Goal: Feedback & Contribution: Leave review/rating

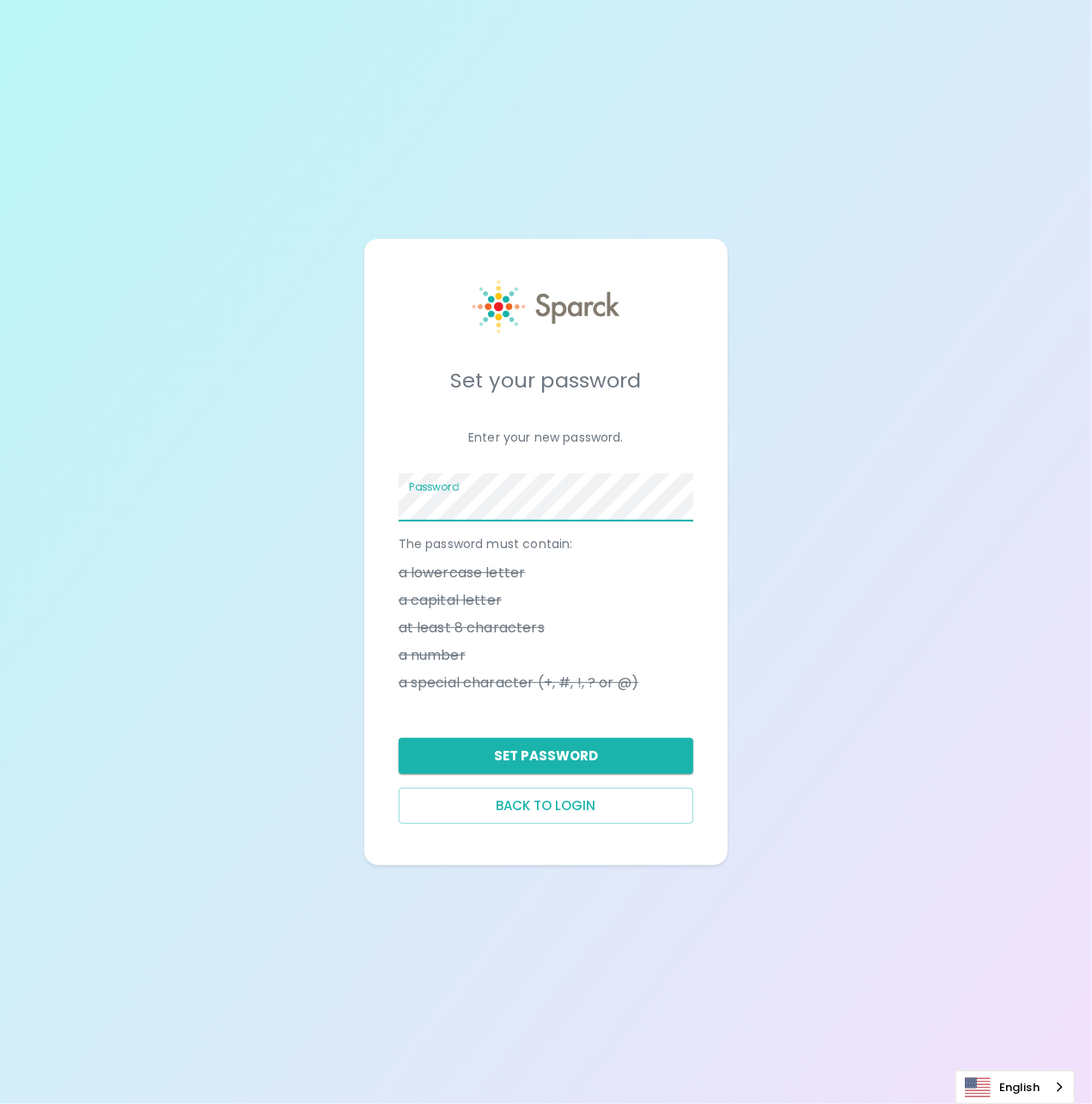
click at [381, 510] on div "Set your password Enter your new password. Password The password must contain: …" at bounding box center [546, 552] width 364 height 627
click at [665, 590] on li "a capital letter" at bounding box center [546, 600] width 295 height 28
click at [612, 753] on button "Set Password" at bounding box center [546, 756] width 295 height 36
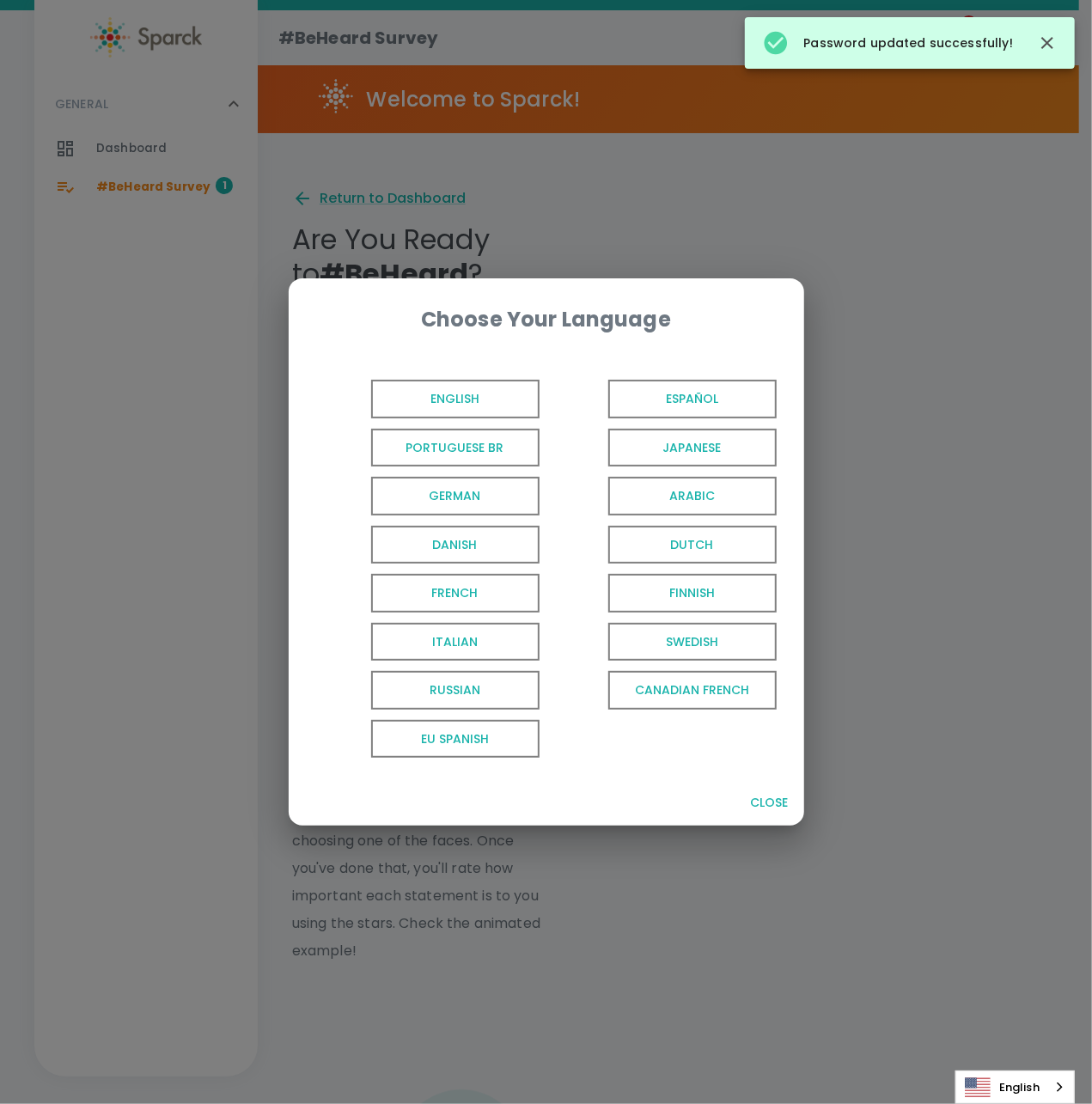
click at [488, 394] on span "English" at bounding box center [456, 399] width 168 height 38
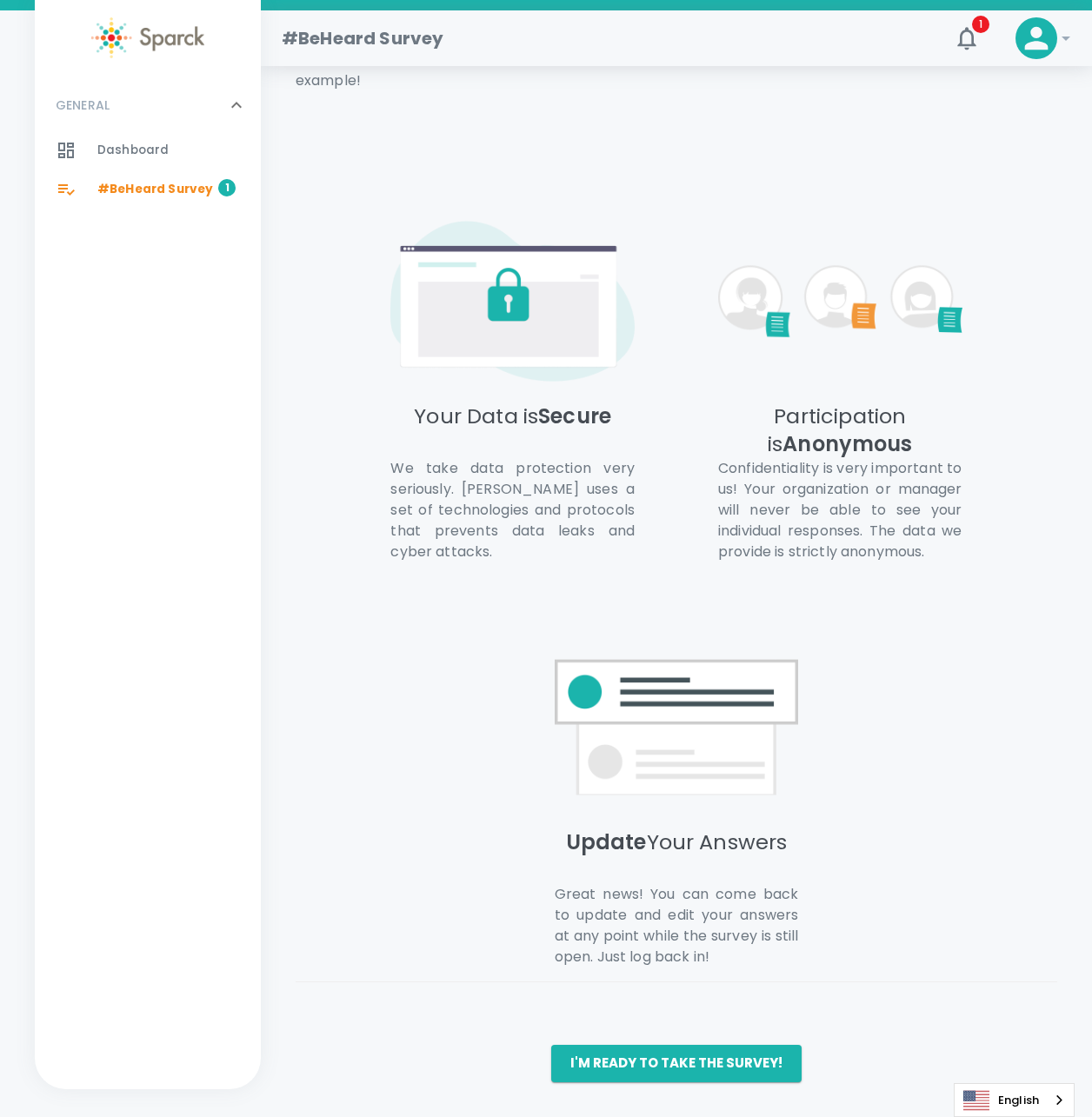
scroll to position [901, 0]
click at [734, 1072] on button "I'm ready to take the survey!" at bounding box center [675, 1063] width 250 height 37
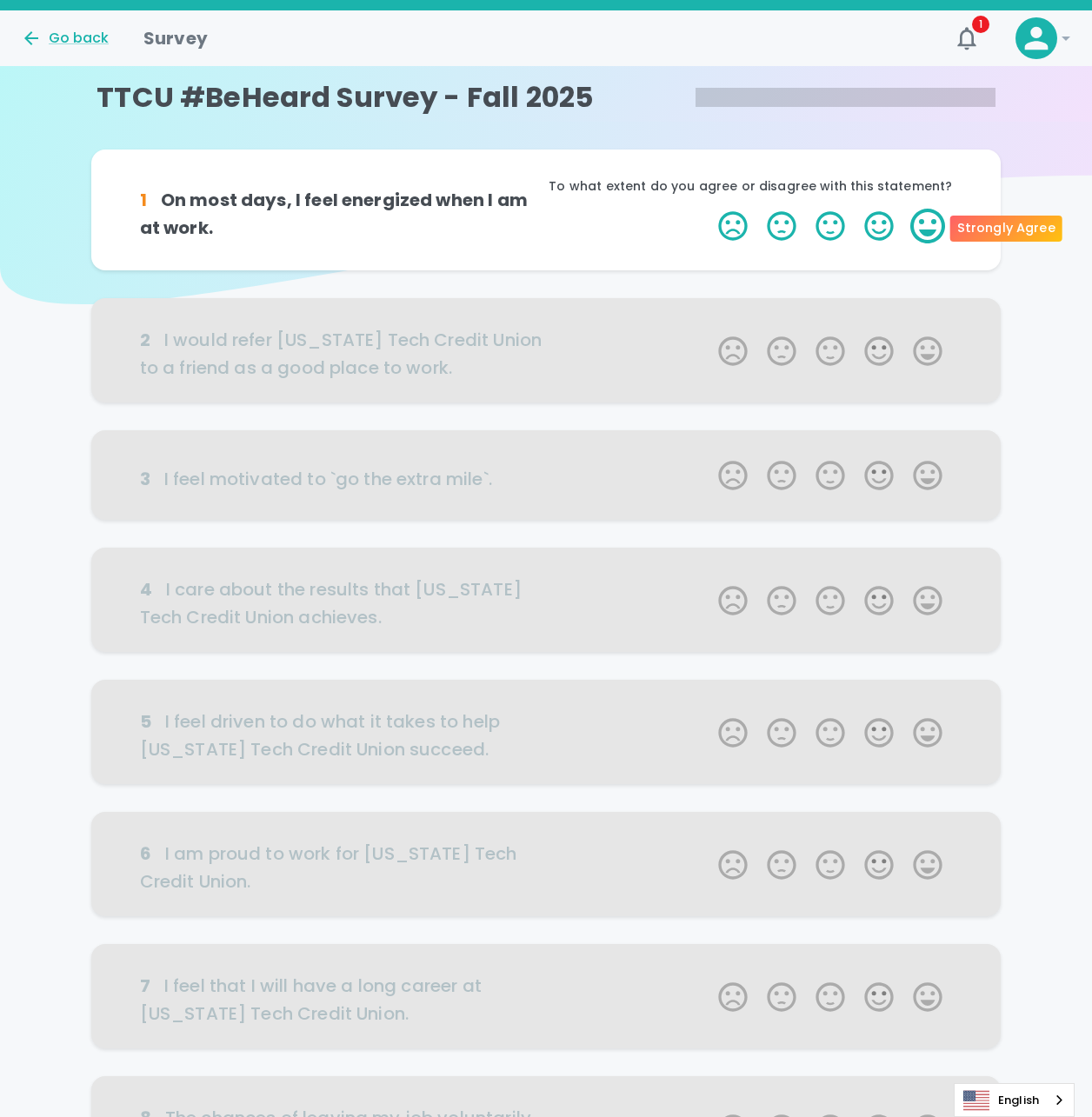
click at [934, 234] on label "5 Stars" at bounding box center [928, 226] width 48 height 35
click at [708, 209] on input "5 Stars" at bounding box center [707, 208] width 1 height 1
click at [932, 228] on label "5 Stars" at bounding box center [928, 226] width 48 height 35
click at [708, 209] on input "5 Stars" at bounding box center [707, 208] width 1 height 1
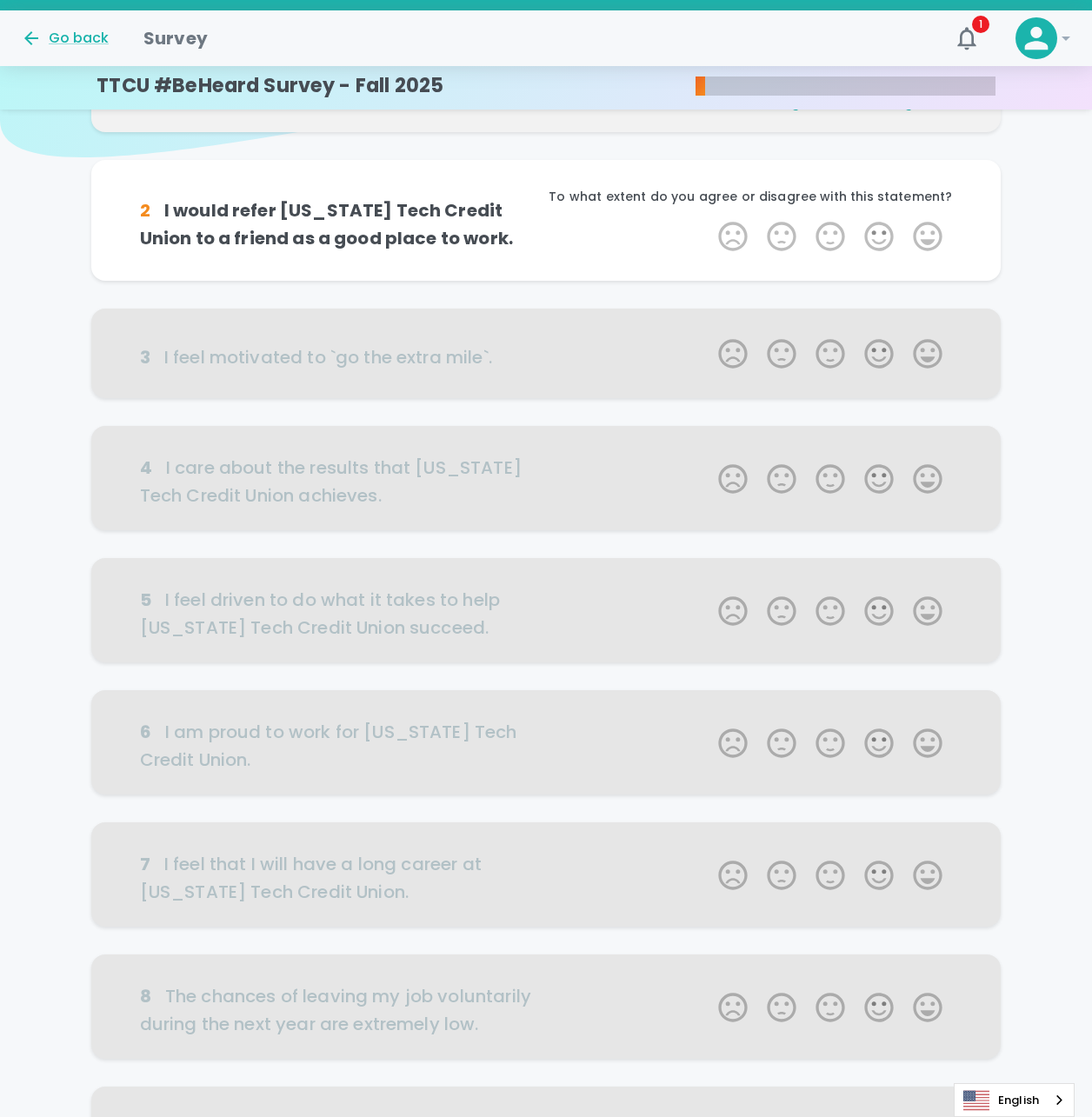
scroll to position [153, 0]
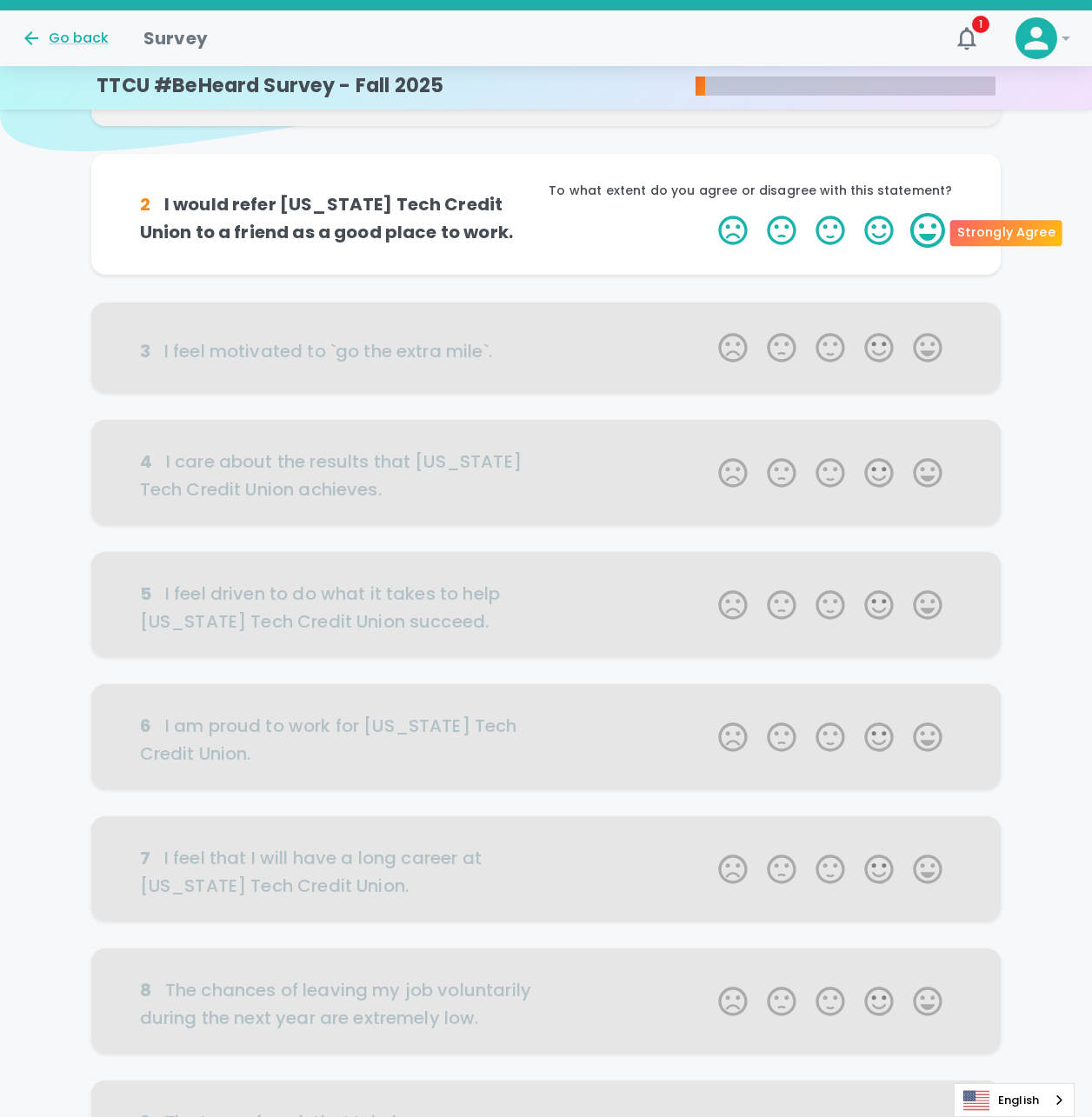
click at [920, 231] on label "5 Stars" at bounding box center [928, 230] width 48 height 35
click at [708, 213] on input "5 Stars" at bounding box center [707, 213] width 1 height 1
click at [836, 230] on label "3 Stars" at bounding box center [830, 230] width 48 height 35
click at [708, 213] on input "3 Stars" at bounding box center [707, 213] width 1 height 1
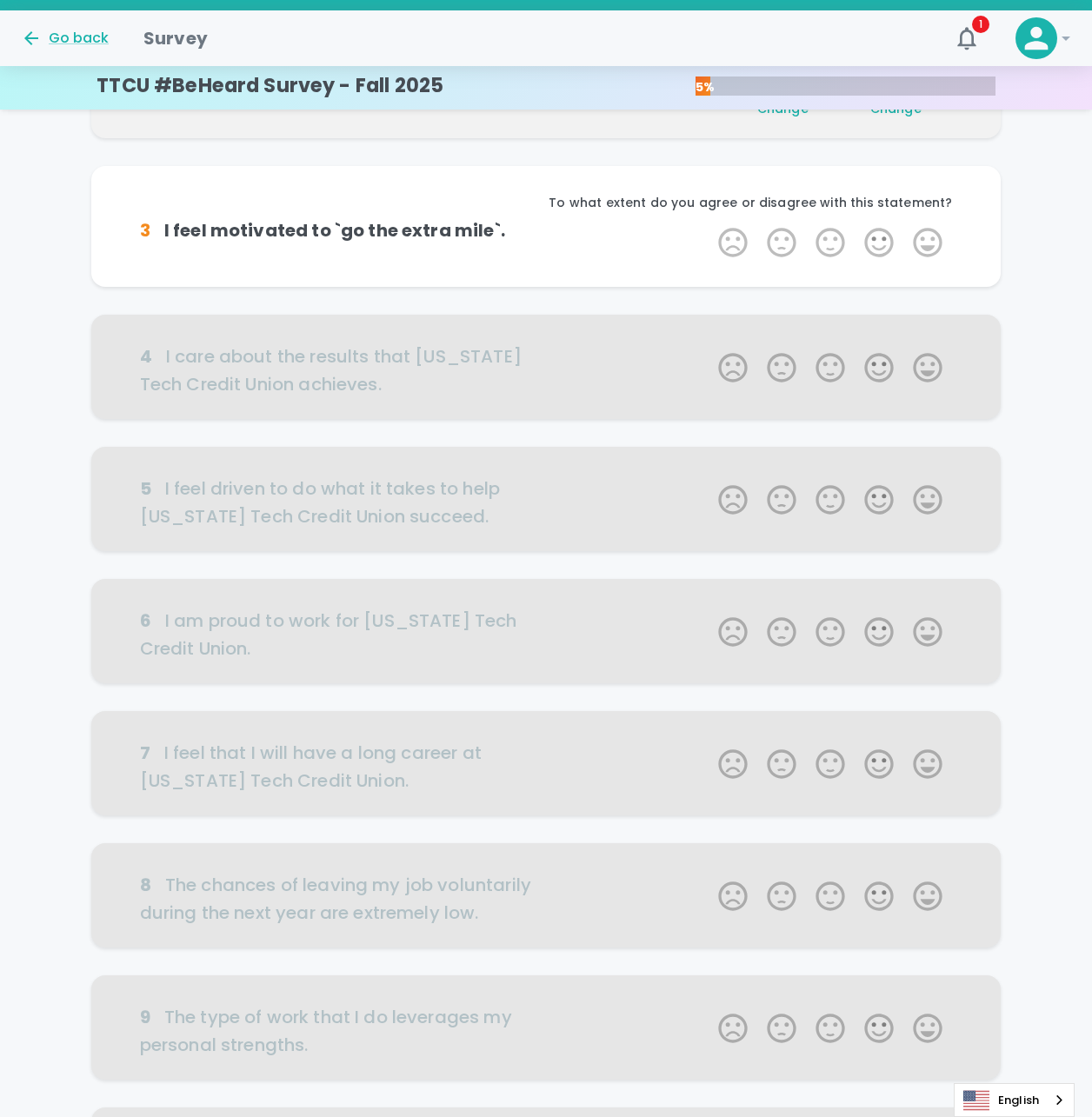
scroll to position [306, 0]
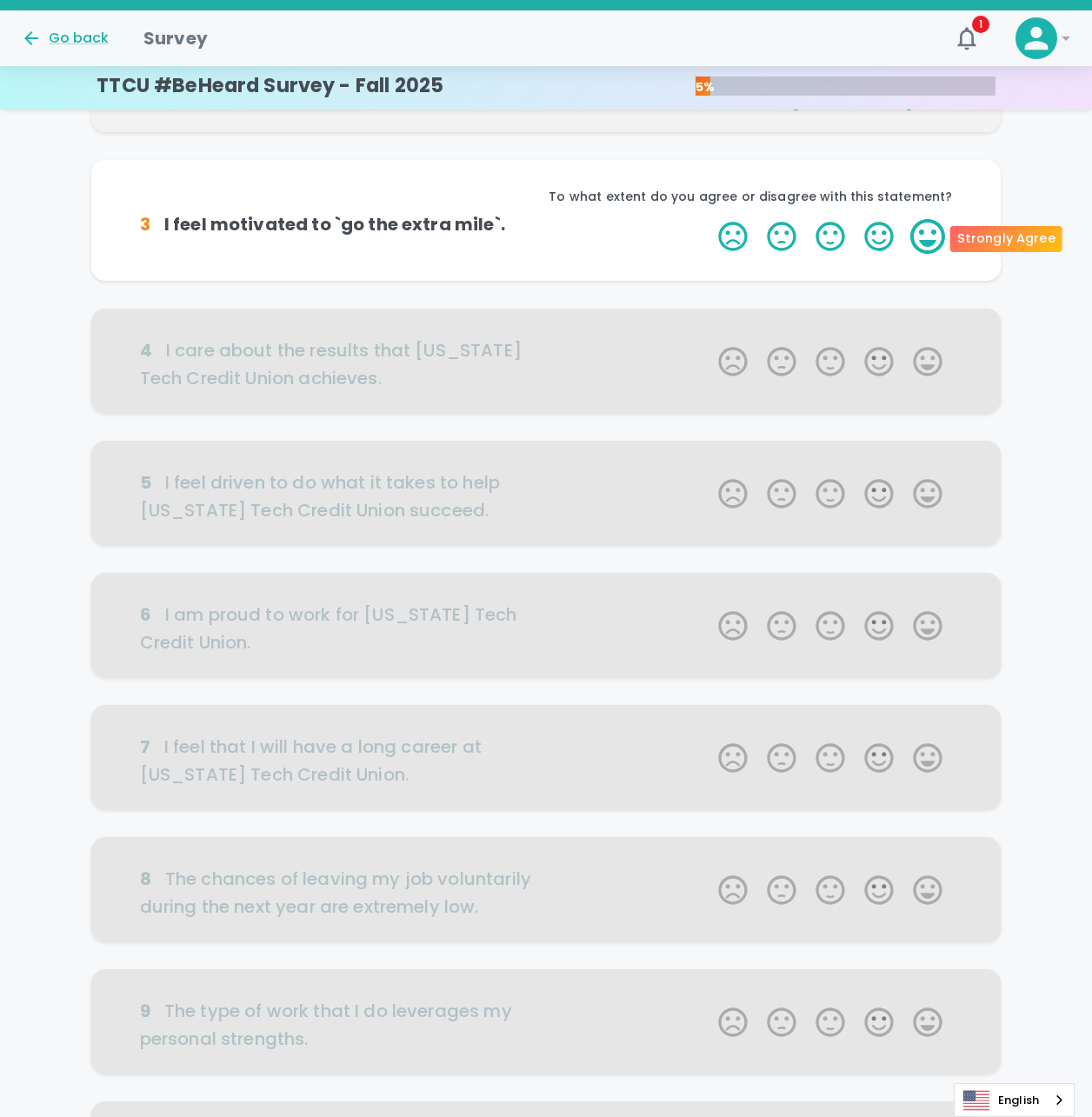
click at [917, 230] on label "5 Stars" at bounding box center [928, 237] width 48 height 35
click at [708, 219] on input "5 Stars" at bounding box center [707, 218] width 1 height 1
click at [916, 232] on label "5 Stars" at bounding box center [928, 237] width 48 height 35
click at [708, 219] on input "5 Stars" at bounding box center [707, 218] width 1 height 1
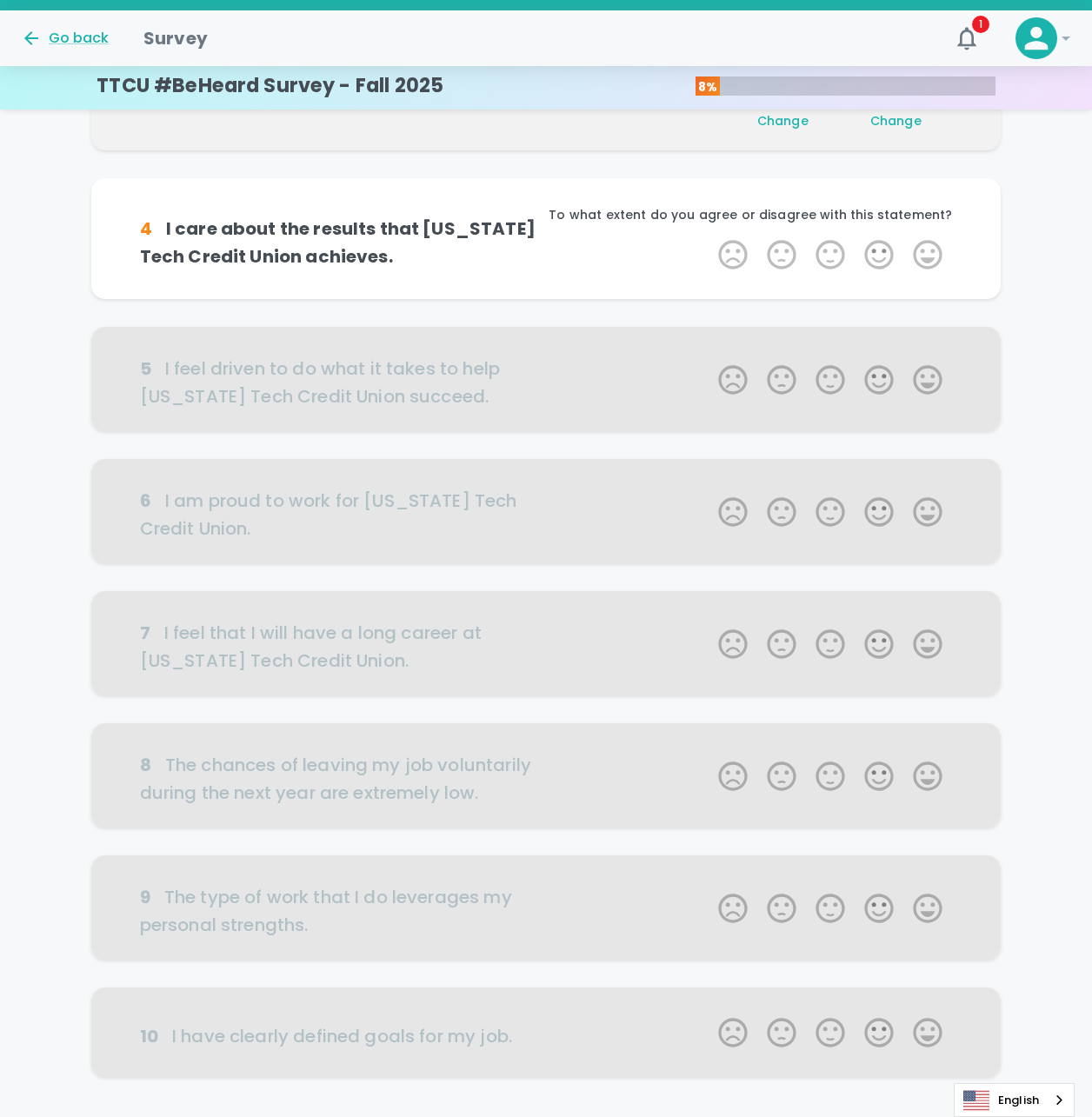
scroll to position [459, 0]
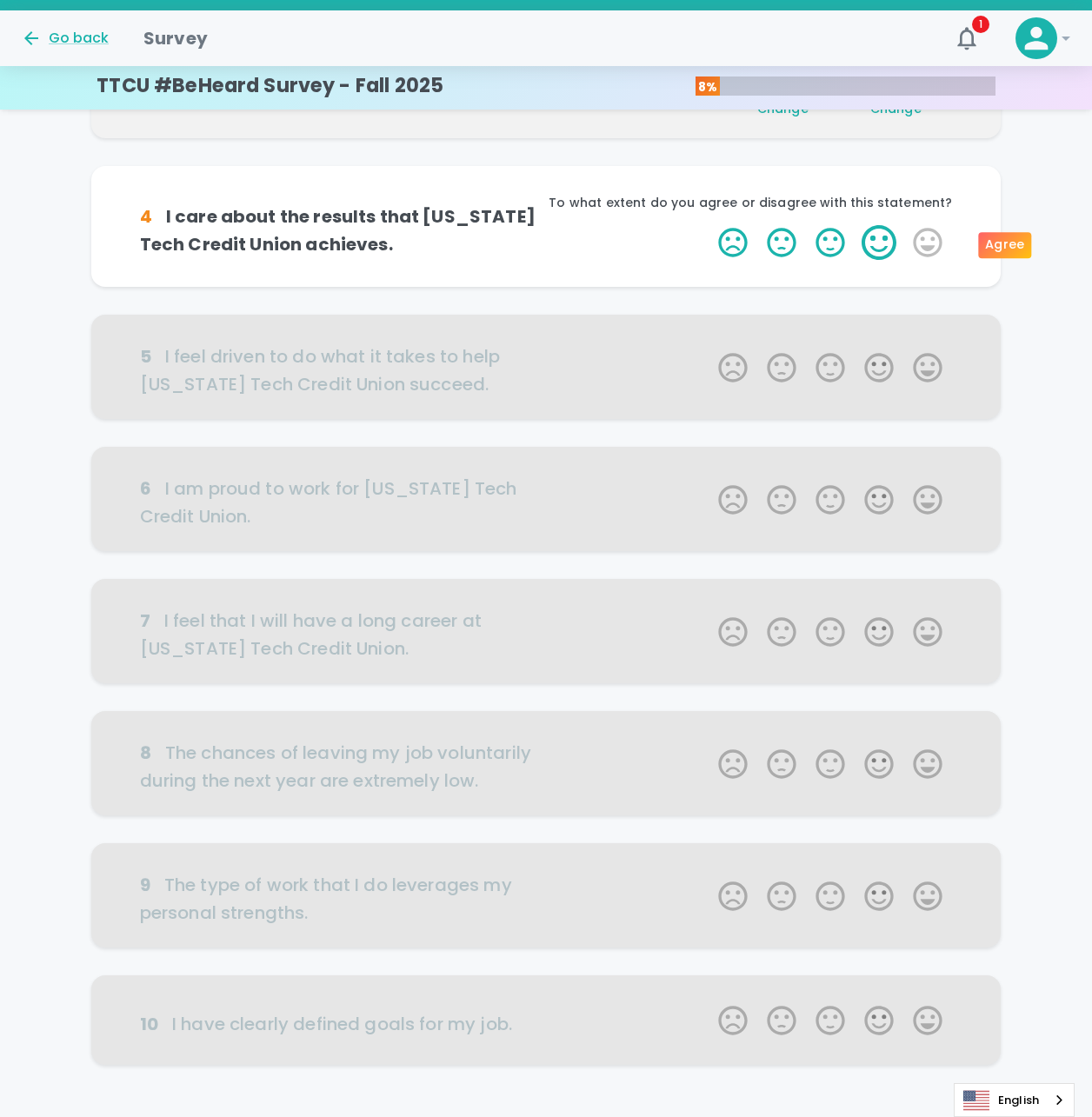
click at [871, 242] on label "4 Stars" at bounding box center [878, 243] width 48 height 35
click at [708, 225] on input "4 Stars" at bounding box center [707, 224] width 1 height 1
click at [927, 243] on label "5 Stars" at bounding box center [928, 243] width 48 height 35
click at [708, 225] on input "5 Stars" at bounding box center [707, 224] width 1 height 1
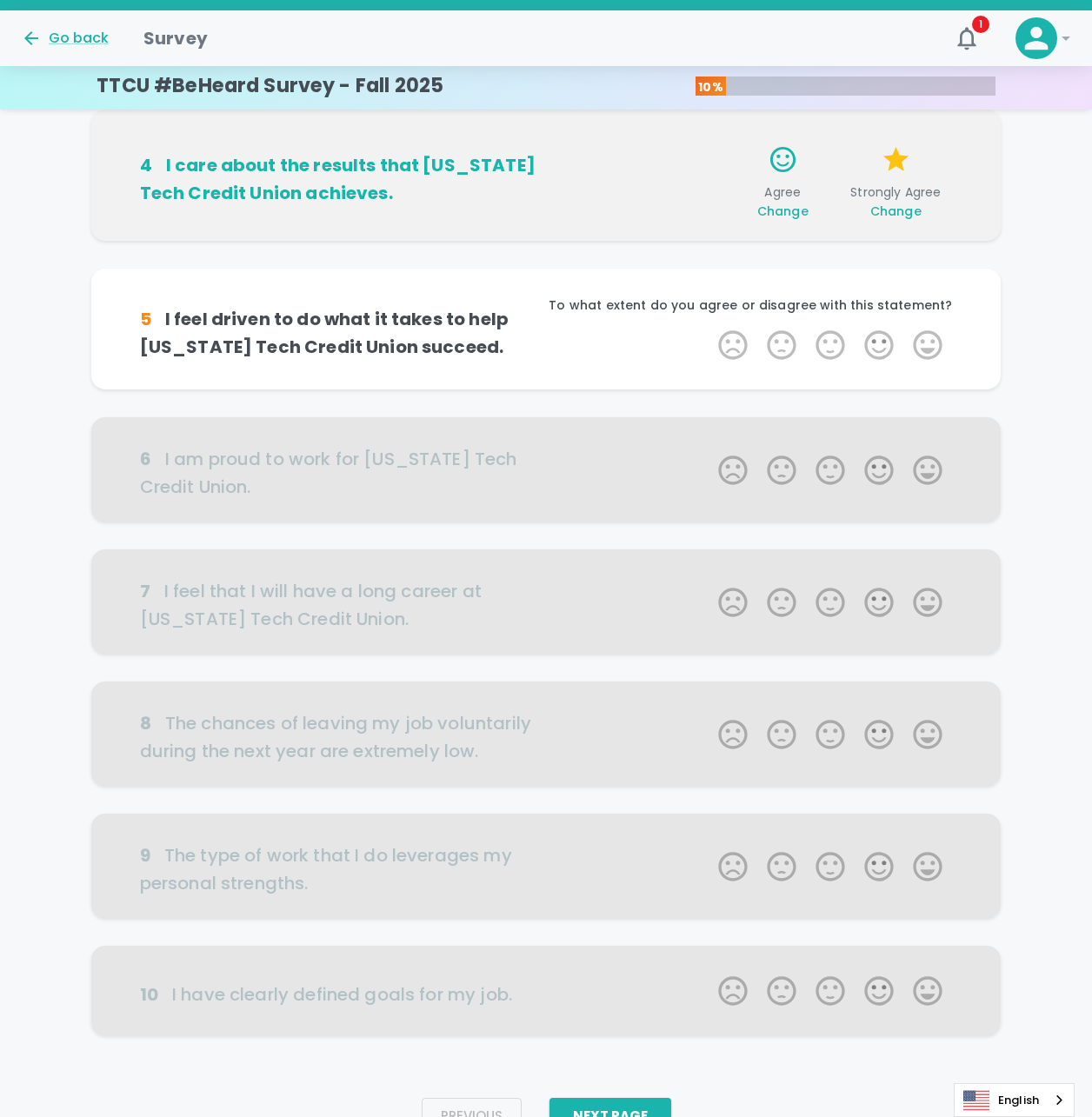
scroll to position [575, 0]
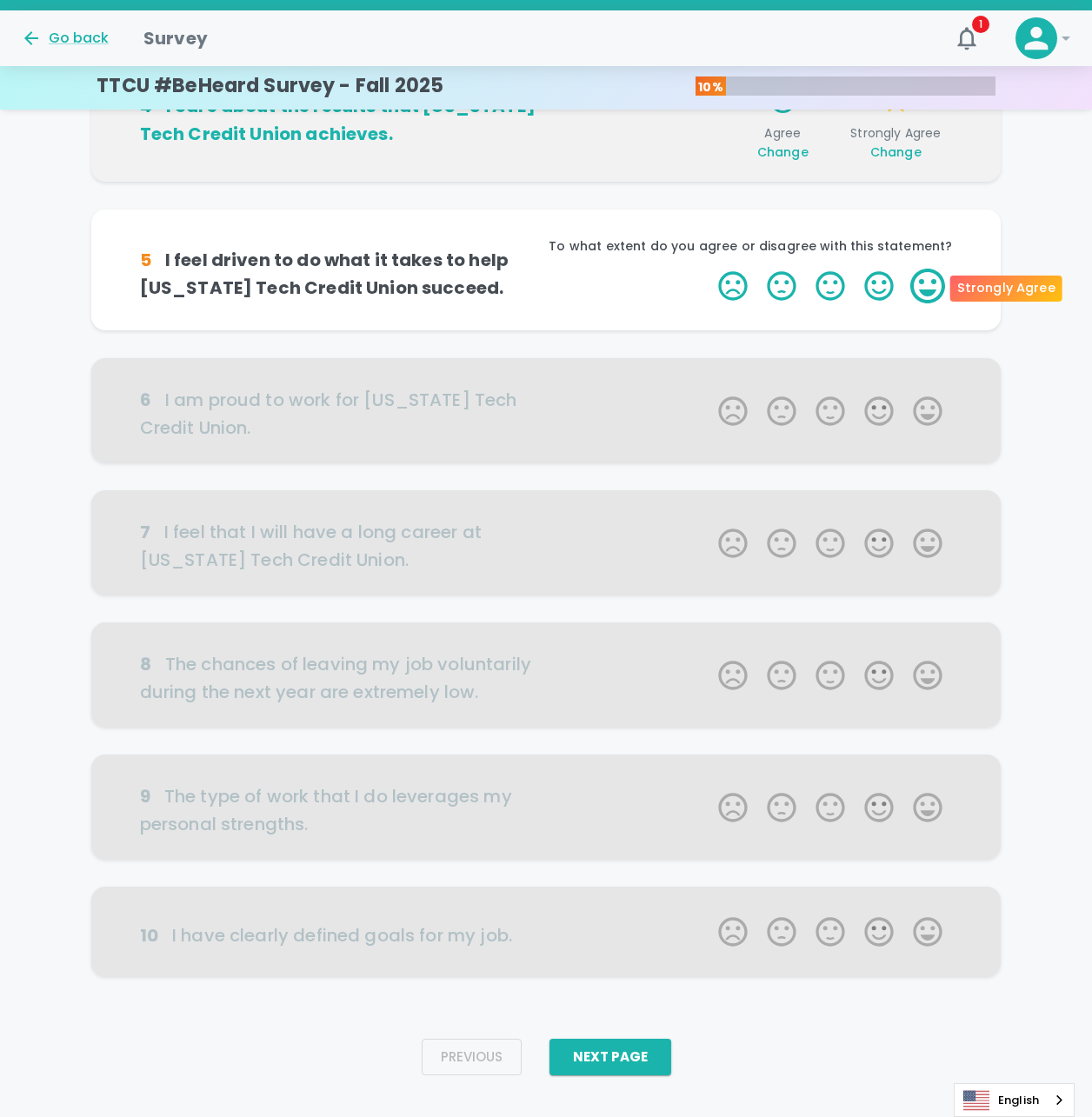
click at [925, 297] on label "5 Stars" at bounding box center [928, 286] width 48 height 35
click at [708, 269] on input "5 Stars" at bounding box center [707, 268] width 1 height 1
click at [925, 297] on label "5 Stars" at bounding box center [928, 286] width 48 height 35
click at [708, 269] on input "5 Stars" at bounding box center [707, 268] width 1 height 1
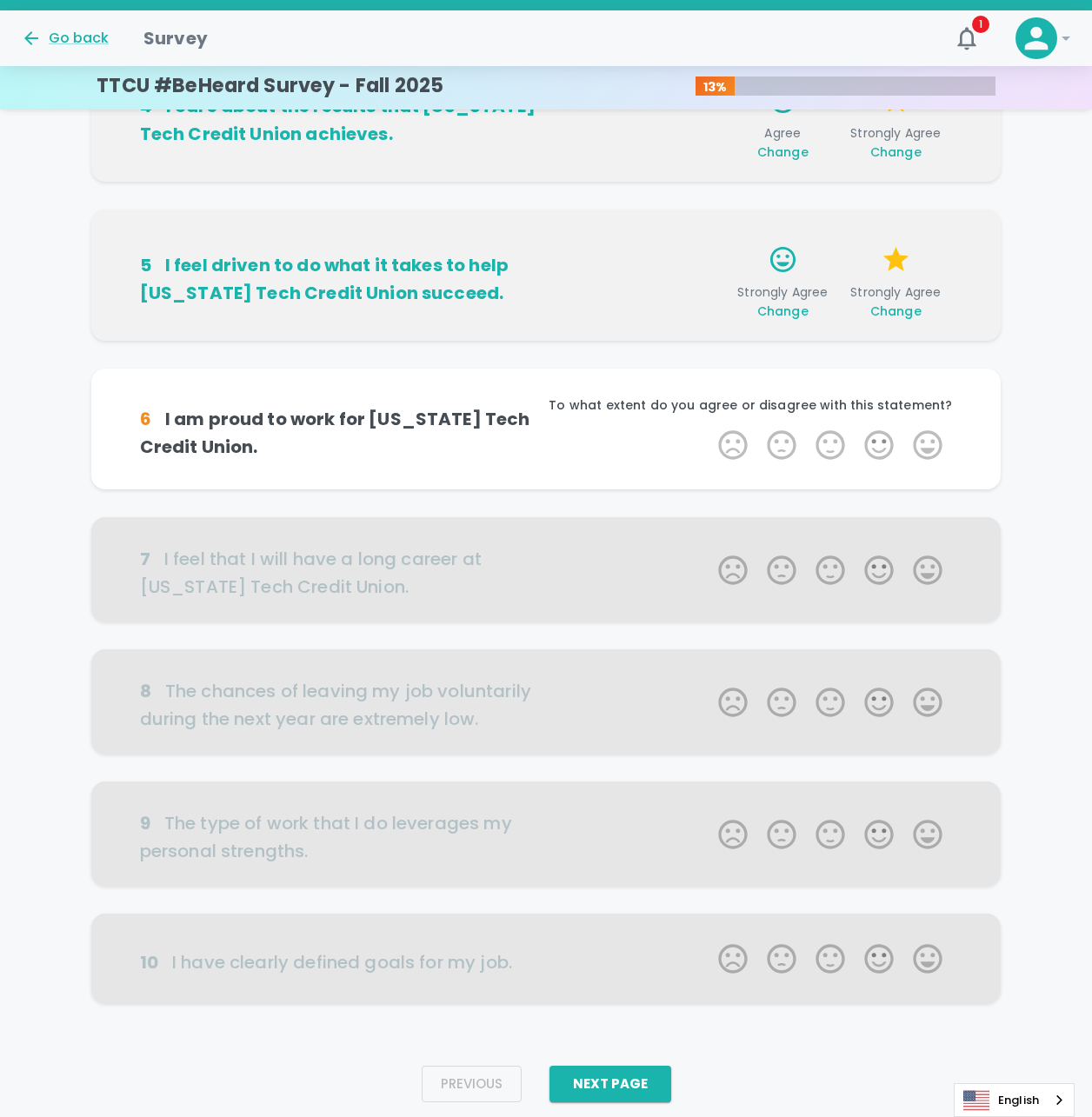
scroll to position [602, 0]
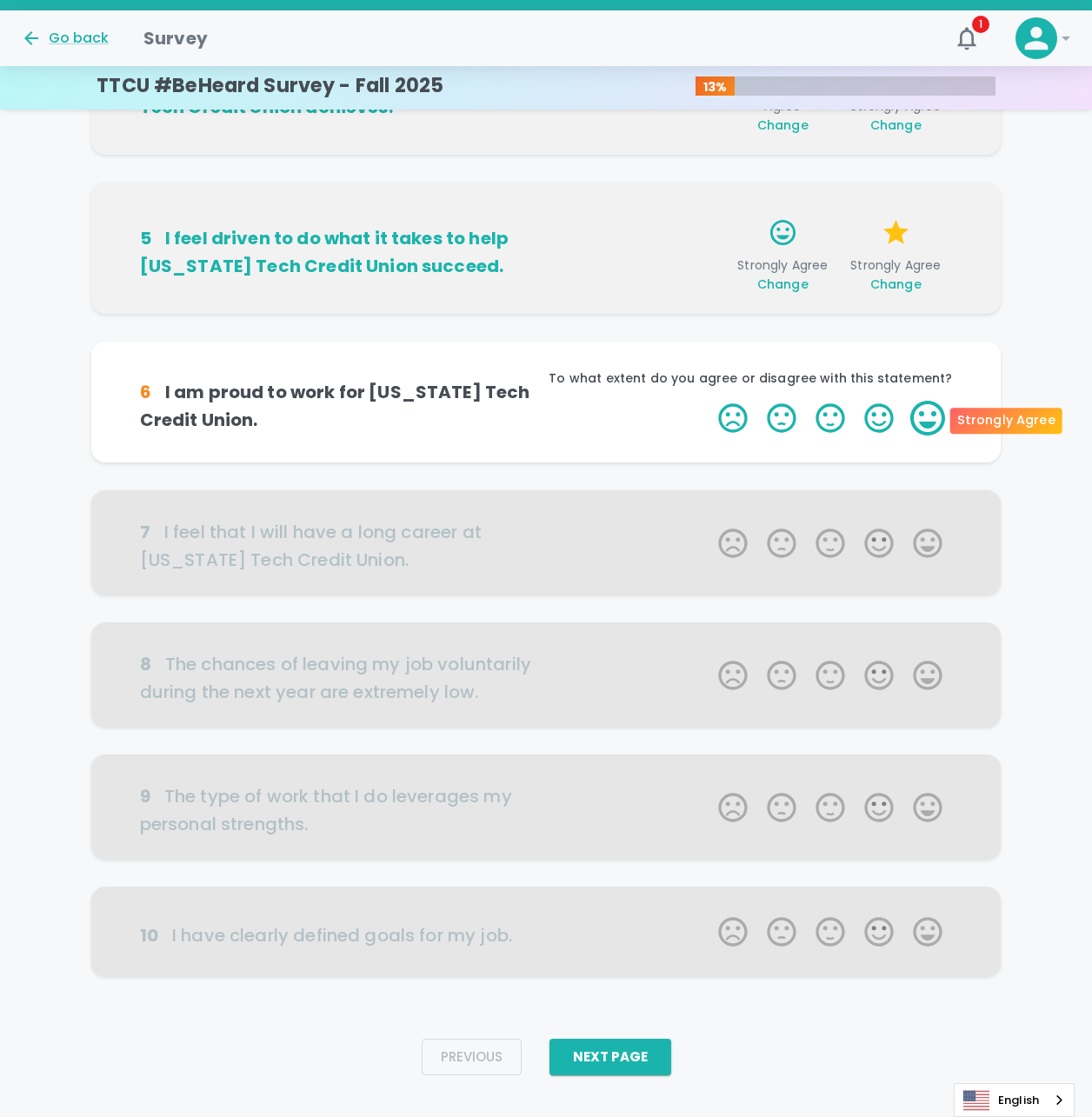
click at [918, 415] on label "5 Stars" at bounding box center [928, 418] width 48 height 35
click at [708, 401] on input "5 Stars" at bounding box center [707, 400] width 1 height 1
click at [918, 415] on label "5 Stars" at bounding box center [928, 418] width 48 height 35
click at [708, 401] on input "5 Stars" at bounding box center [707, 400] width 1 height 1
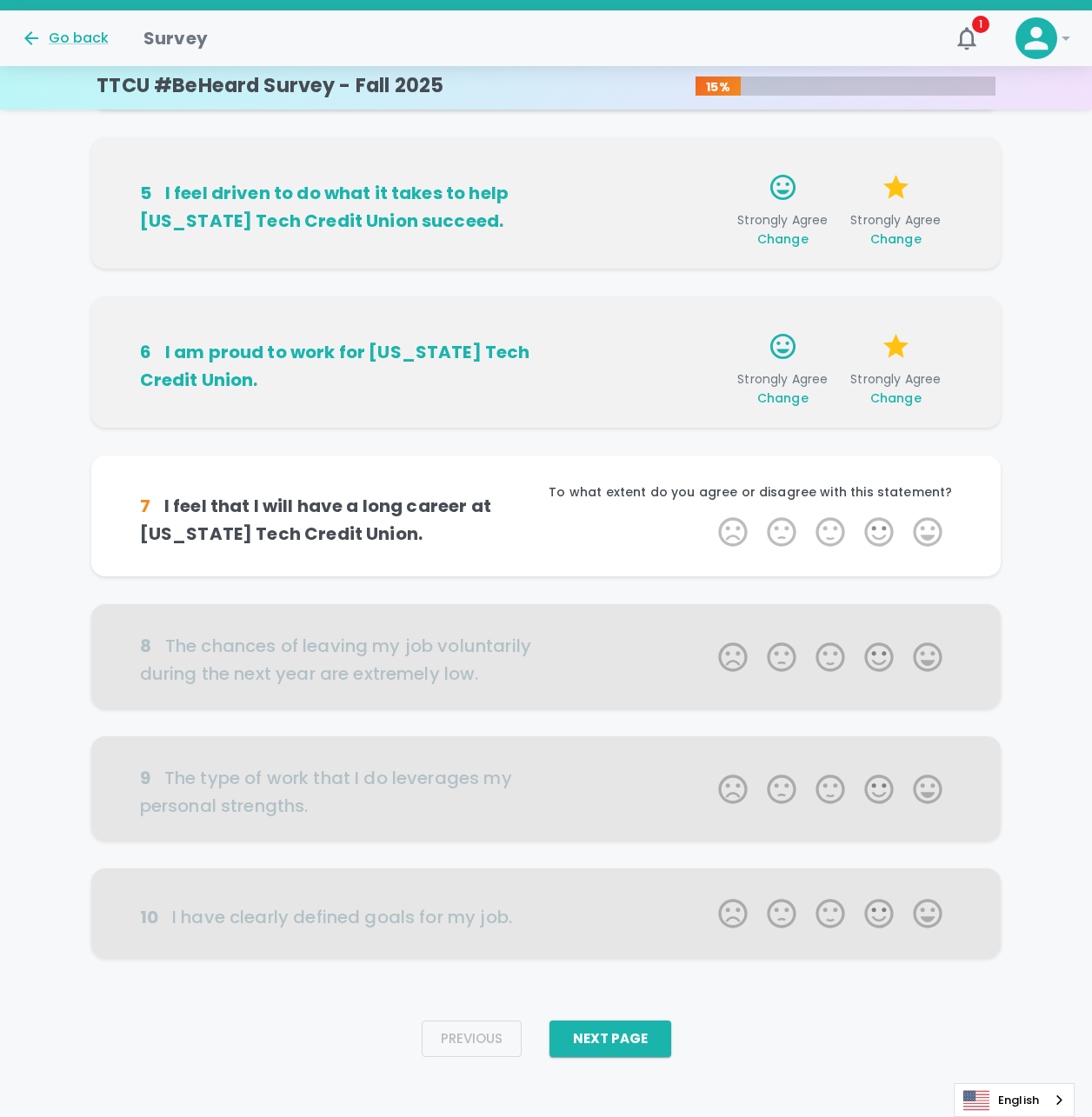
scroll to position [655, 0]
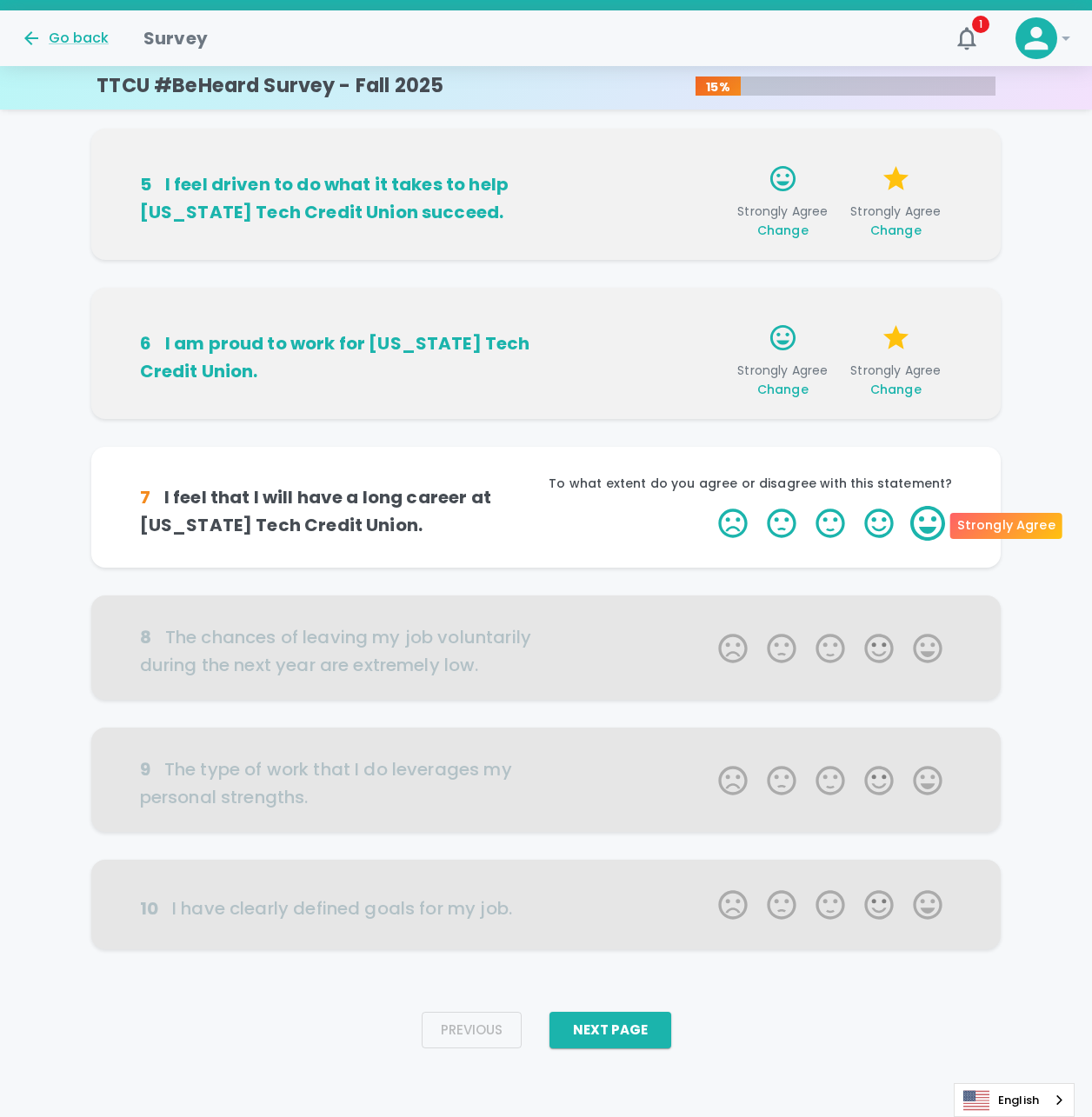
click at [933, 534] on label "5 Stars" at bounding box center [928, 524] width 48 height 35
click at [708, 506] on input "5 Stars" at bounding box center [707, 505] width 1 height 1
click at [933, 532] on label "5 Stars" at bounding box center [928, 524] width 48 height 35
click at [708, 506] on input "5 Stars" at bounding box center [707, 505] width 1 height 1
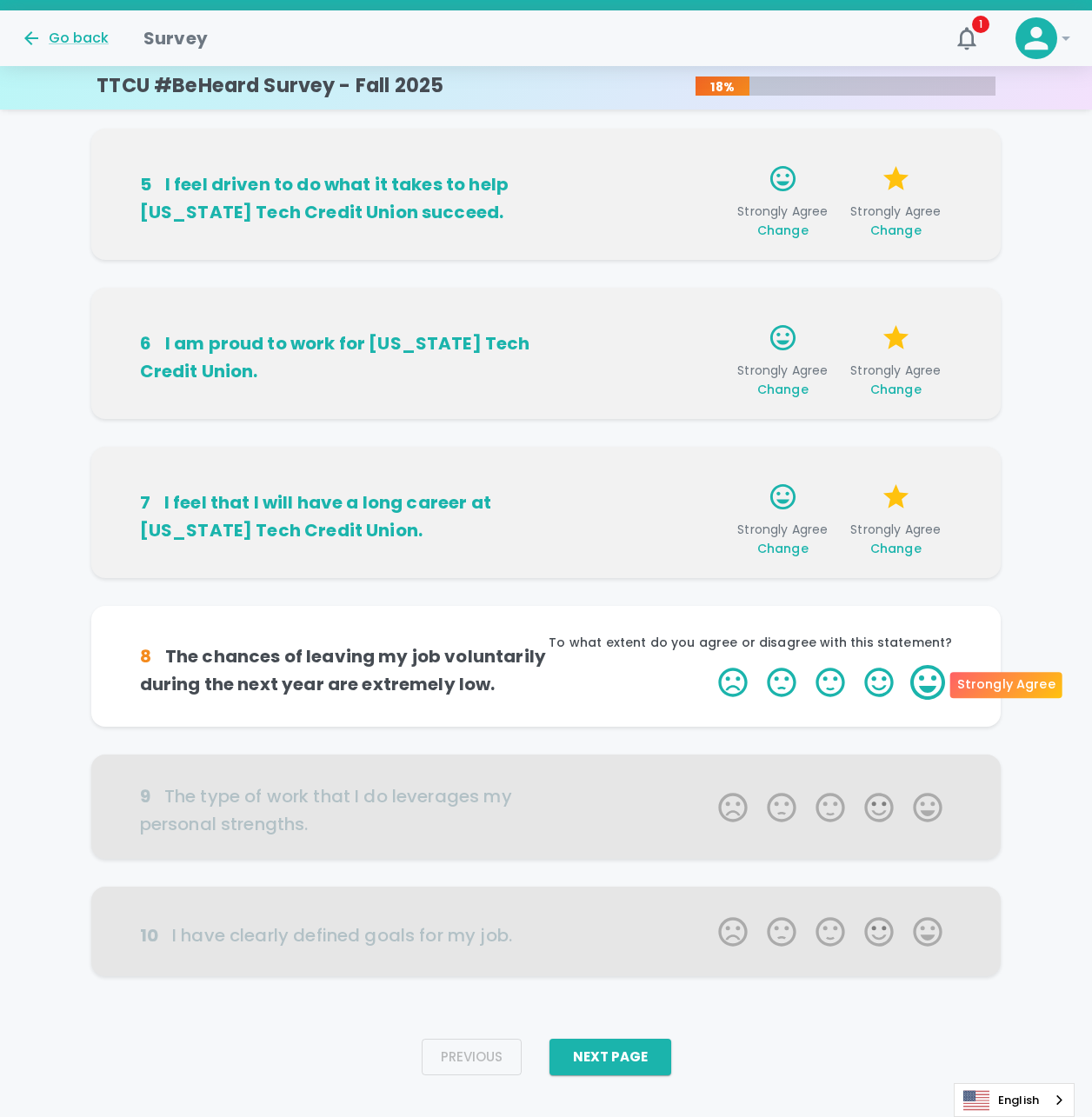
click at [935, 673] on label "5 Stars" at bounding box center [928, 682] width 48 height 35
click at [708, 665] on input "5 Stars" at bounding box center [707, 664] width 1 height 1
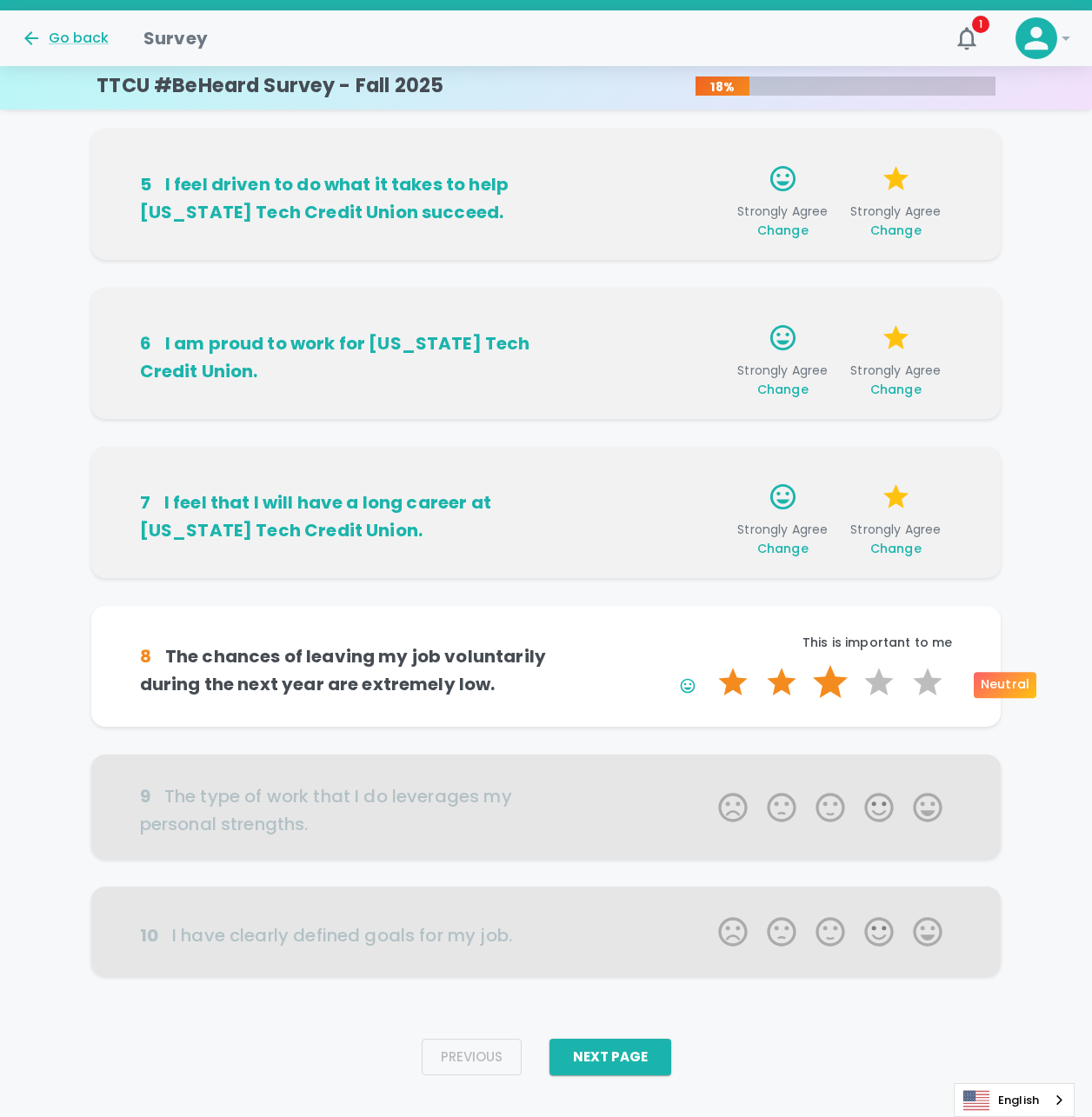
click at [829, 682] on label "3 Stars" at bounding box center [830, 682] width 48 height 35
click at [708, 665] on input "3 Stars" at bounding box center [707, 664] width 1 height 1
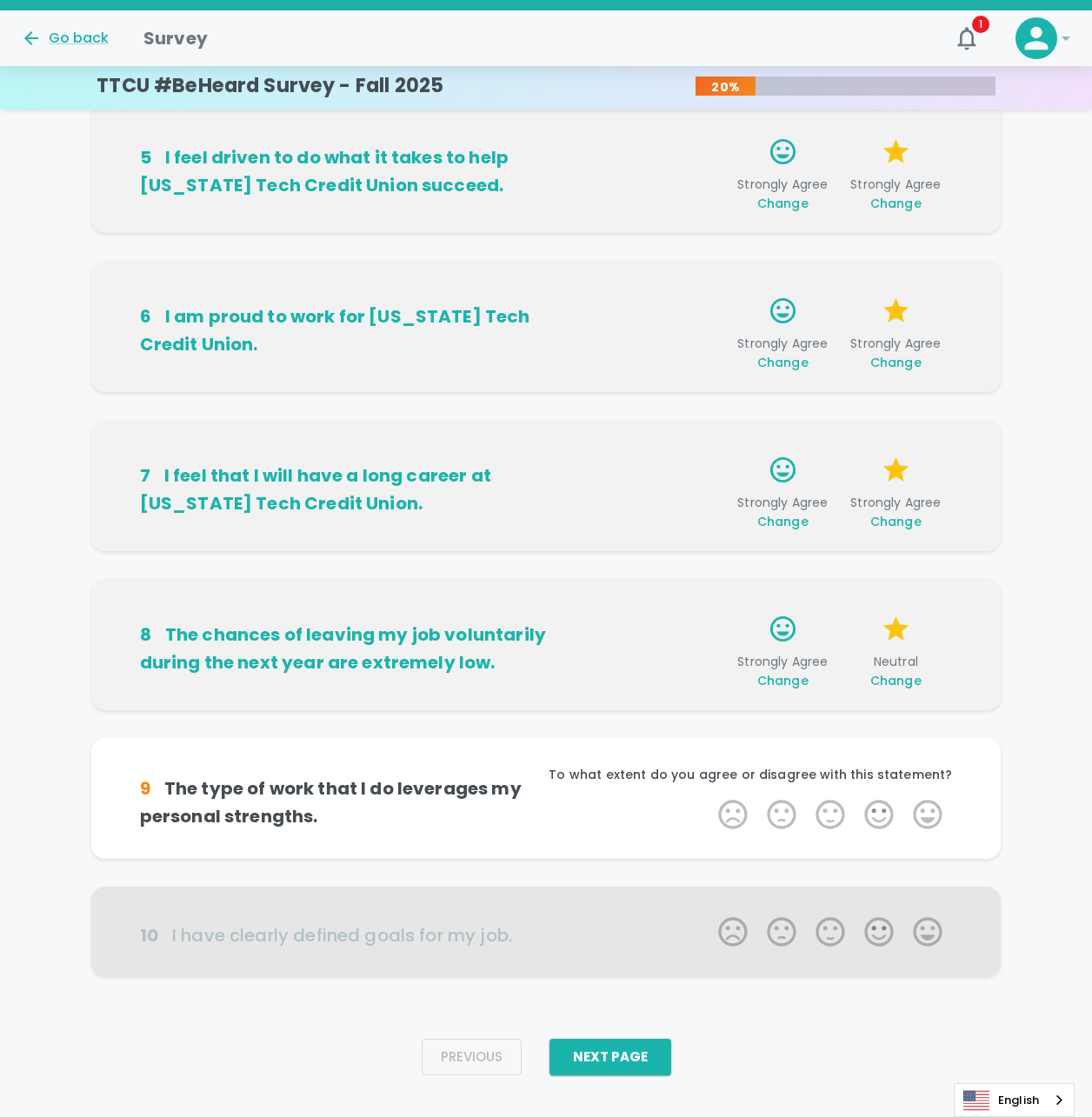
scroll to position [709, 0]
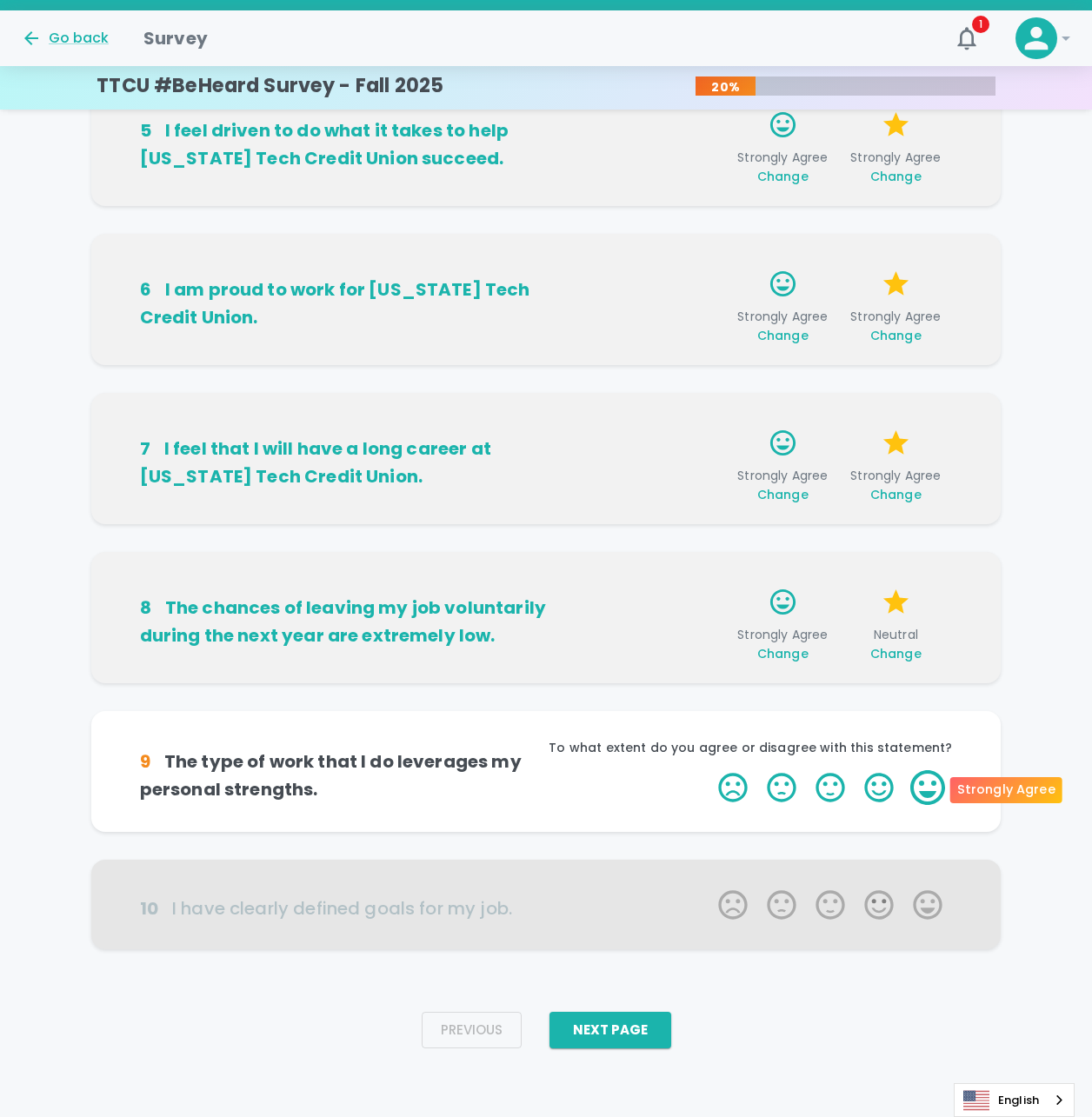
click at [934, 789] on label "5 Stars" at bounding box center [928, 788] width 48 height 35
click at [708, 770] on input "5 Stars" at bounding box center [707, 769] width 1 height 1
click at [934, 789] on label "5 Stars" at bounding box center [928, 788] width 48 height 35
click at [708, 770] on input "5 Stars" at bounding box center [707, 769] width 1 height 1
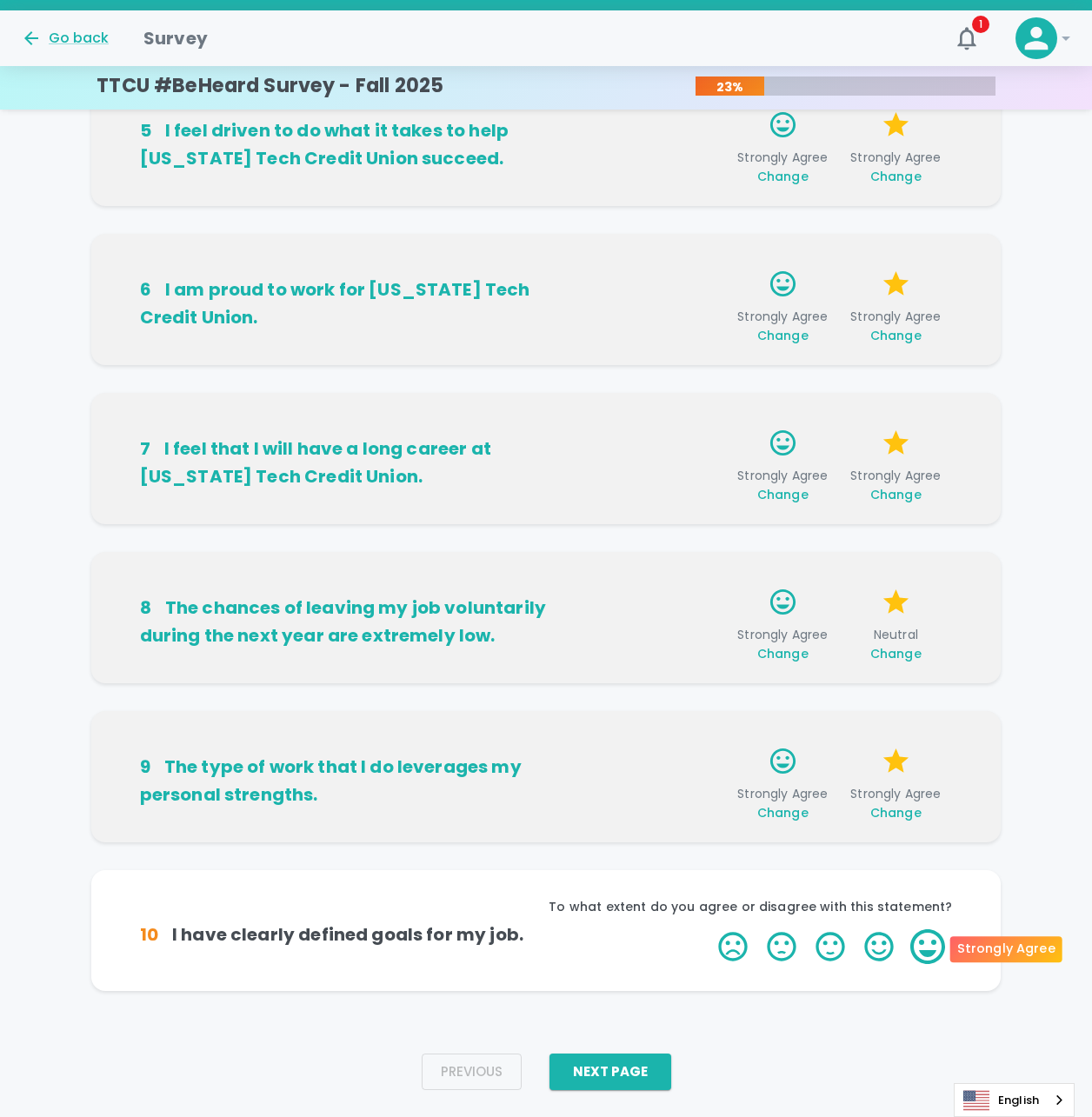
click at [918, 938] on label "5 Stars" at bounding box center [928, 947] width 48 height 35
click at [708, 930] on input "5 Stars" at bounding box center [707, 929] width 1 height 1
click at [929, 941] on label "5 Stars" at bounding box center [928, 947] width 48 height 35
click at [708, 930] on input "5 Stars" at bounding box center [707, 929] width 1 height 1
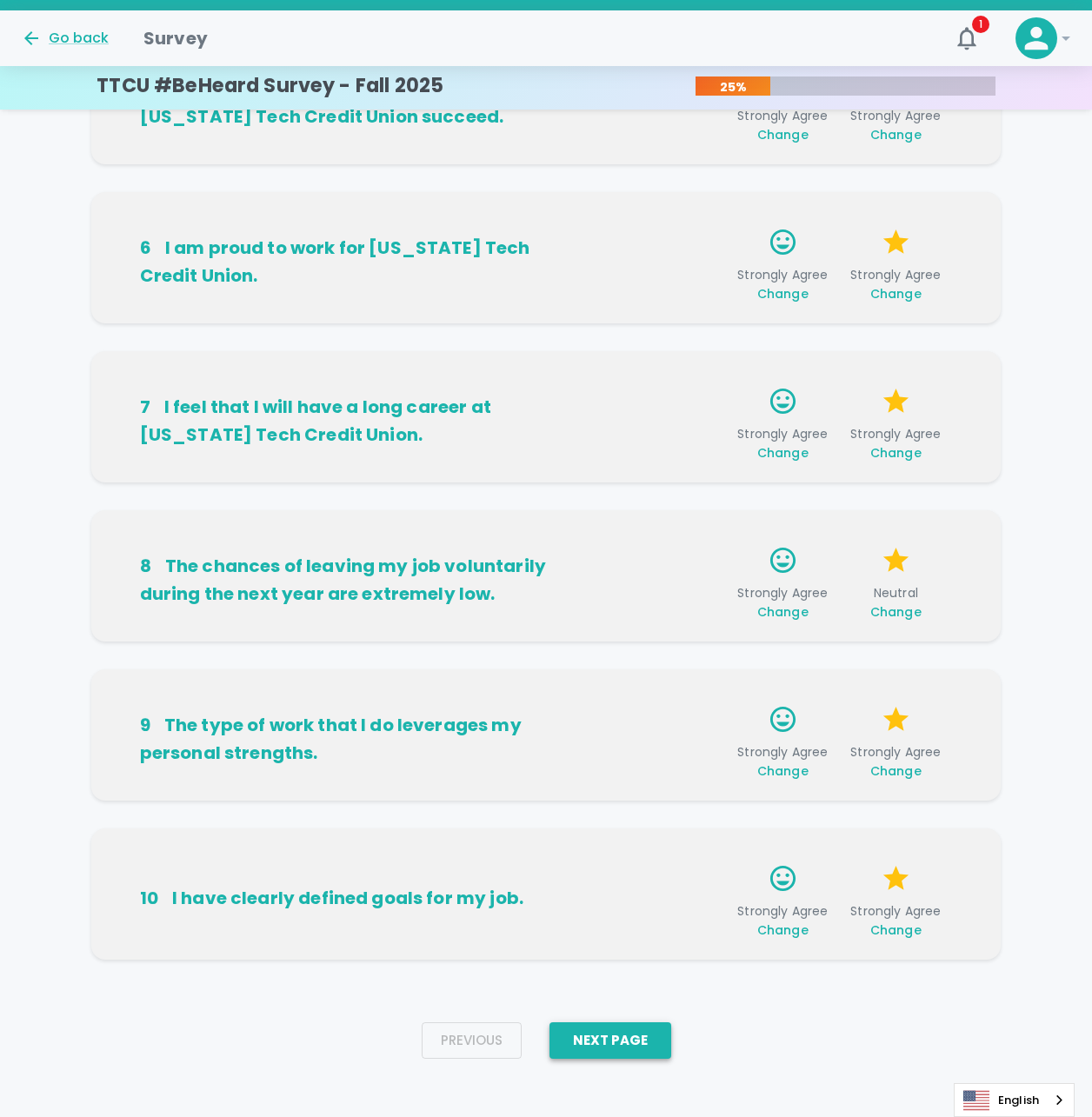
click at [640, 1032] on button "Next Page" at bounding box center [611, 1041] width 122 height 37
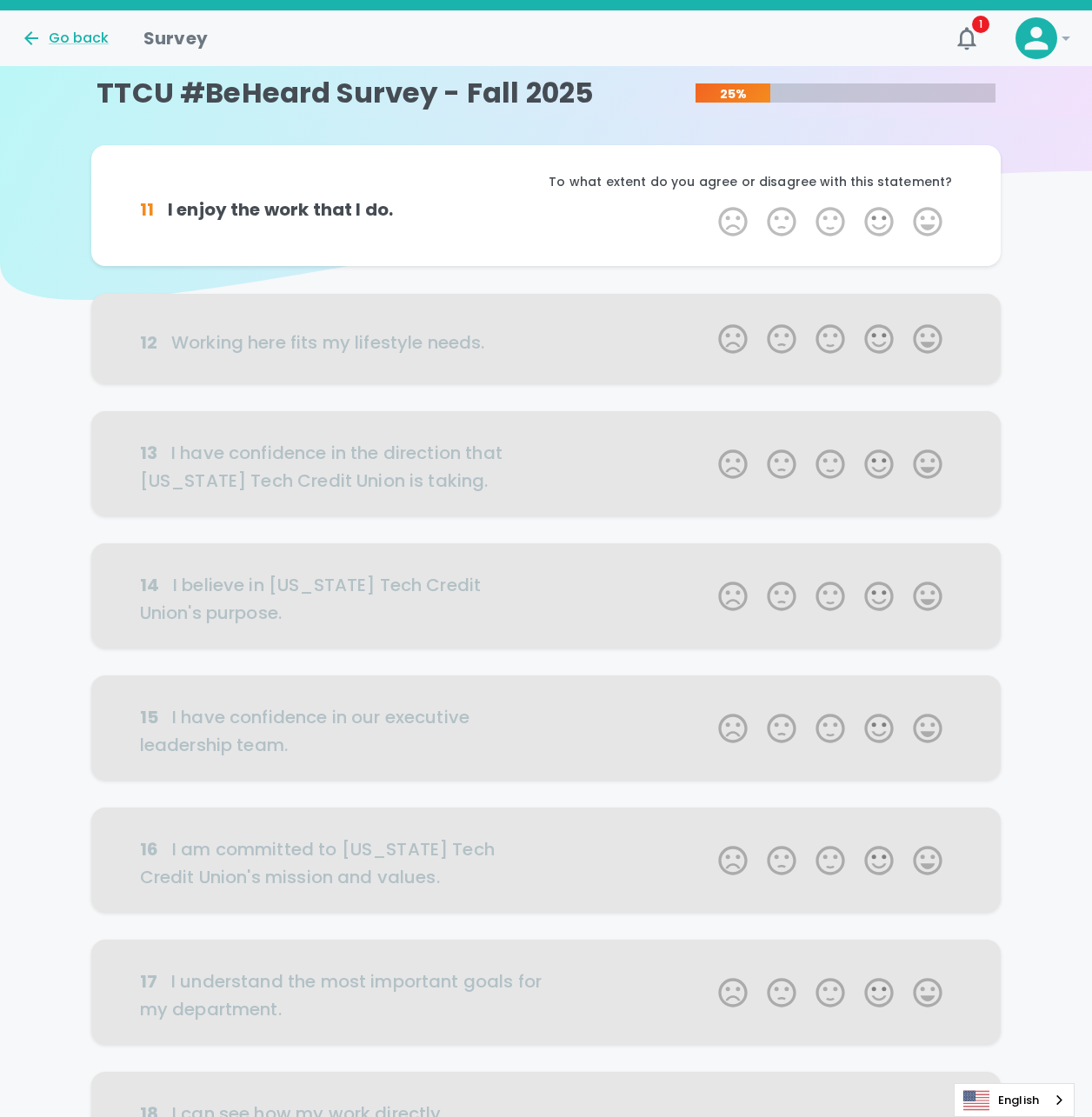
scroll to position [0, 0]
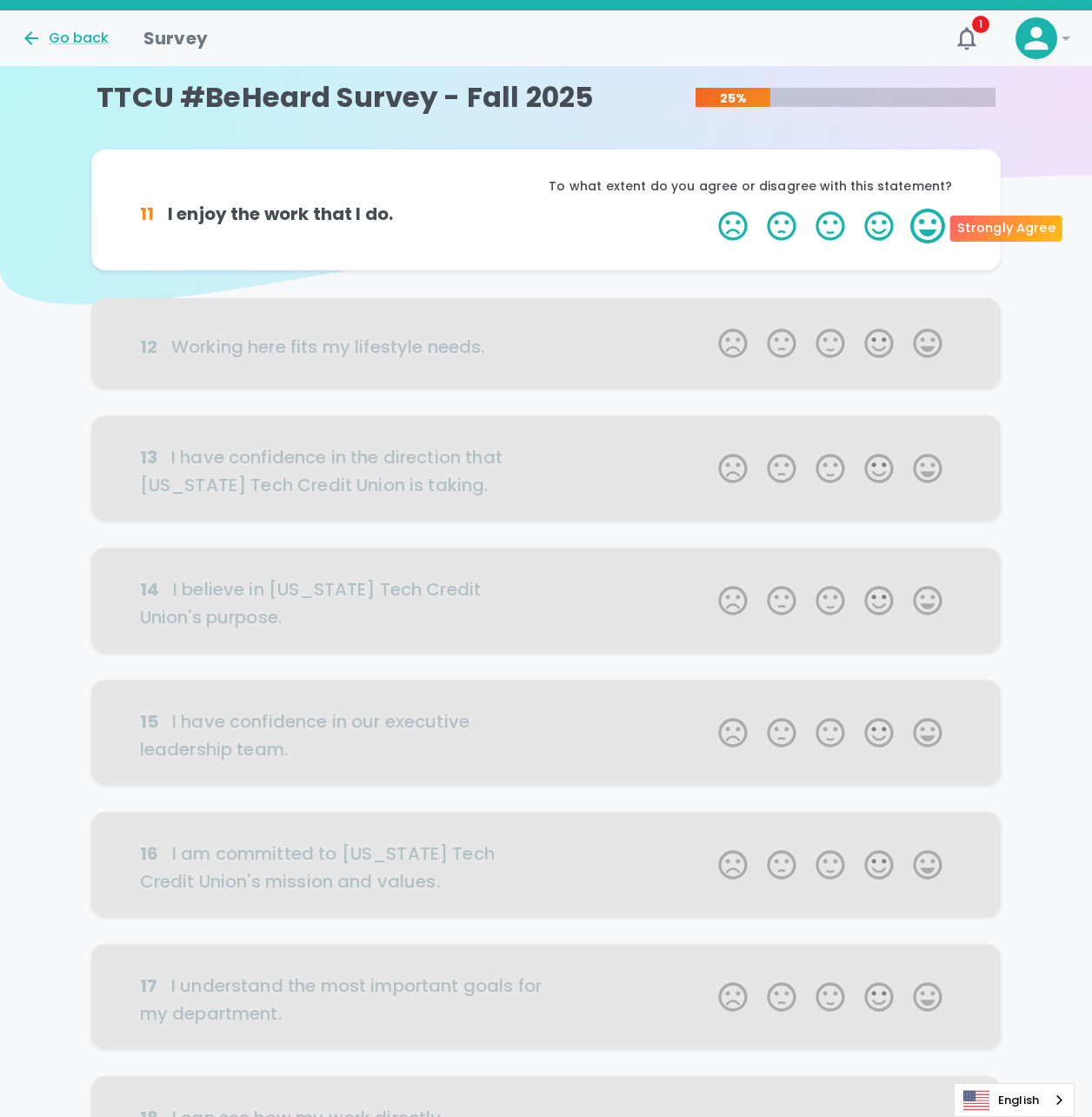
click at [923, 226] on label "5 Stars" at bounding box center [928, 226] width 48 height 35
click at [708, 209] on input "5 Stars" at bounding box center [707, 208] width 1 height 1
click at [940, 228] on label "5 Stars" at bounding box center [928, 226] width 48 height 35
click at [708, 209] on input "5 Stars" at bounding box center [707, 208] width 1 height 1
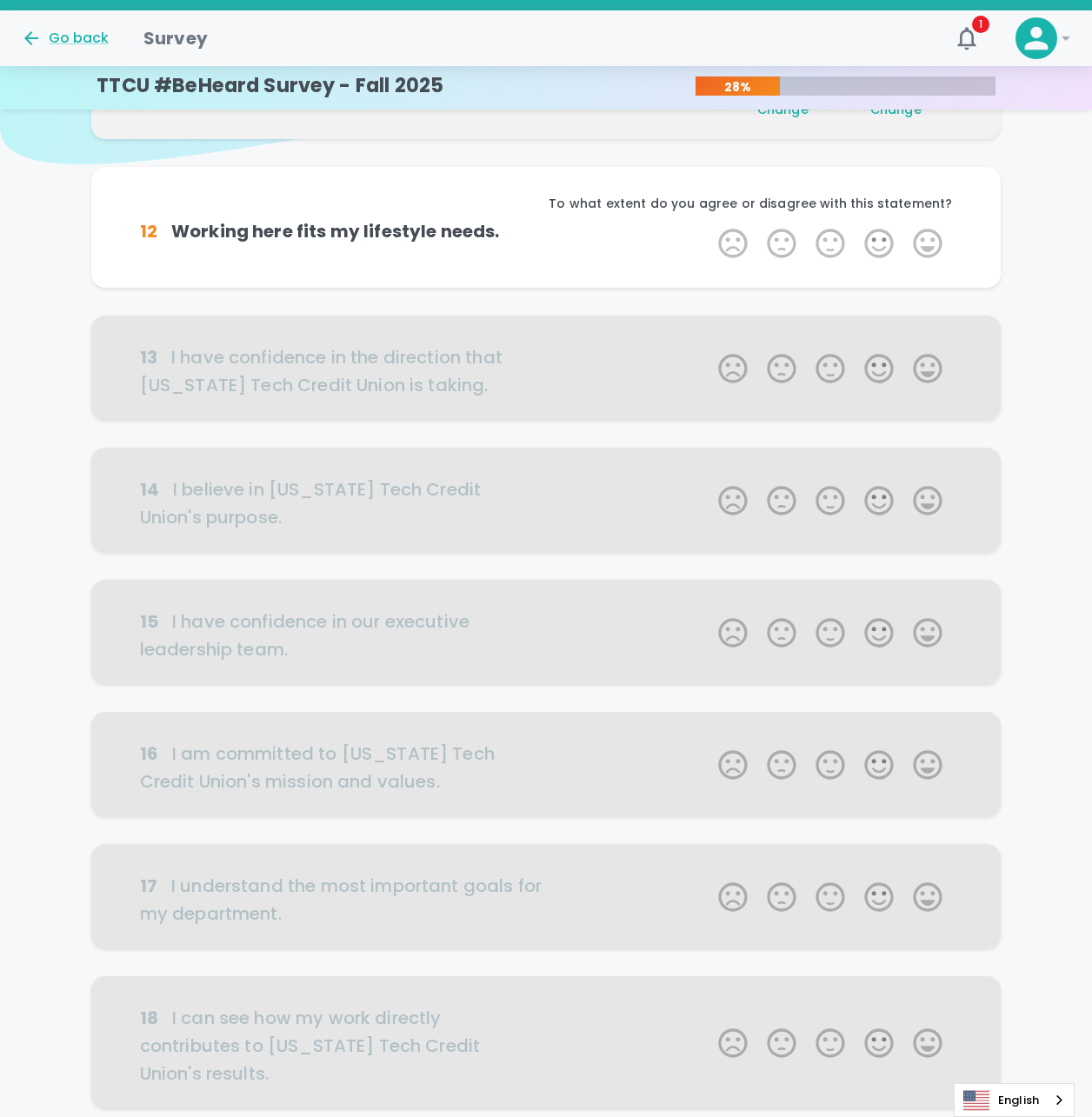
scroll to position [153, 0]
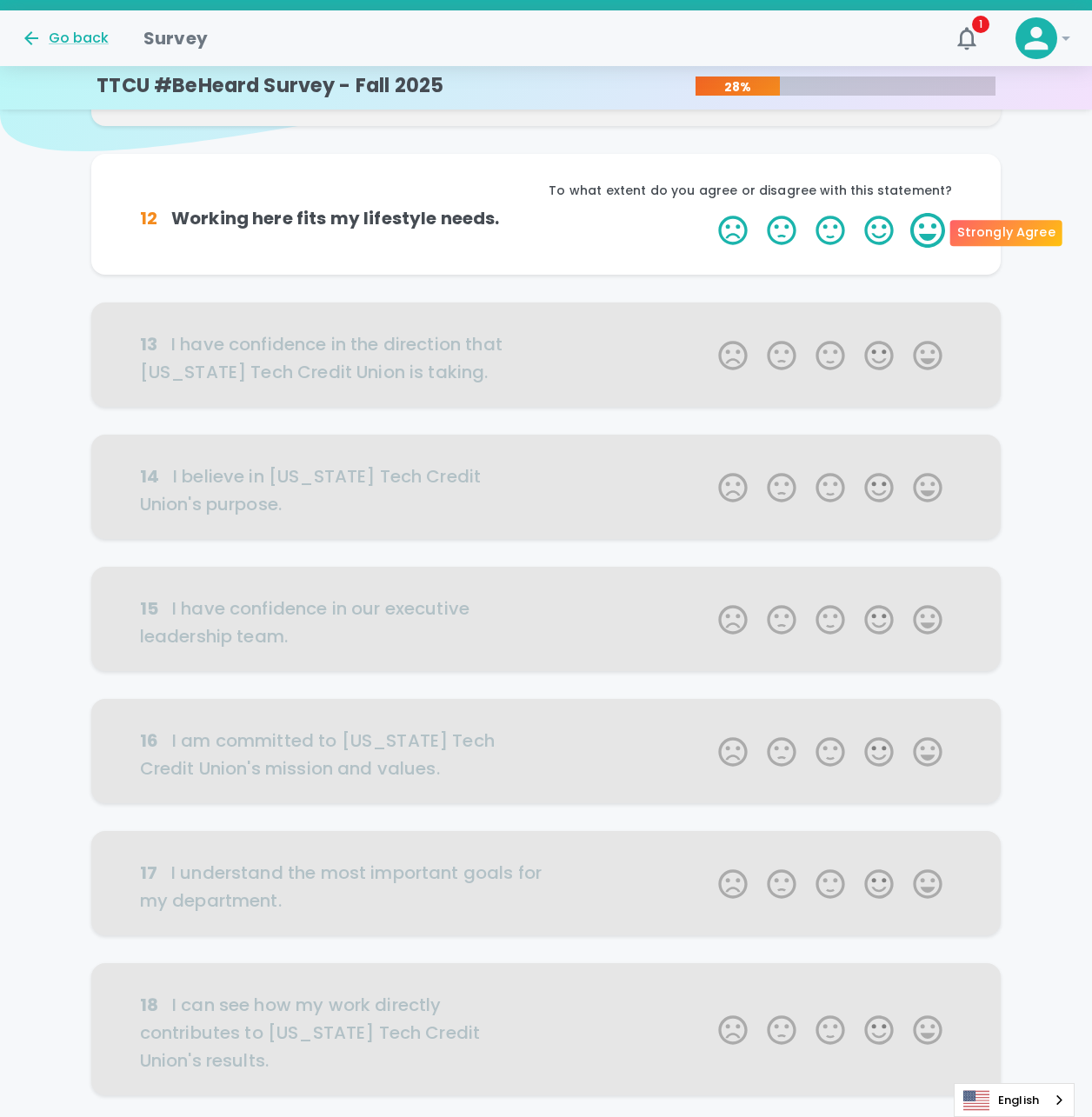
click at [934, 233] on label "5 Stars" at bounding box center [928, 230] width 48 height 35
click at [708, 213] on input "5 Stars" at bounding box center [707, 213] width 1 height 1
click at [934, 233] on label "5 Stars" at bounding box center [928, 230] width 48 height 35
click at [708, 213] on input "5 Stars" at bounding box center [707, 213] width 1 height 1
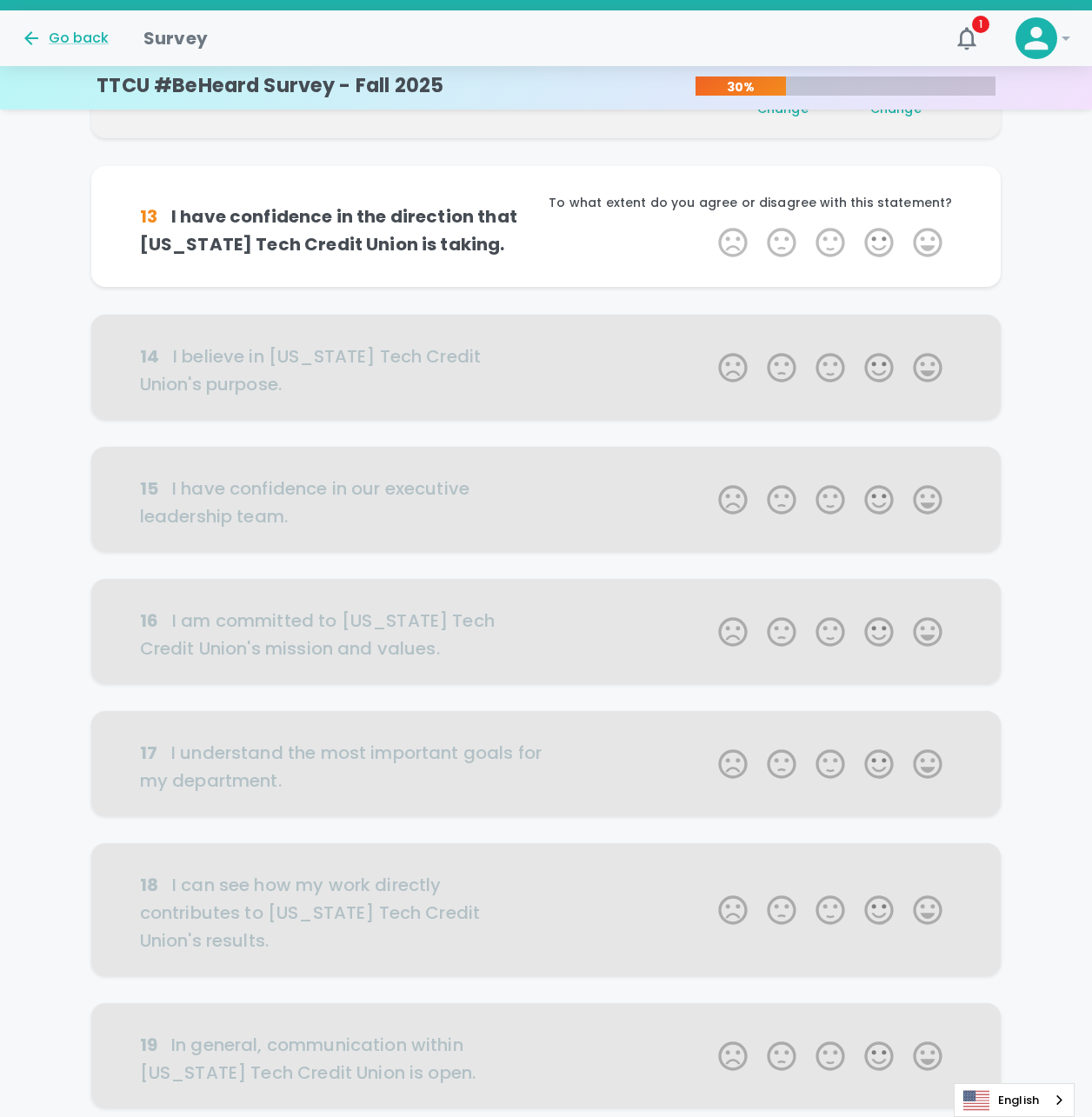
scroll to position [306, 0]
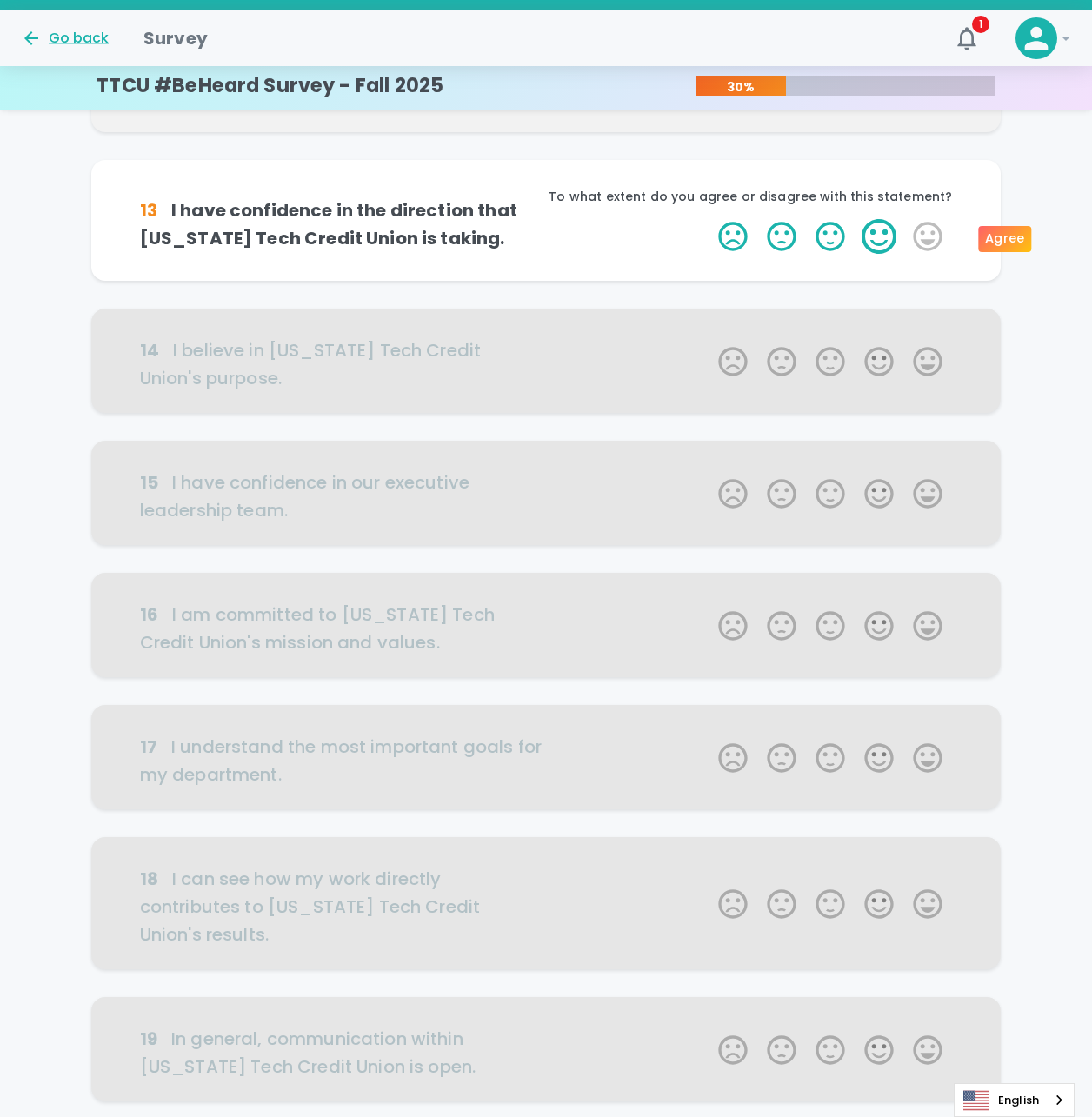
click at [894, 239] on label "4 Stars" at bounding box center [878, 237] width 48 height 35
click at [708, 219] on input "4 Stars" at bounding box center [707, 218] width 1 height 1
click at [886, 239] on label "4 Stars" at bounding box center [878, 237] width 48 height 35
click at [708, 219] on input "4 Stars" at bounding box center [707, 218] width 1 height 1
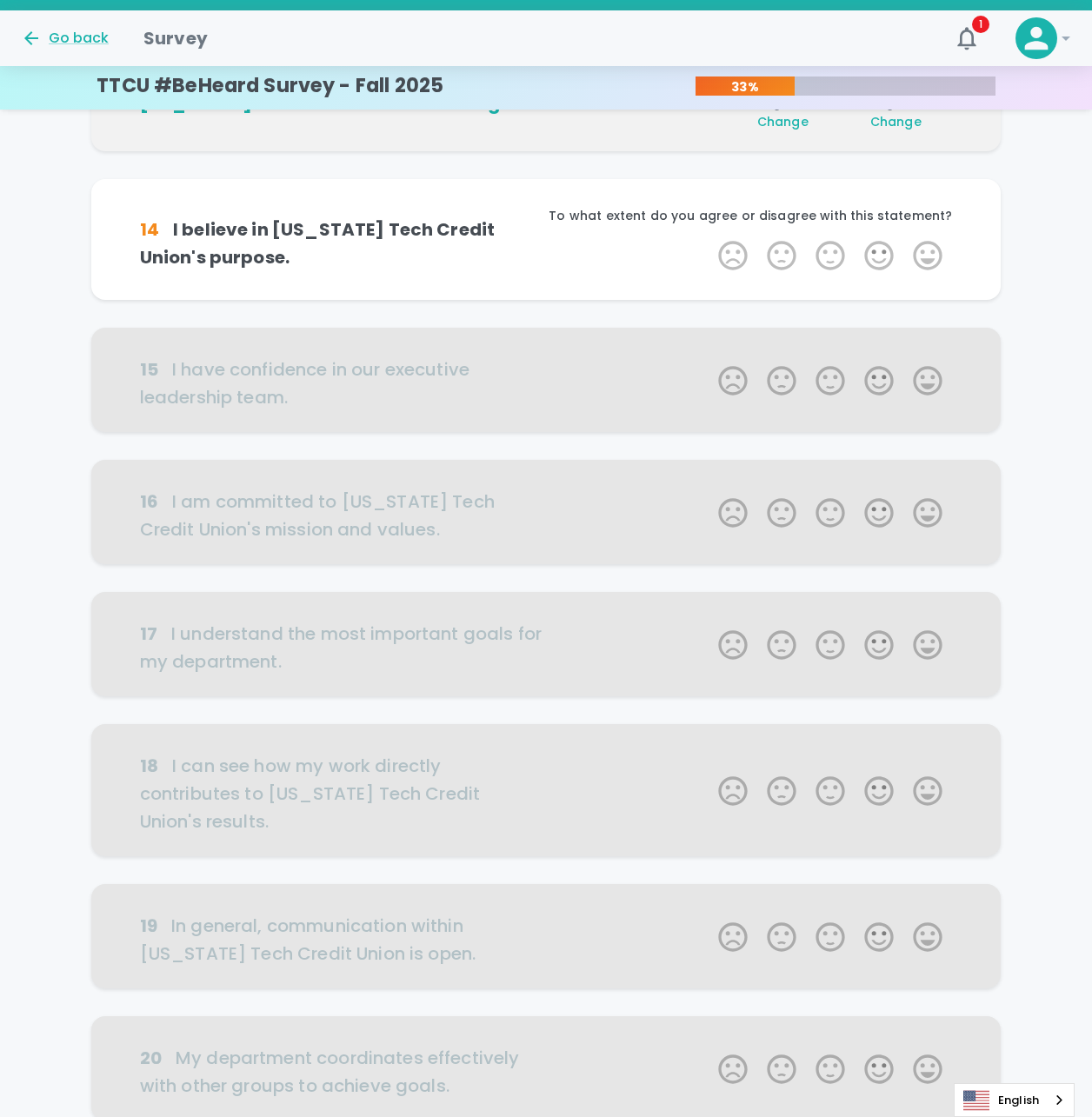
scroll to position [459, 0]
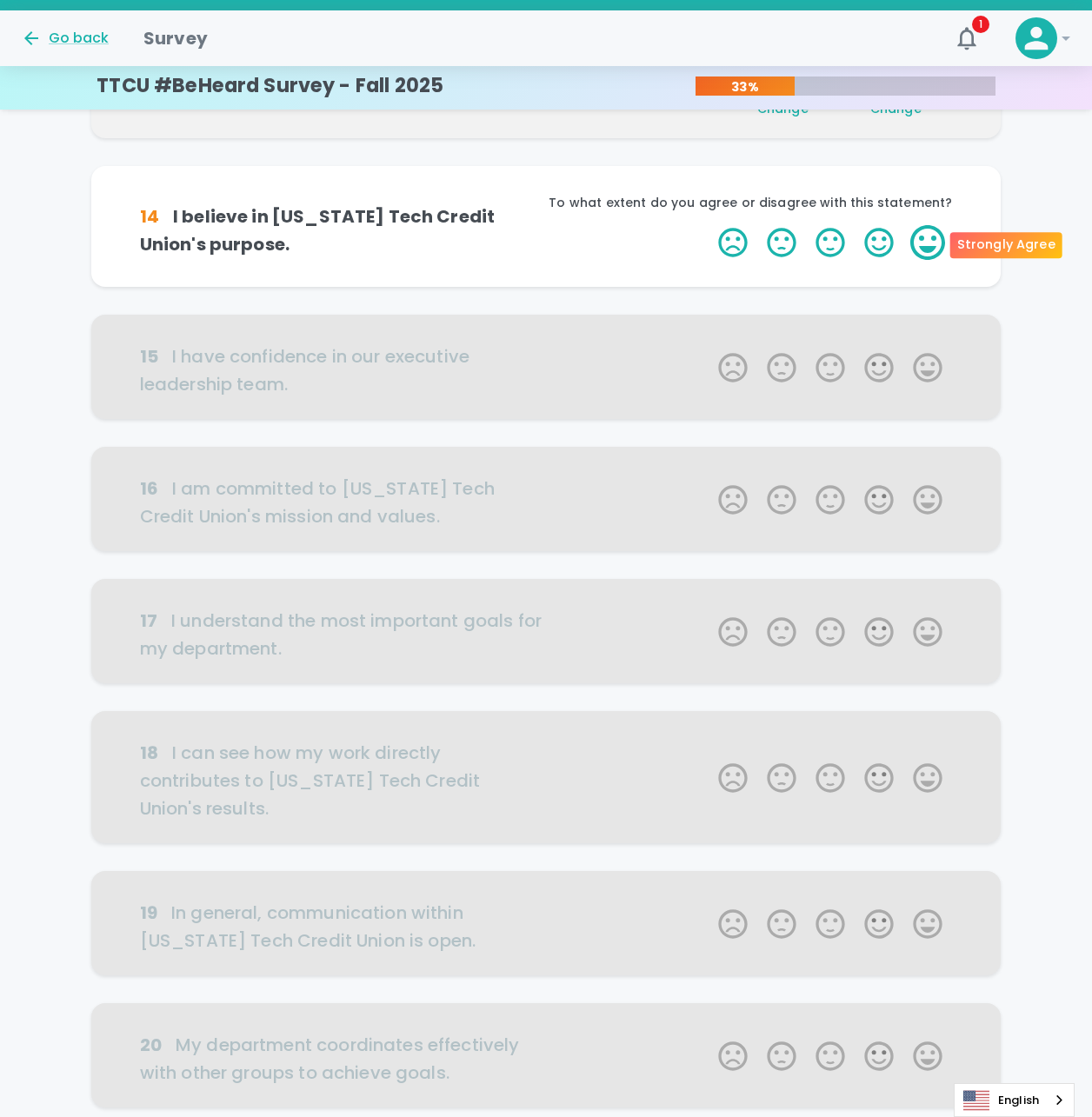
click at [914, 246] on label "5 Stars" at bounding box center [928, 243] width 48 height 35
click at [708, 225] on input "5 Stars" at bounding box center [707, 224] width 1 height 1
click at [928, 243] on label "5 Stars" at bounding box center [928, 243] width 48 height 35
click at [708, 225] on input "5 Stars" at bounding box center [707, 224] width 1 height 1
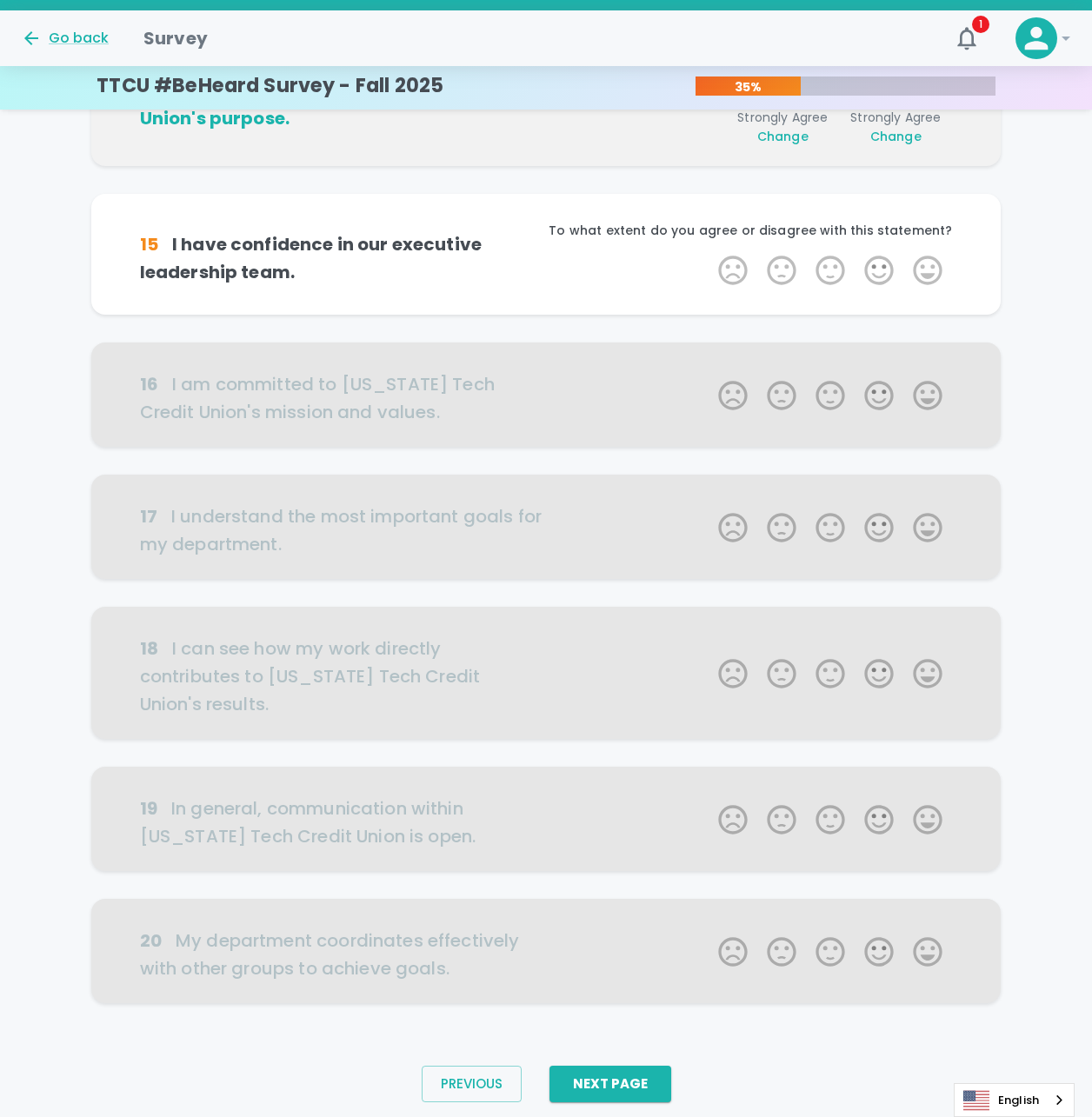
scroll to position [612, 0]
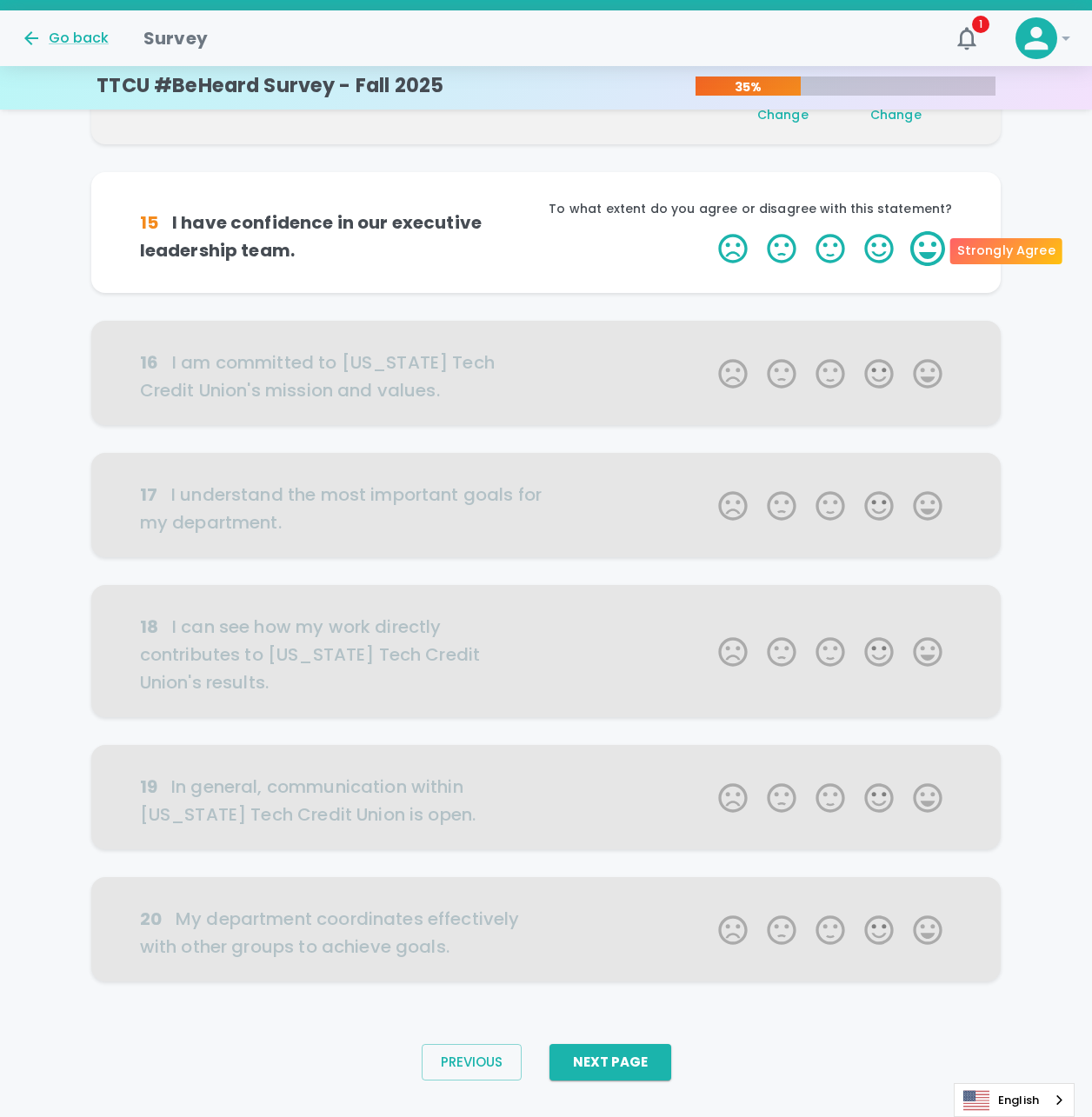
click at [934, 257] on label "5 Stars" at bounding box center [928, 248] width 48 height 35
click at [708, 231] on input "5 Stars" at bounding box center [707, 230] width 1 height 1
click at [932, 243] on label "5 Stars" at bounding box center [928, 248] width 48 height 35
click at [708, 231] on input "5 Stars" at bounding box center [707, 230] width 1 height 1
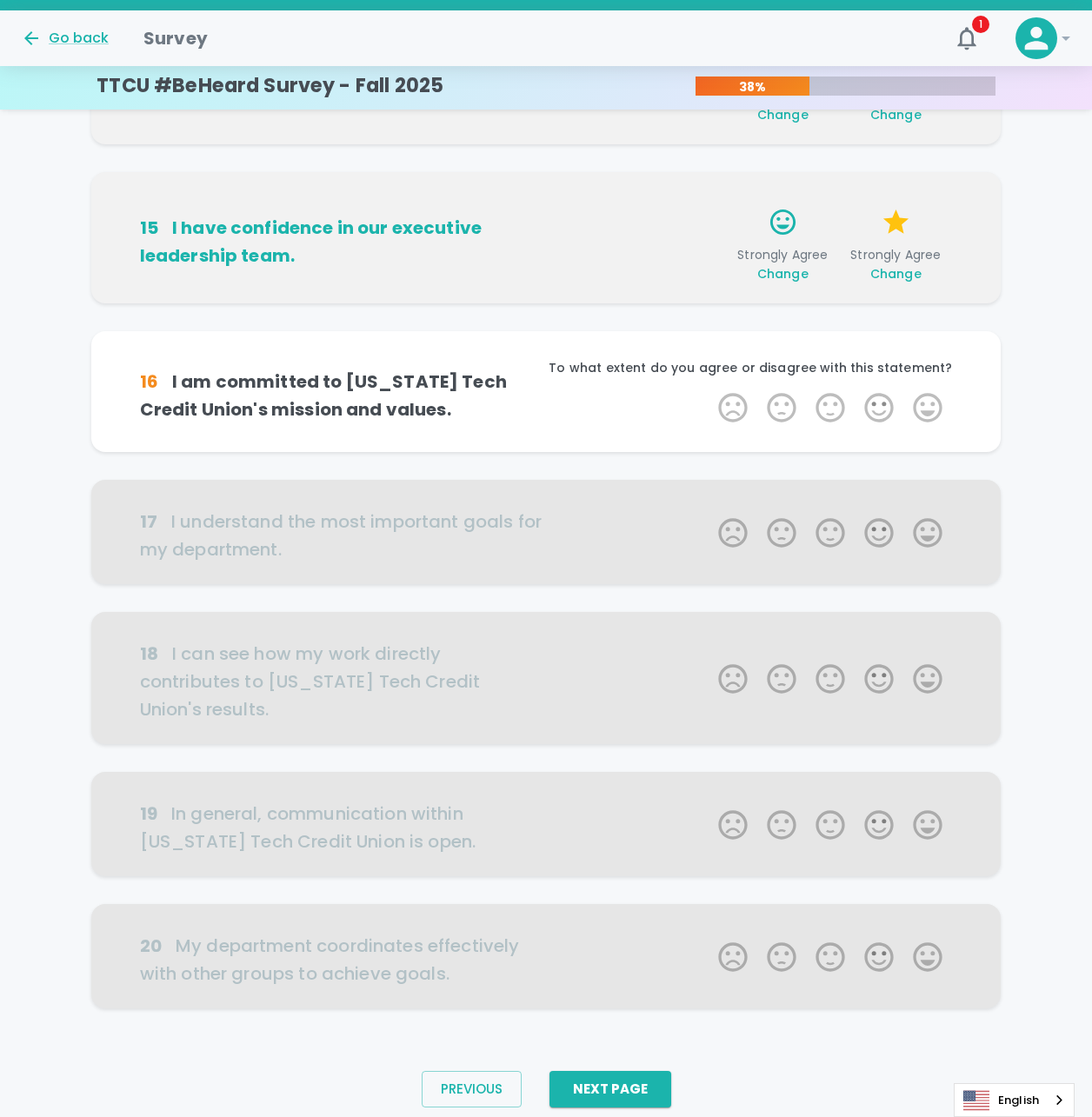
scroll to position [644, 0]
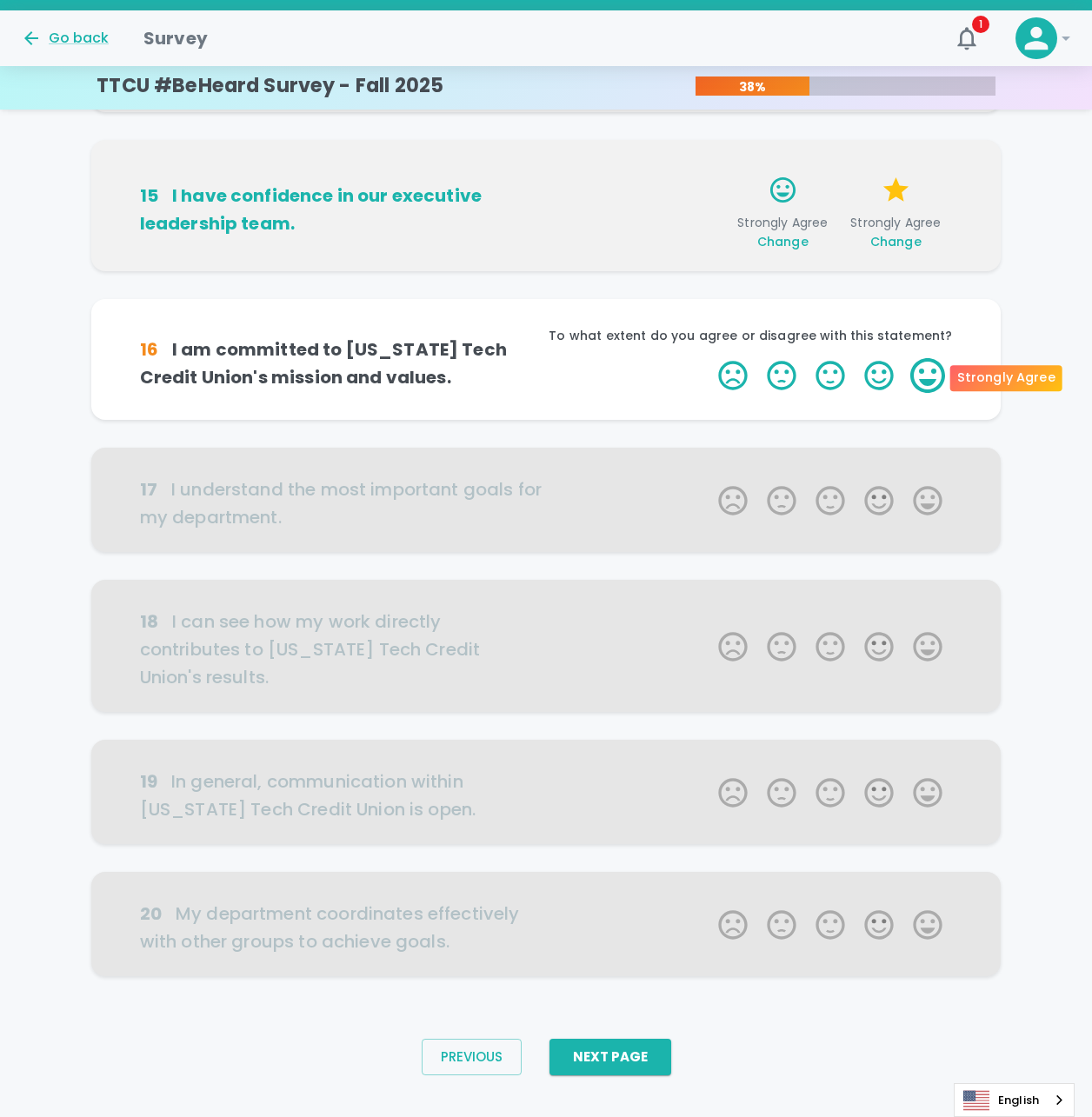
click at [920, 373] on label "5 Stars" at bounding box center [928, 376] width 48 height 35
click at [708, 358] on input "5 Stars" at bounding box center [707, 358] width 1 height 1
click at [920, 371] on label "5 Stars" at bounding box center [928, 376] width 48 height 35
click at [708, 358] on input "5 Stars" at bounding box center [707, 358] width 1 height 1
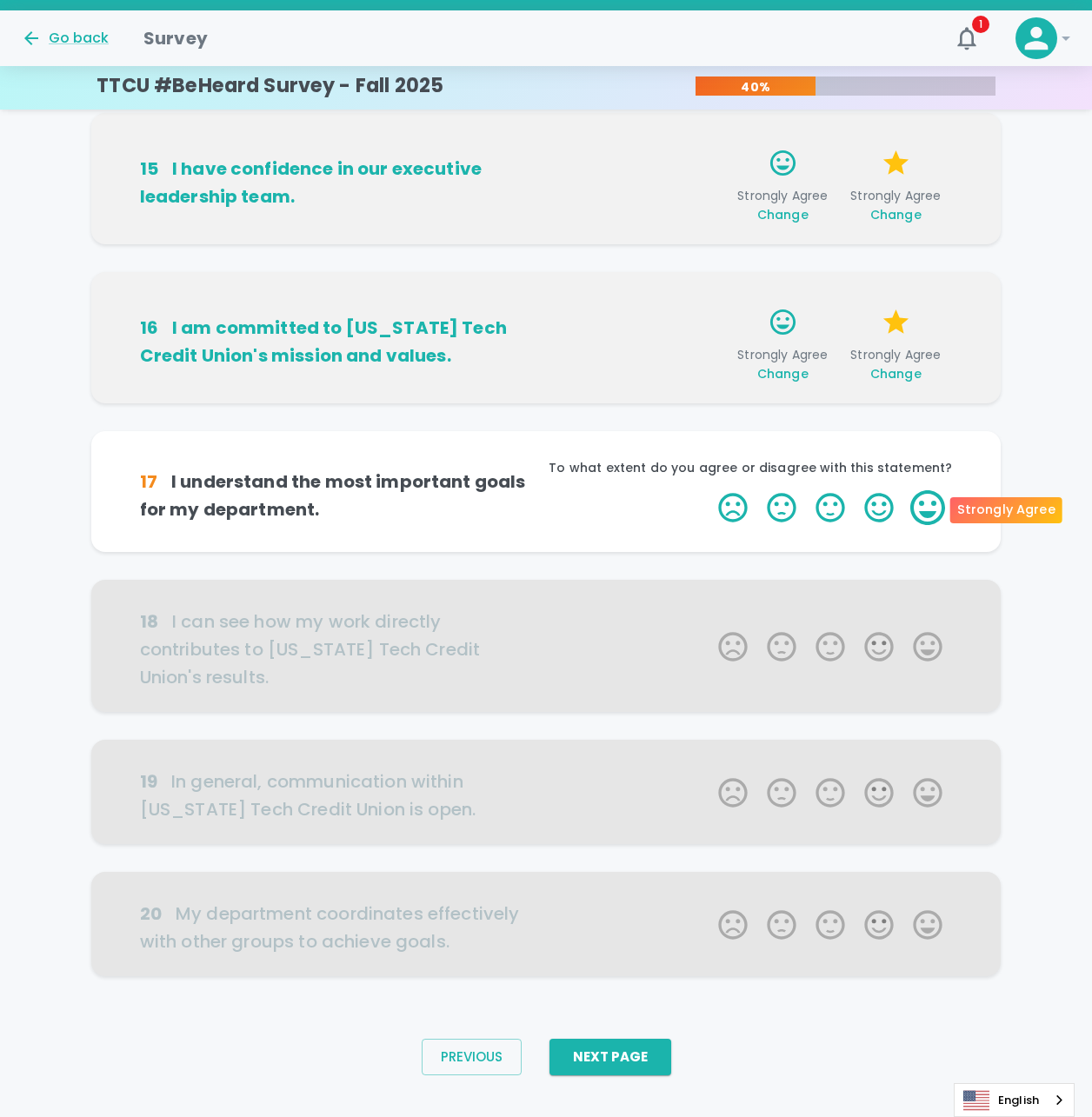
click at [931, 502] on label "5 Stars" at bounding box center [928, 507] width 48 height 35
click at [708, 490] on input "5 Stars" at bounding box center [707, 489] width 1 height 1
click at [931, 501] on label "5 Stars" at bounding box center [928, 507] width 48 height 35
click at [708, 490] on input "5 Stars" at bounding box center [707, 489] width 1 height 1
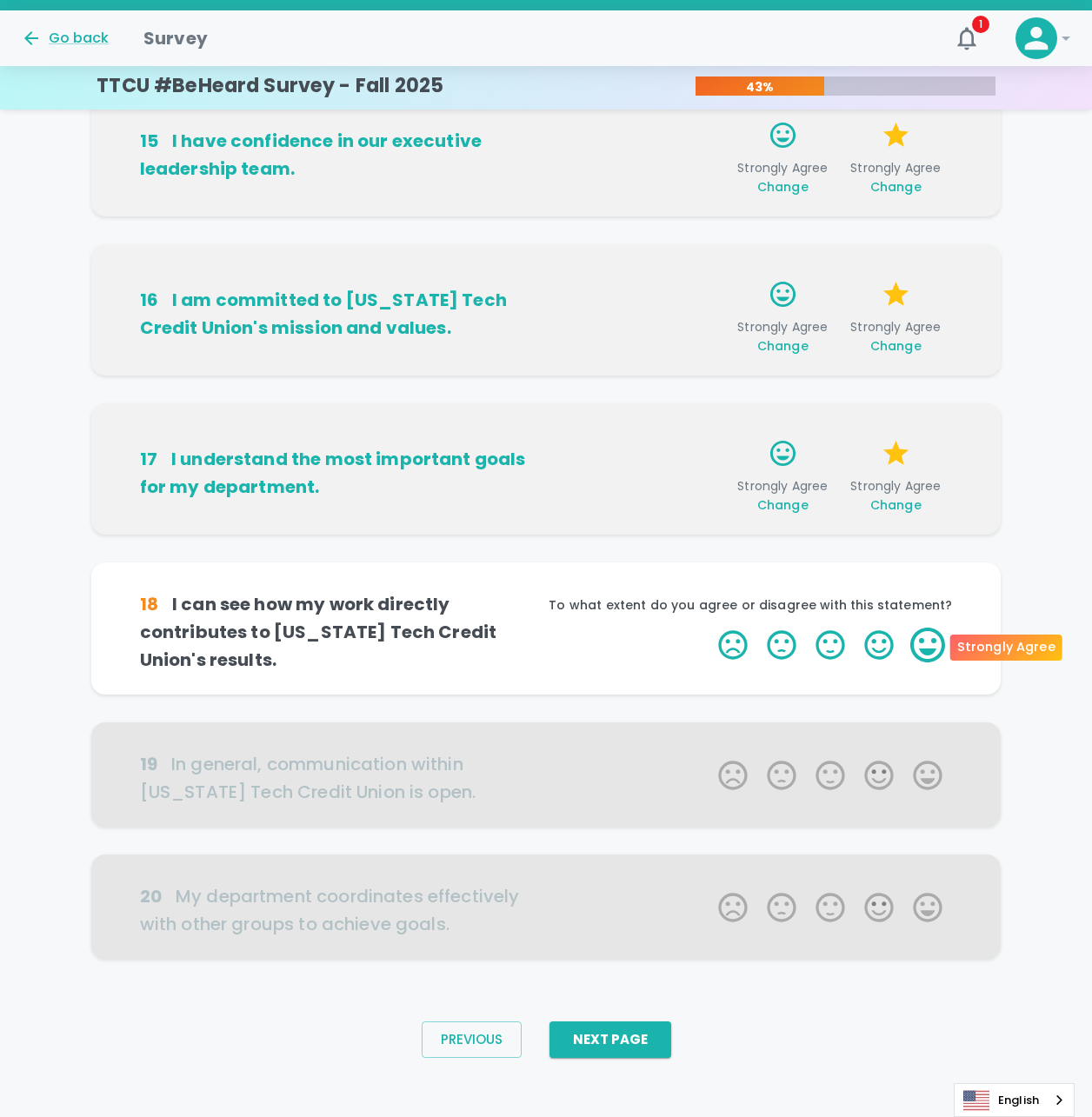
click at [934, 644] on label "5 Stars" at bounding box center [928, 645] width 48 height 35
click at [708, 628] on input "5 Stars" at bounding box center [707, 627] width 1 height 1
click at [933, 637] on label "5 Stars" at bounding box center [928, 645] width 48 height 35
click at [708, 628] on input "5 Stars" at bounding box center [707, 627] width 1 height 1
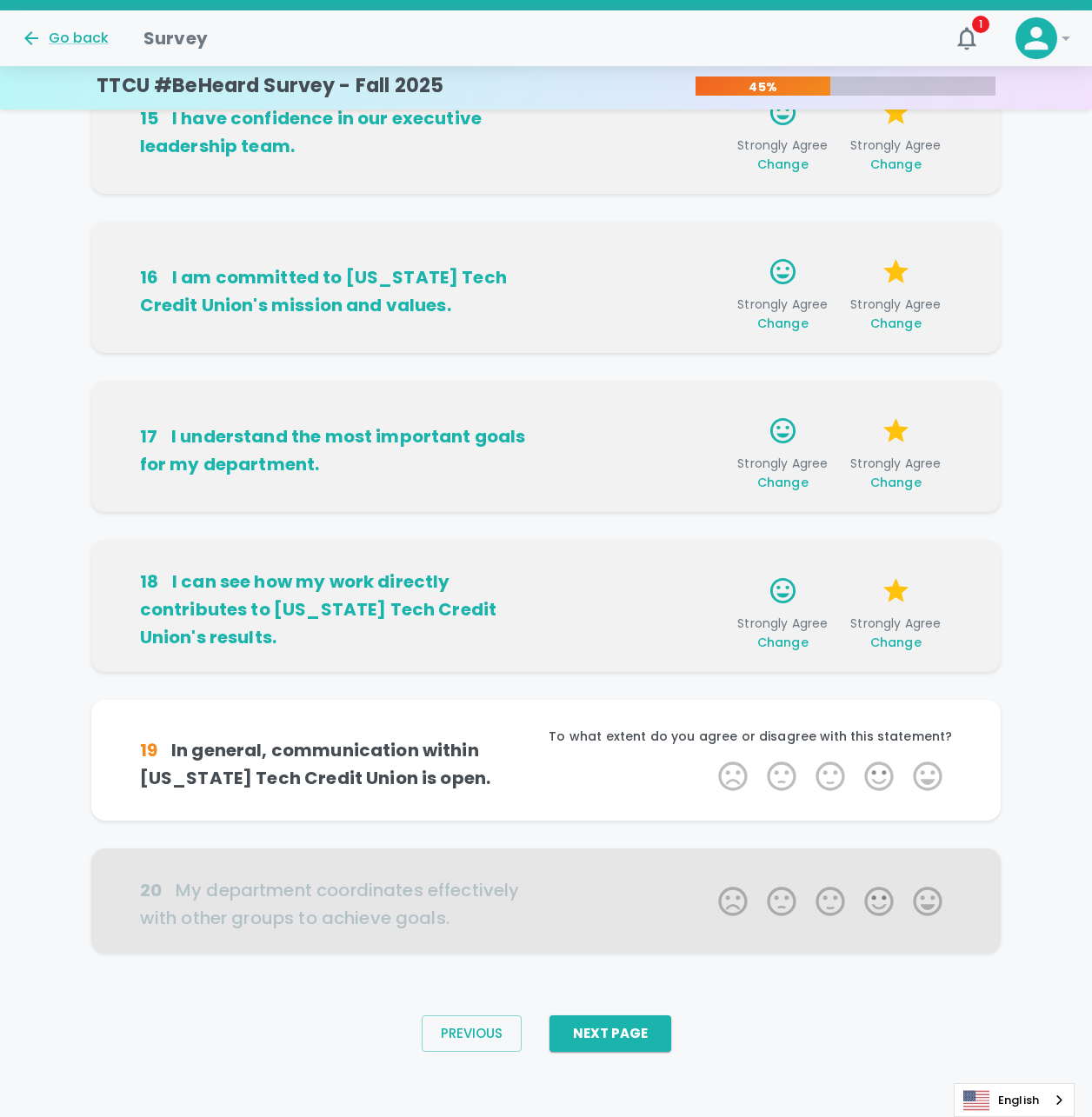
scroll to position [725, 0]
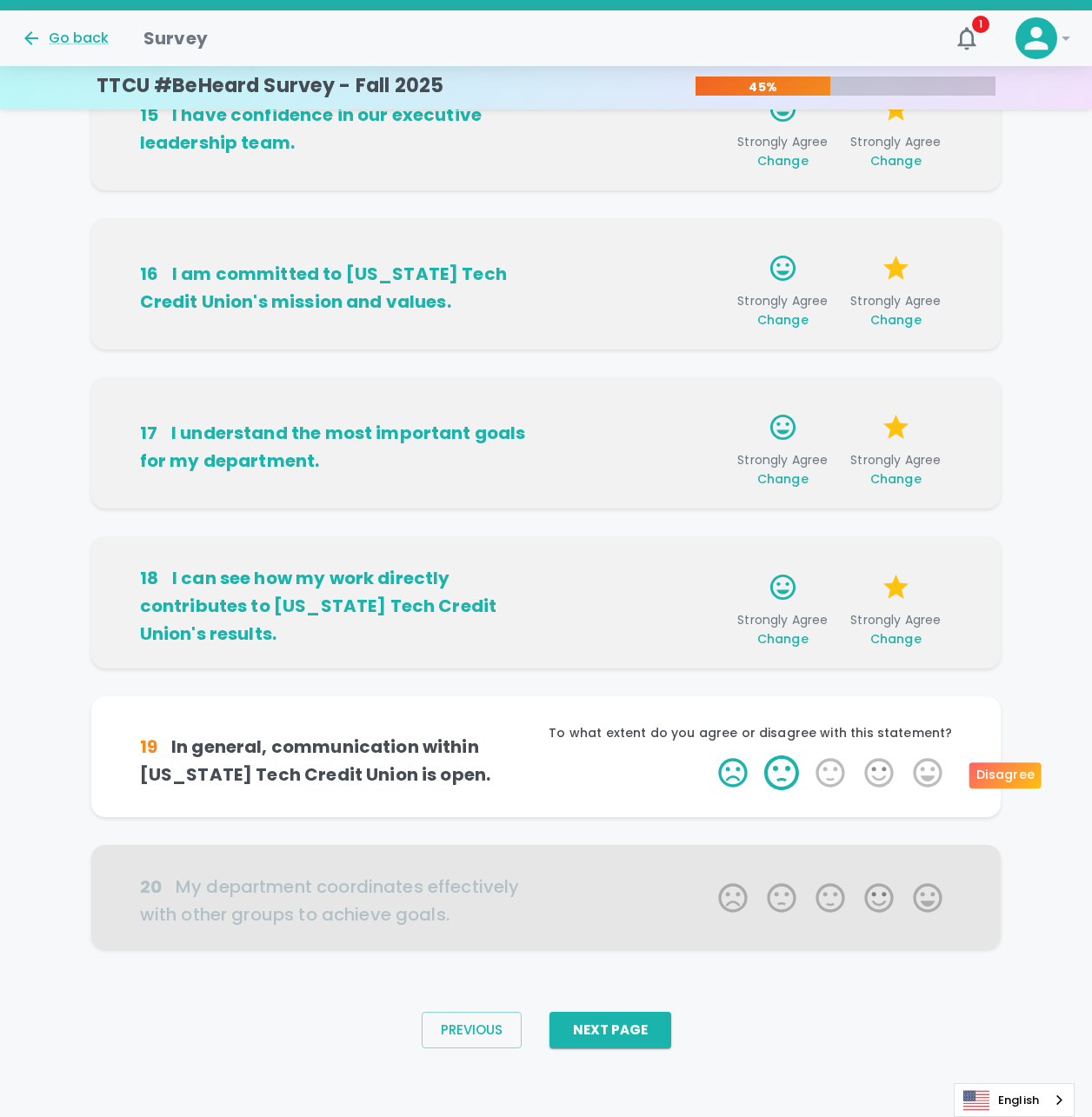
click at [788, 769] on label "2 Stars" at bounding box center [782, 773] width 48 height 35
click at [708, 756] on input "2 Stars" at bounding box center [707, 755] width 1 height 1
click at [923, 766] on label "5 Stars" at bounding box center [928, 773] width 48 height 35
click at [708, 756] on input "5 Stars" at bounding box center [707, 755] width 1 height 1
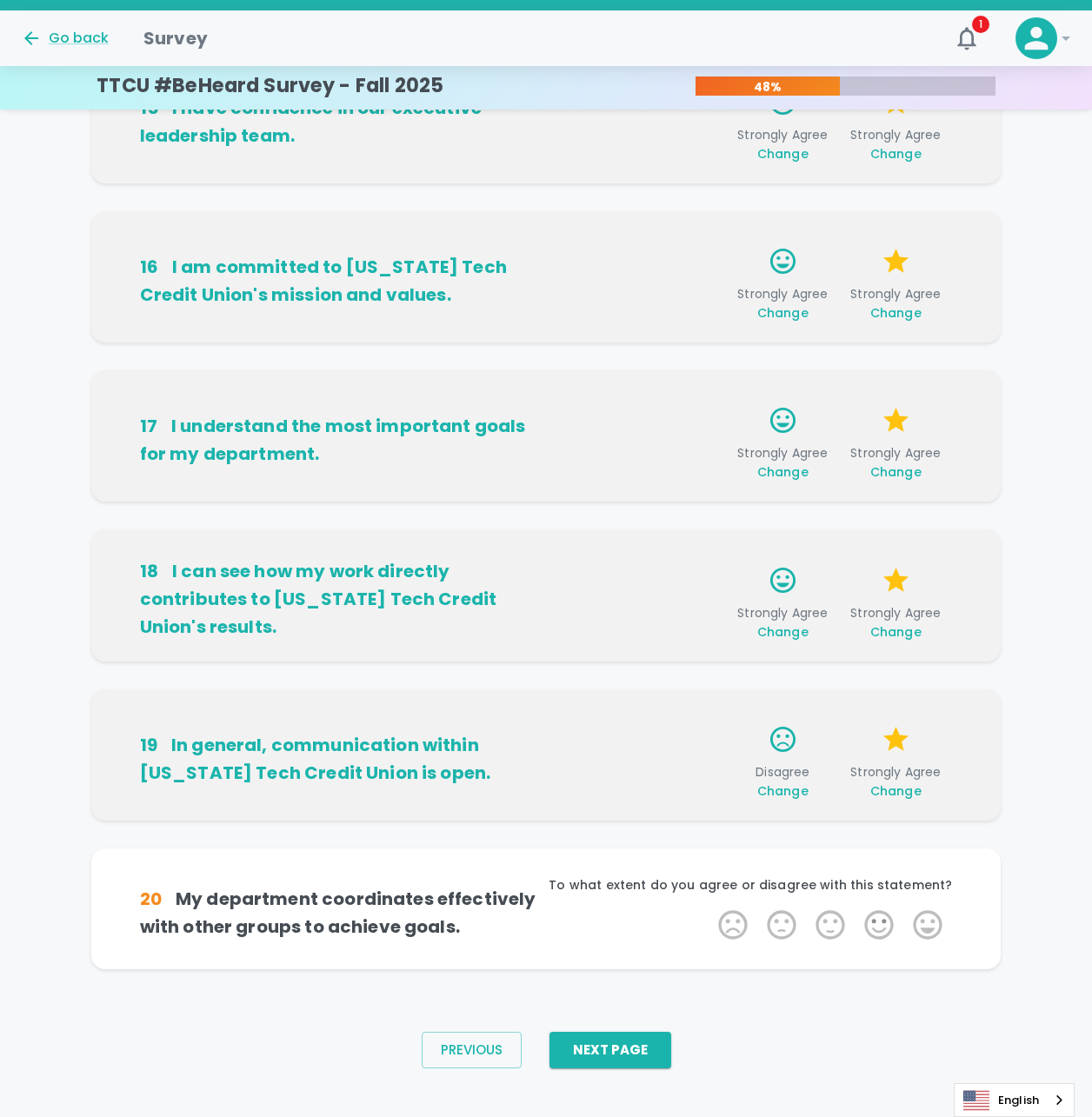
scroll to position [753, 0]
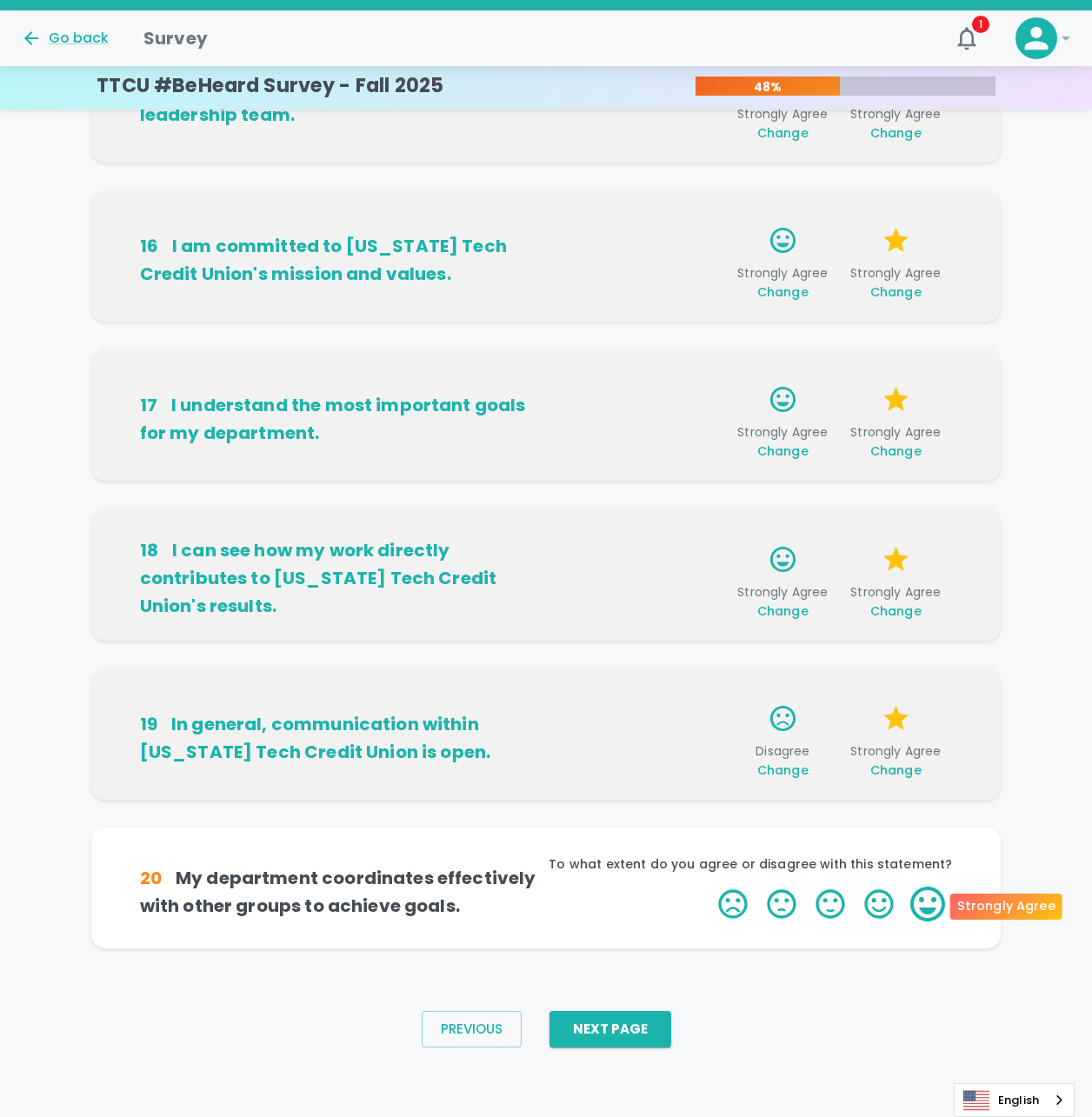
click at [927, 905] on label "5 Stars" at bounding box center [928, 904] width 48 height 35
click at [708, 887] on input "5 Stars" at bounding box center [707, 886] width 1 height 1
click at [928, 904] on label "5 Stars" at bounding box center [928, 904] width 48 height 35
click at [708, 887] on input "5 Stars" at bounding box center [707, 886] width 1 height 1
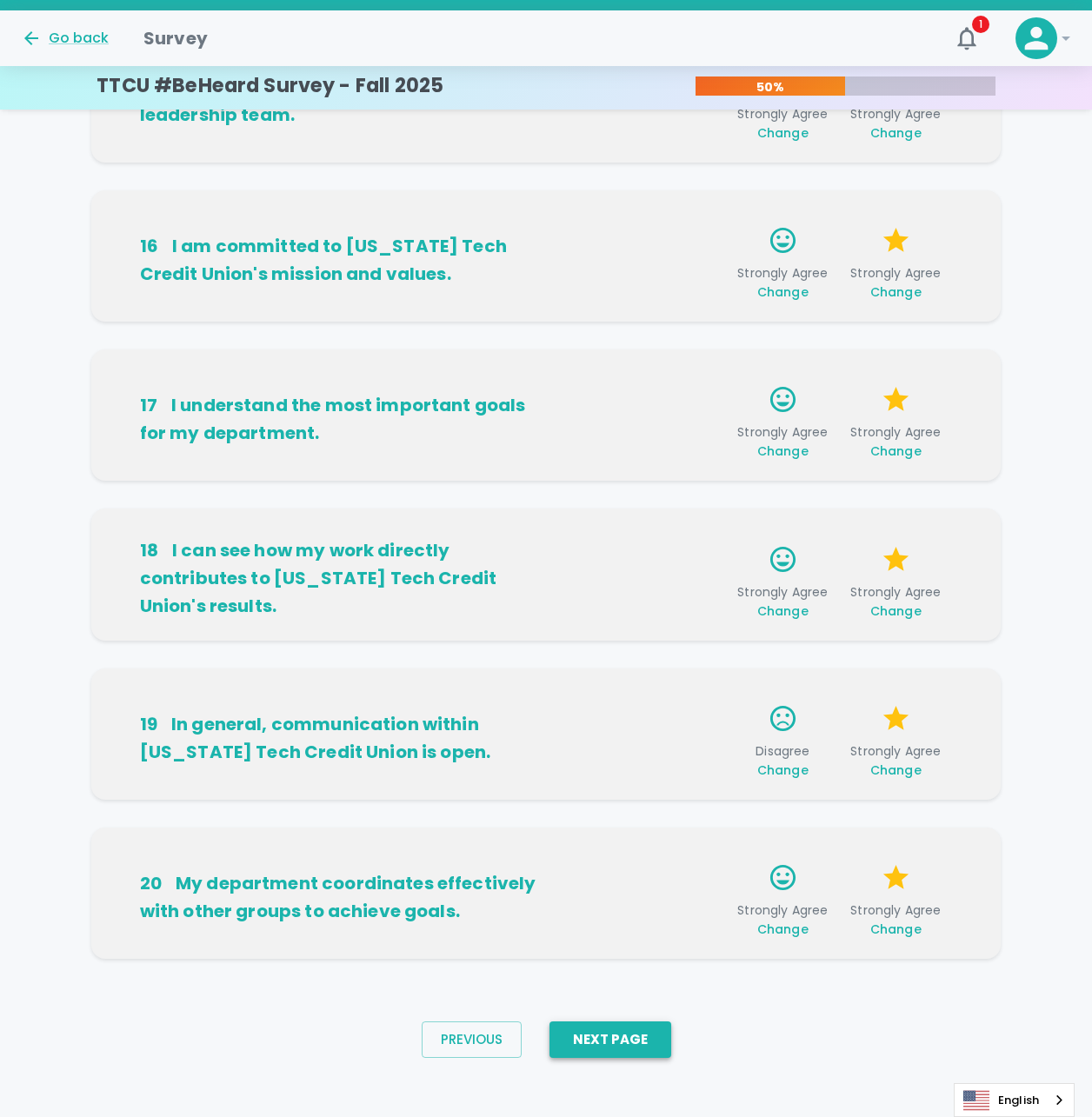
click at [639, 1040] on button "Next Page" at bounding box center [611, 1040] width 122 height 37
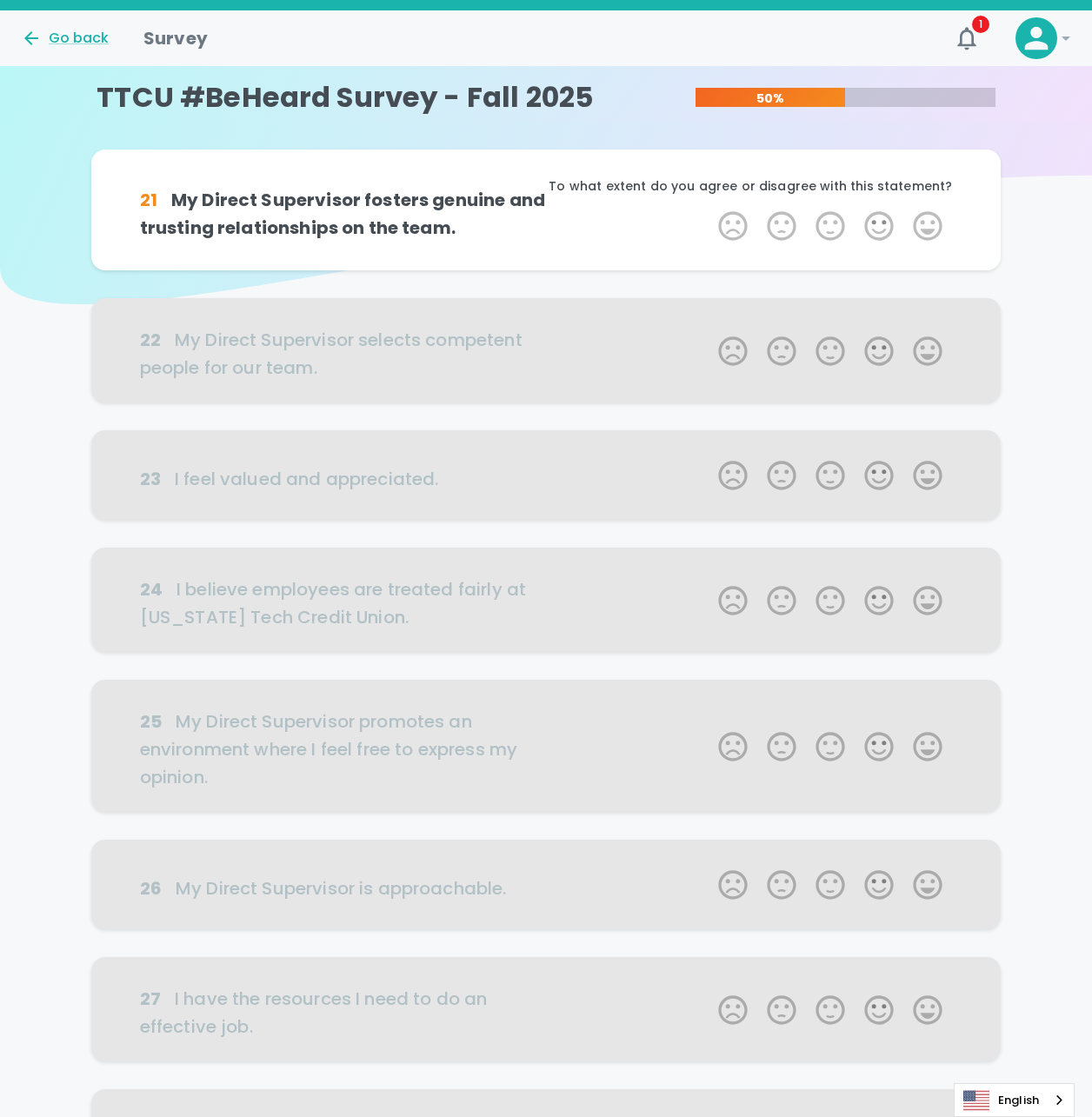
scroll to position [0, 0]
click at [925, 215] on label "5 Stars" at bounding box center [928, 226] width 48 height 35
click at [708, 209] on input "5 Stars" at bounding box center [707, 208] width 1 height 1
click at [932, 223] on label "5 Stars" at bounding box center [928, 226] width 48 height 35
click at [708, 209] on input "5 Stars" at bounding box center [707, 208] width 1 height 1
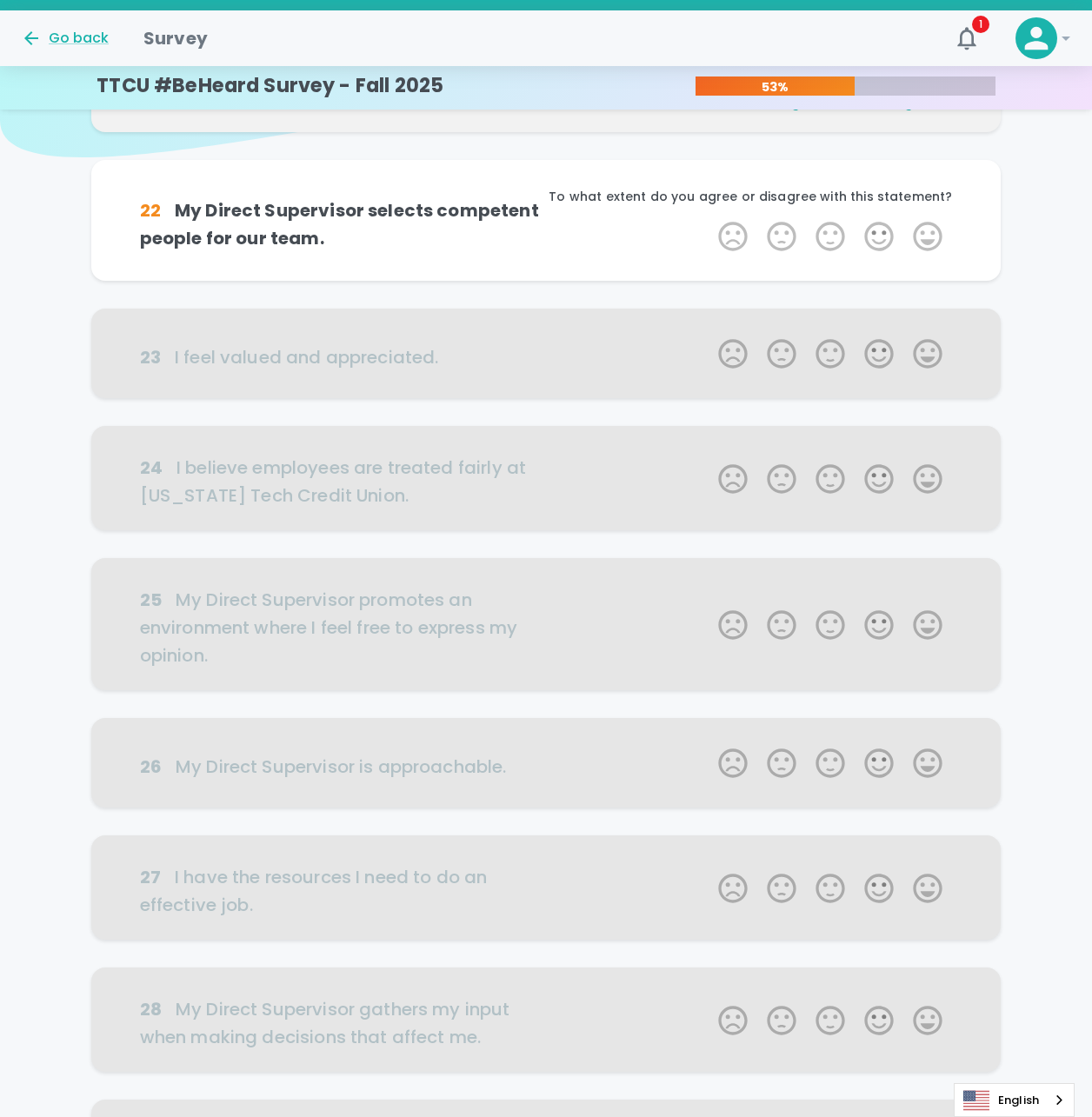
scroll to position [153, 0]
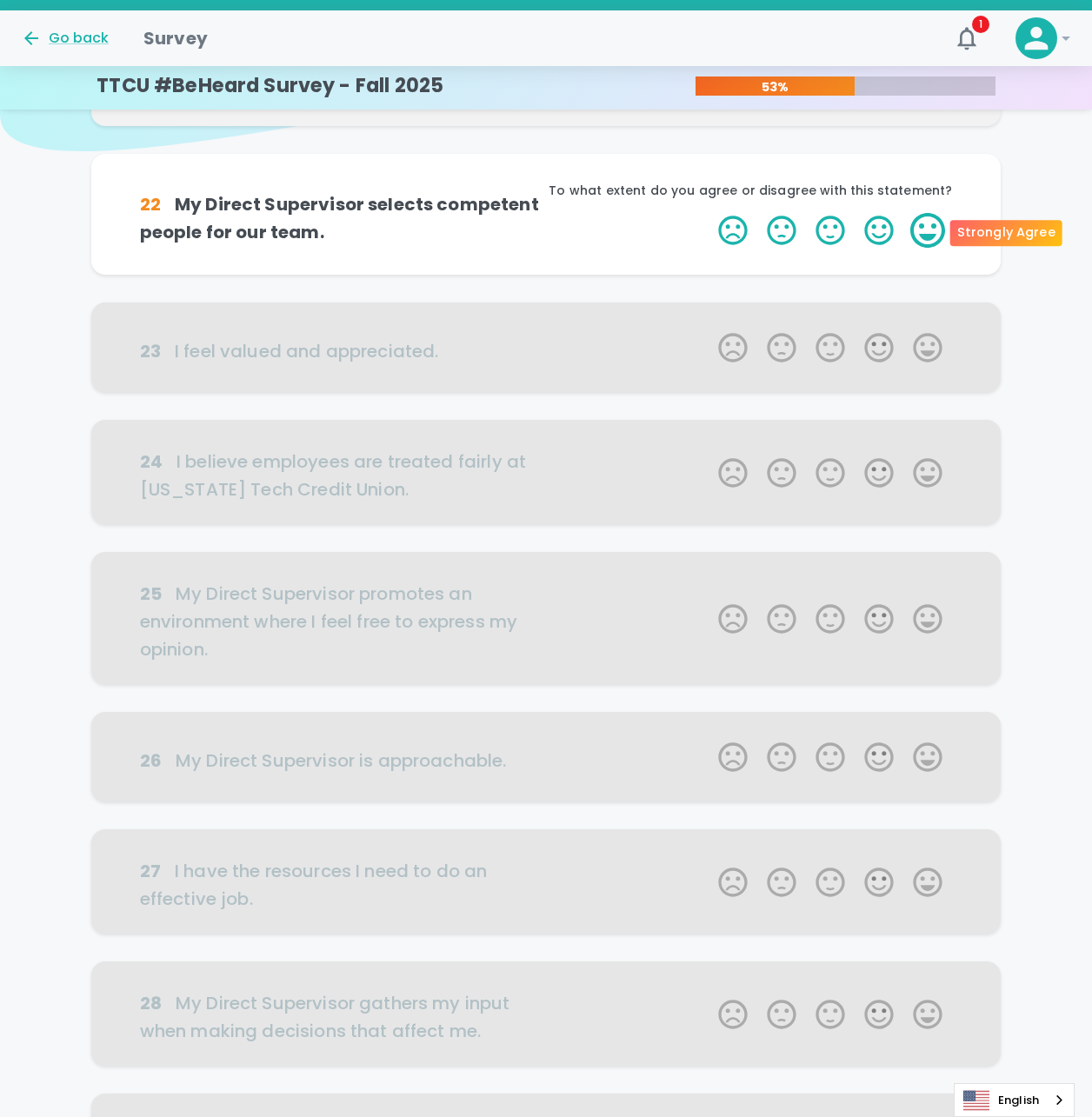
click at [927, 232] on label "5 Stars" at bounding box center [928, 230] width 48 height 35
click at [708, 213] on input "5 Stars" at bounding box center [707, 213] width 1 height 1
click at [927, 232] on label "5 Stars" at bounding box center [928, 230] width 48 height 35
click at [708, 213] on input "5 Stars" at bounding box center [707, 213] width 1 height 1
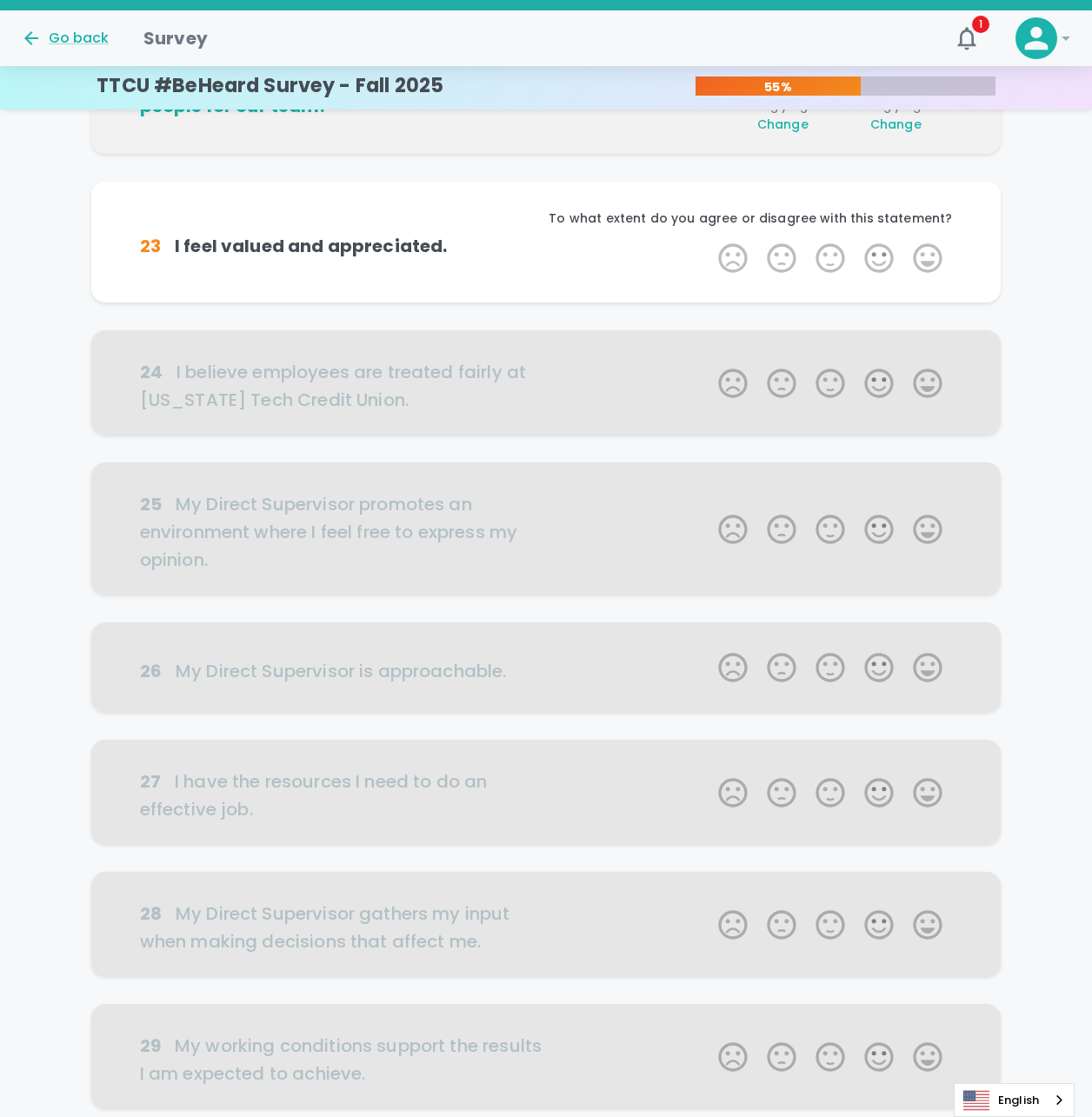
scroll to position [306, 0]
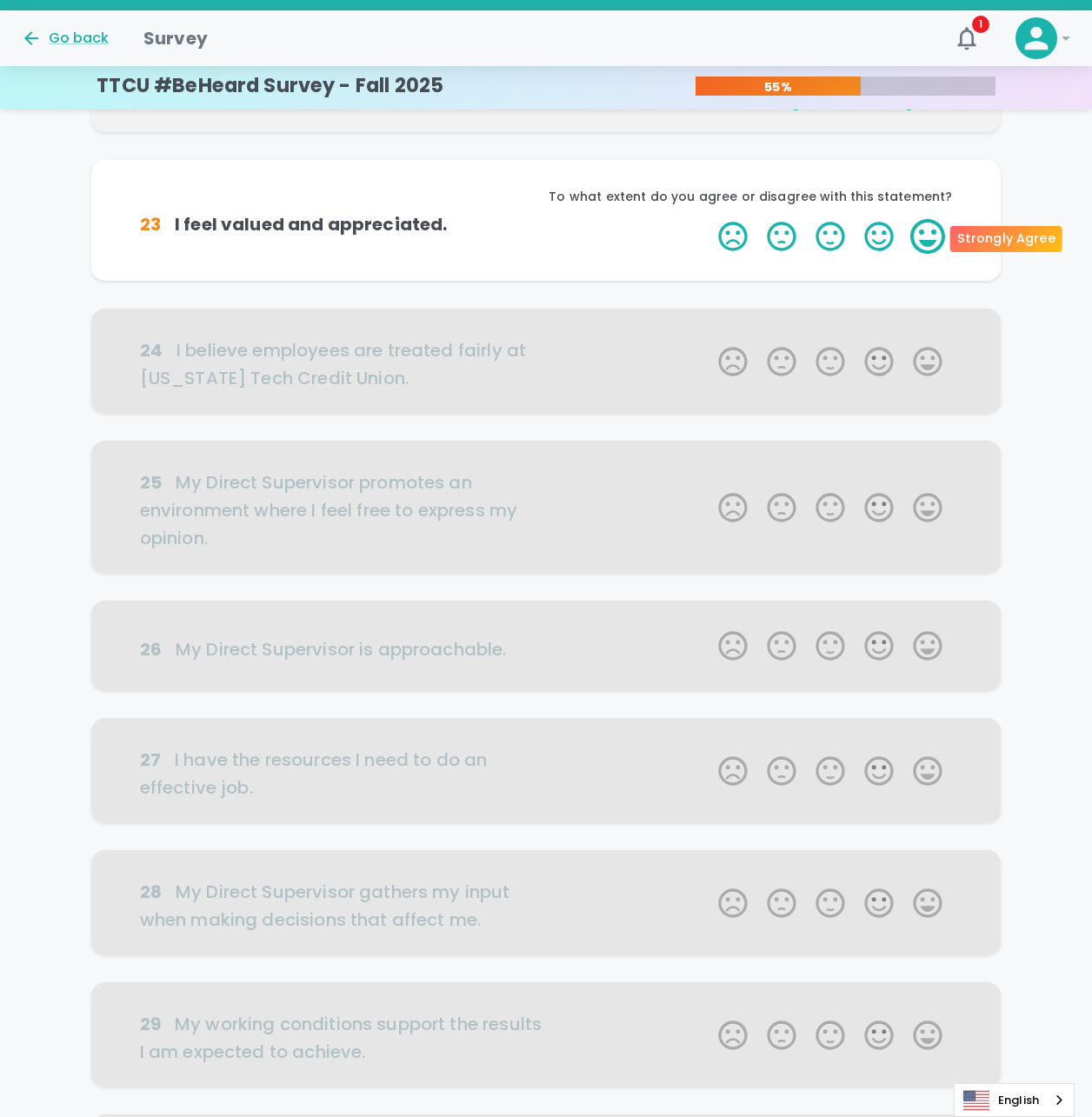
click at [939, 226] on label "5 Stars" at bounding box center [928, 237] width 48 height 35
click at [708, 219] on input "5 Stars" at bounding box center [707, 218] width 1 height 1
click at [934, 242] on label "5 Stars" at bounding box center [928, 237] width 48 height 35
click at [708, 219] on input "5 Stars" at bounding box center [707, 218] width 1 height 1
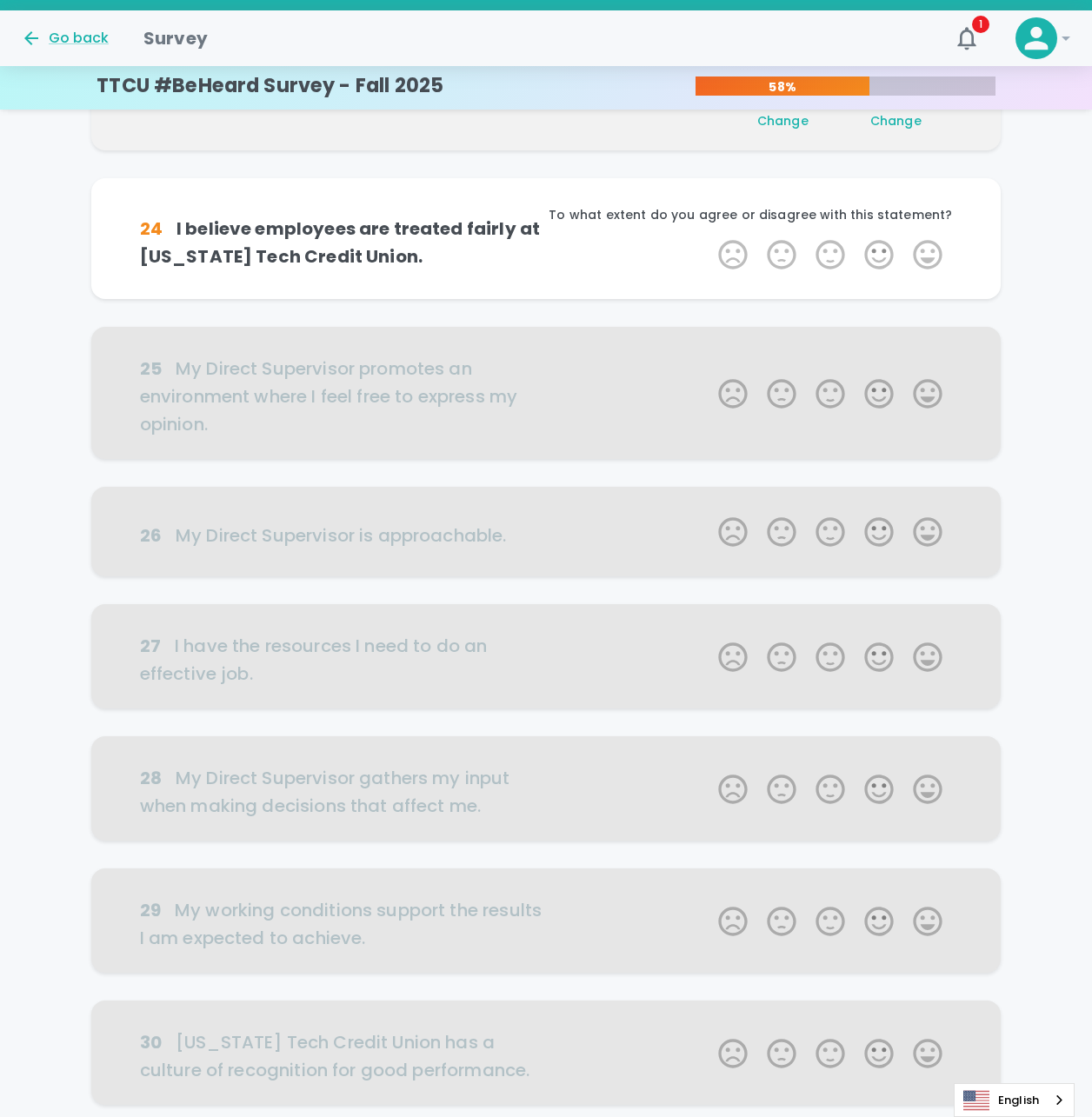
scroll to position [459, 0]
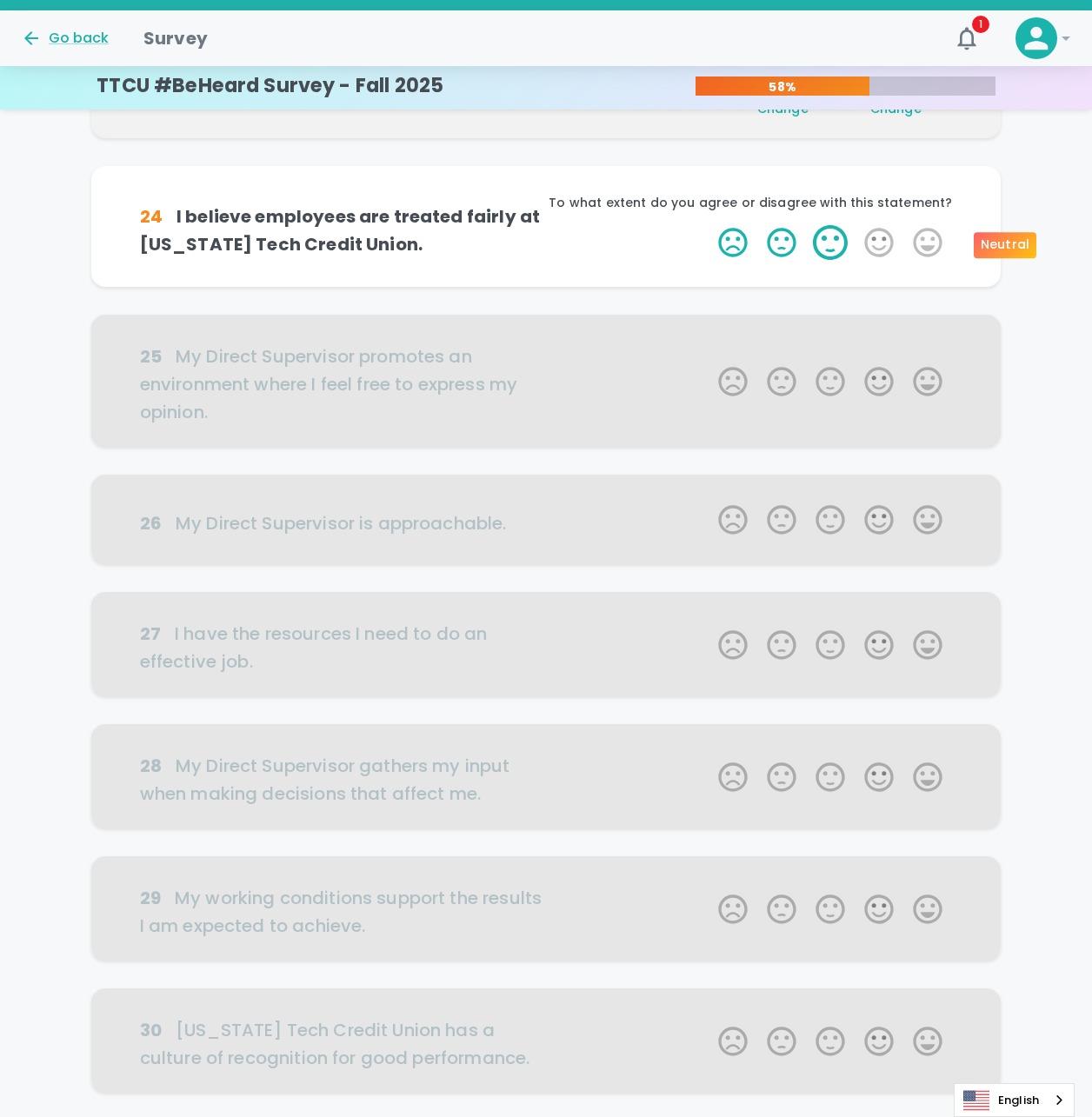
click at [832, 246] on label "3 Stars" at bounding box center [830, 243] width 48 height 35
click at [708, 225] on input "3 Stars" at bounding box center [707, 224] width 1 height 1
click at [824, 246] on label "3 Stars" at bounding box center [830, 243] width 48 height 35
click at [708, 225] on input "3 Stars" at bounding box center [707, 224] width 1 height 1
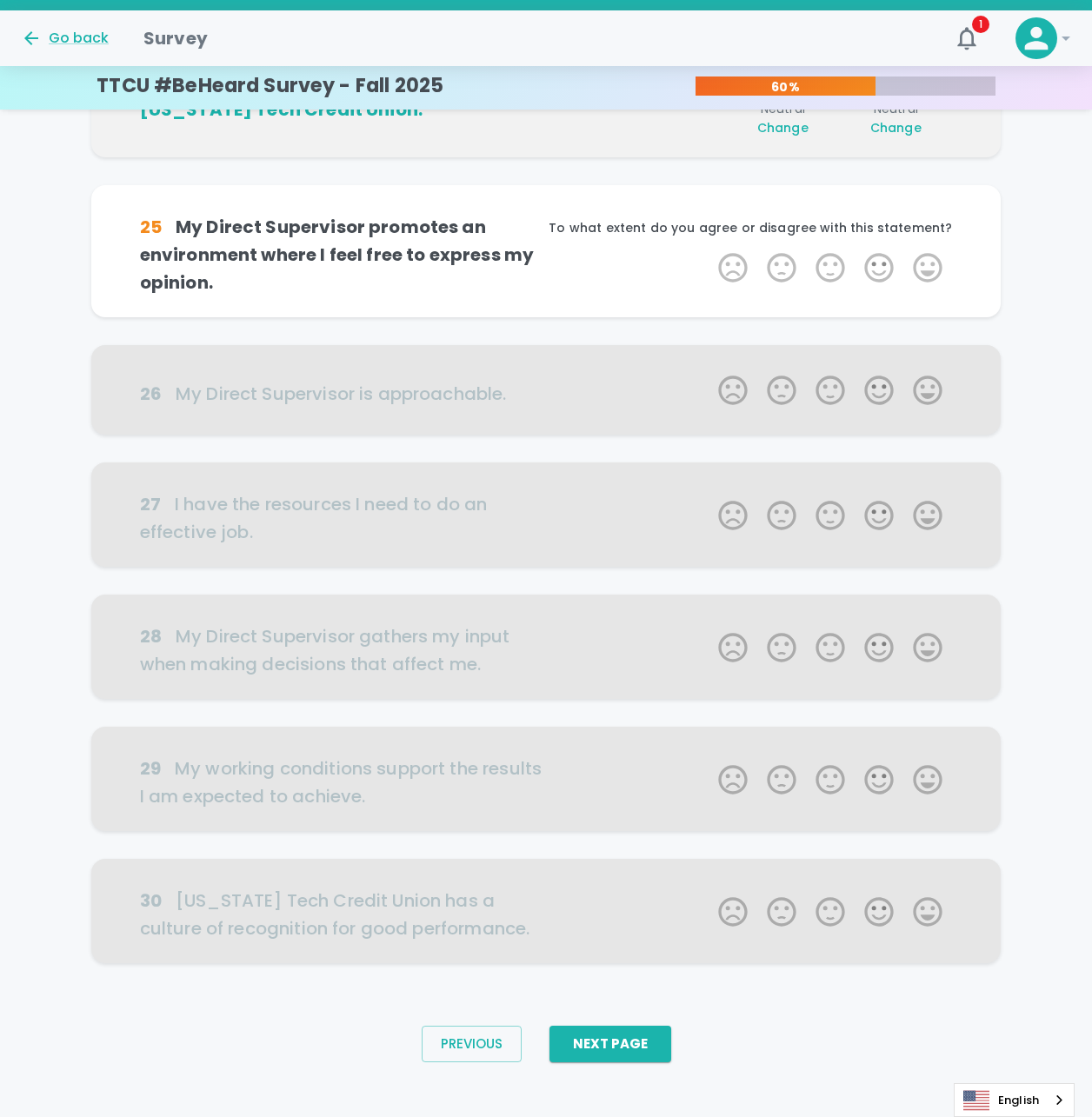
scroll to position [602, 0]
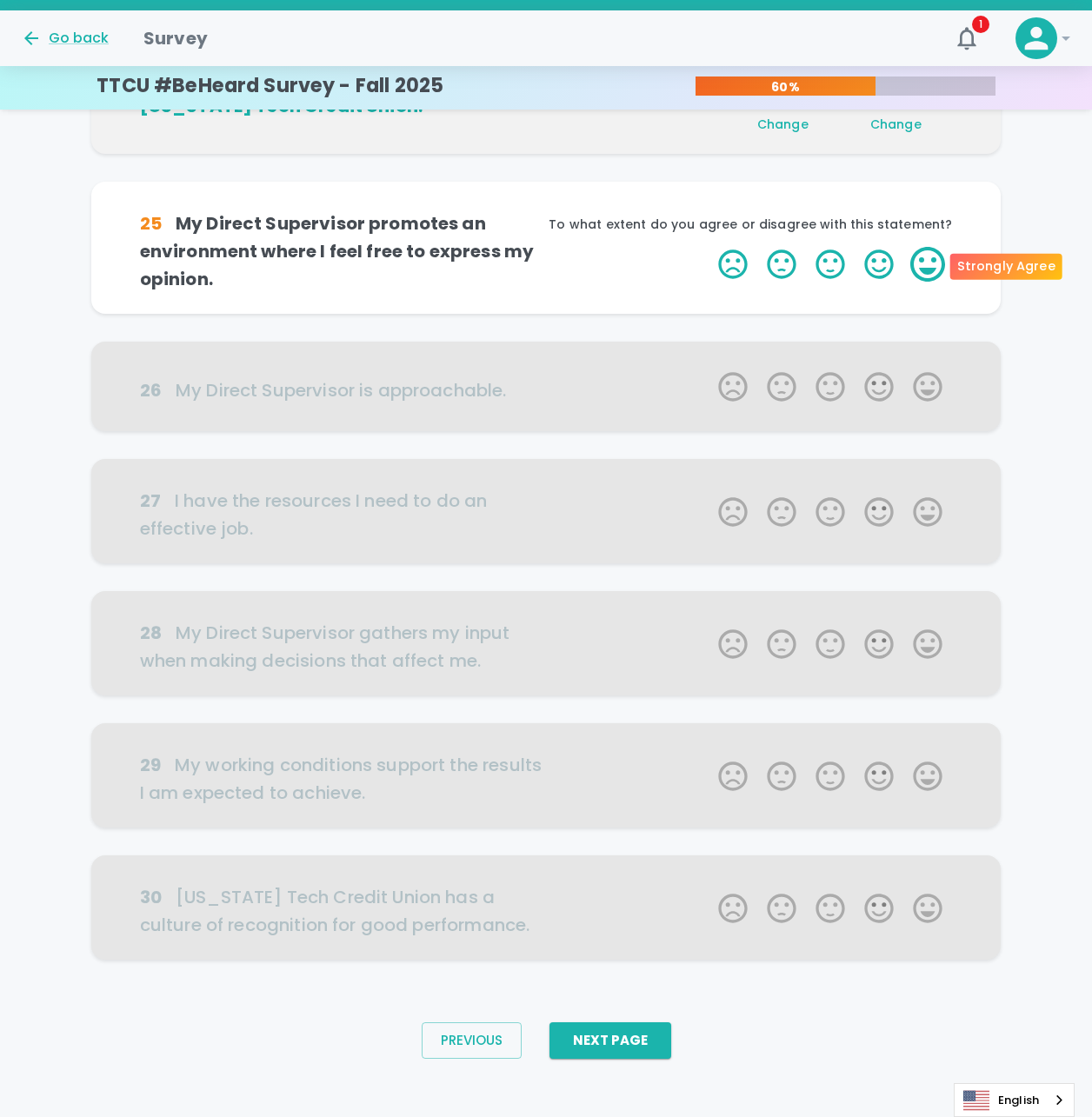
click at [927, 267] on label "5 Stars" at bounding box center [928, 264] width 48 height 35
click at [708, 246] on input "5 Stars" at bounding box center [707, 246] width 1 height 1
click at [934, 261] on label "5 Stars" at bounding box center [928, 264] width 48 height 35
click at [708, 246] on input "5 Stars" at bounding box center [707, 246] width 1 height 1
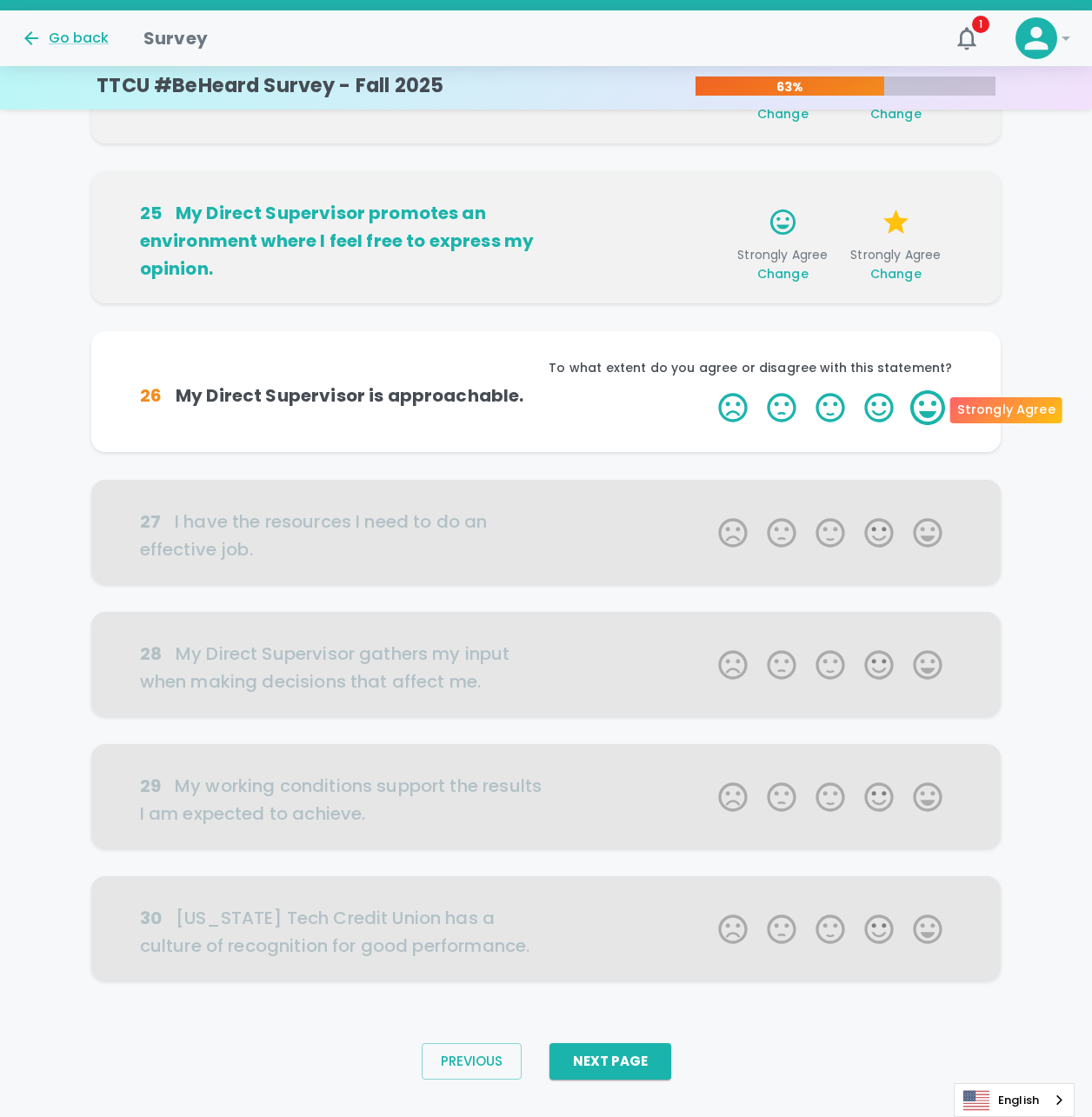
click at [934, 412] on label "5 Stars" at bounding box center [928, 408] width 48 height 35
click at [708, 390] on input "5 Stars" at bounding box center [707, 389] width 1 height 1
click at [934, 403] on label "5 Stars" at bounding box center [928, 408] width 48 height 35
click at [708, 390] on input "5 Stars" at bounding box center [707, 389] width 1 height 1
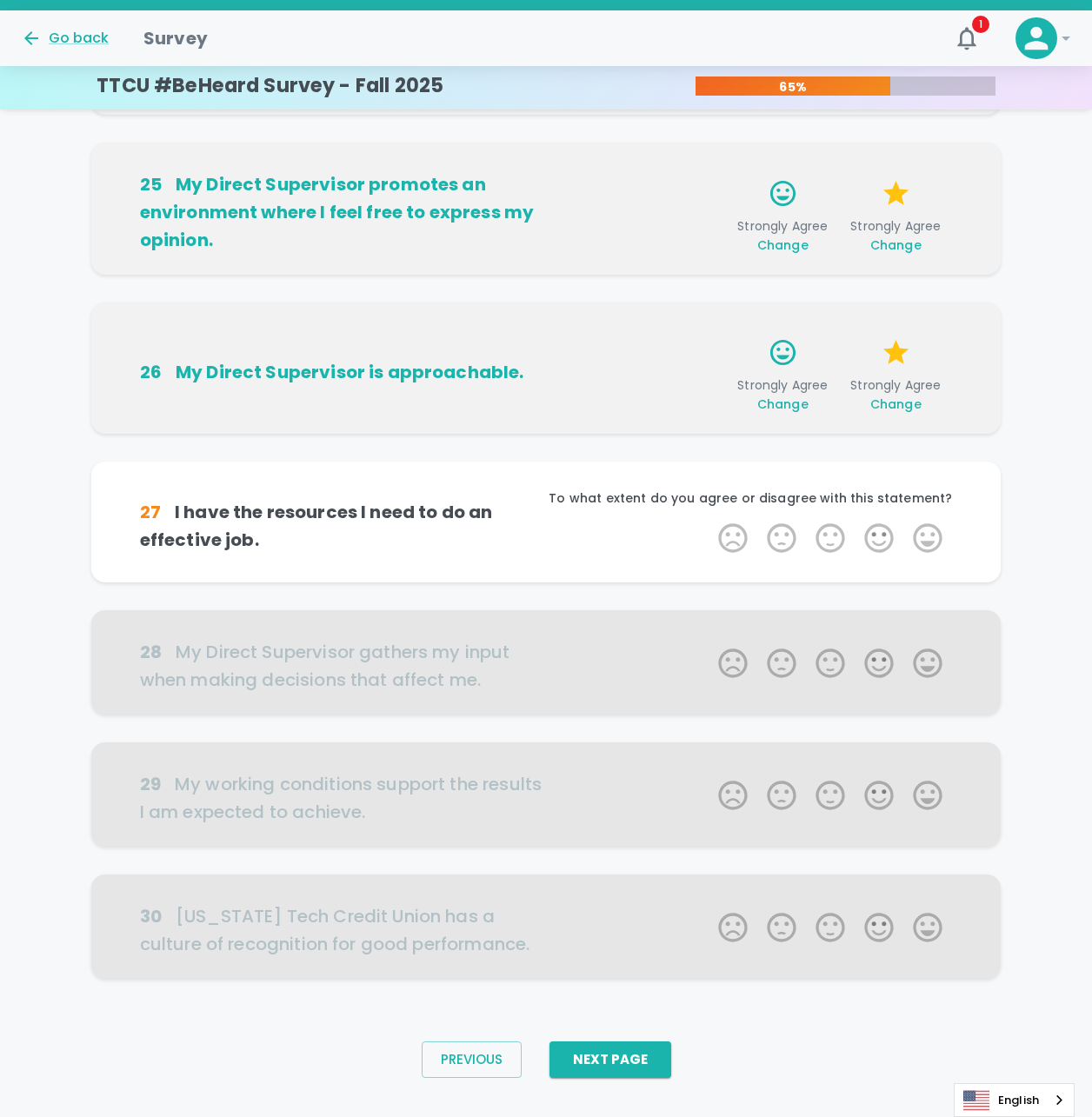
scroll to position [644, 0]
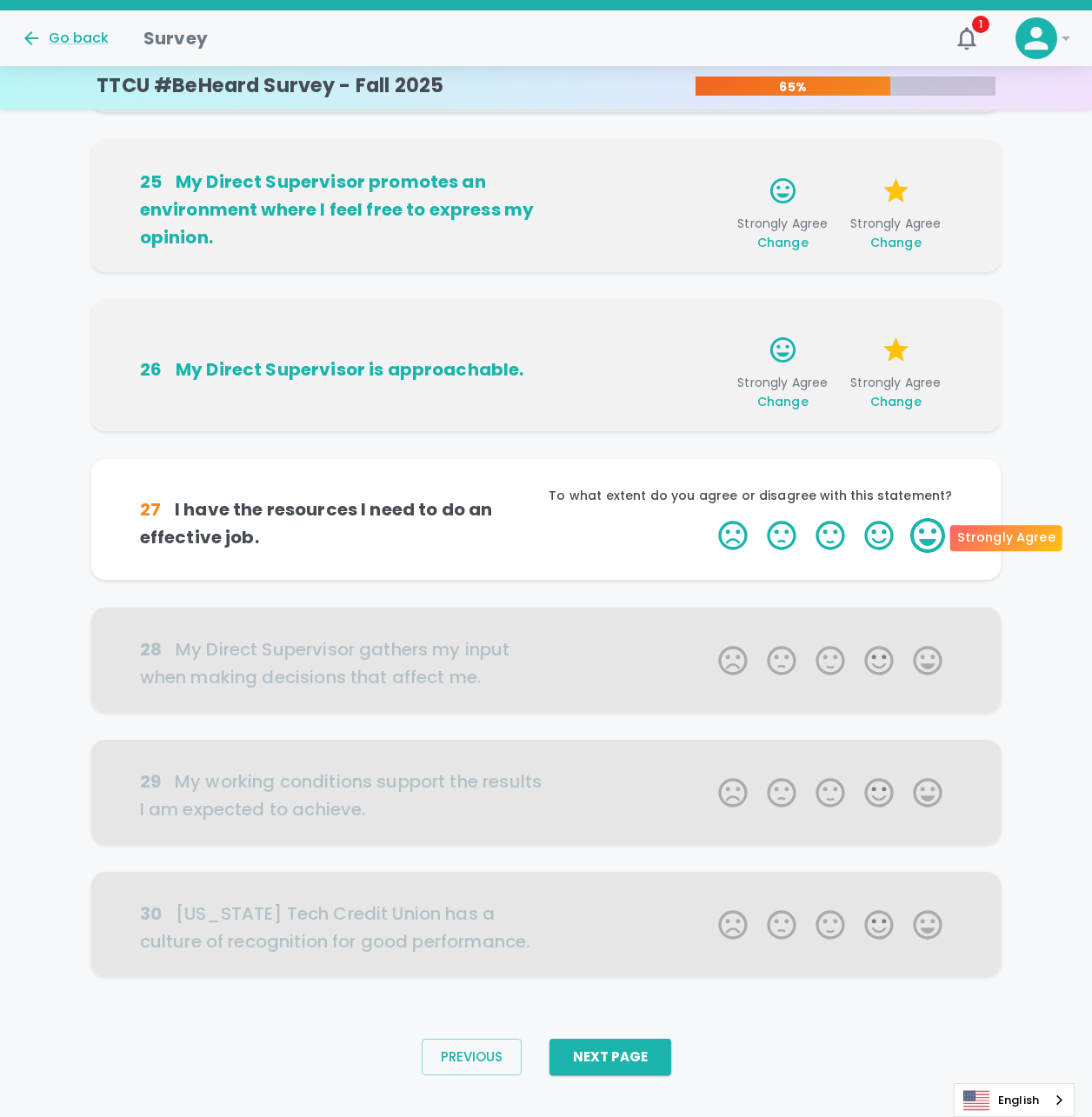
click at [934, 536] on label "5 Stars" at bounding box center [928, 535] width 48 height 35
click at [708, 518] on input "5 Stars" at bounding box center [707, 517] width 1 height 1
click at [932, 530] on label "5 Stars" at bounding box center [928, 535] width 48 height 35
click at [708, 518] on input "5 Stars" at bounding box center [707, 517] width 1 height 1
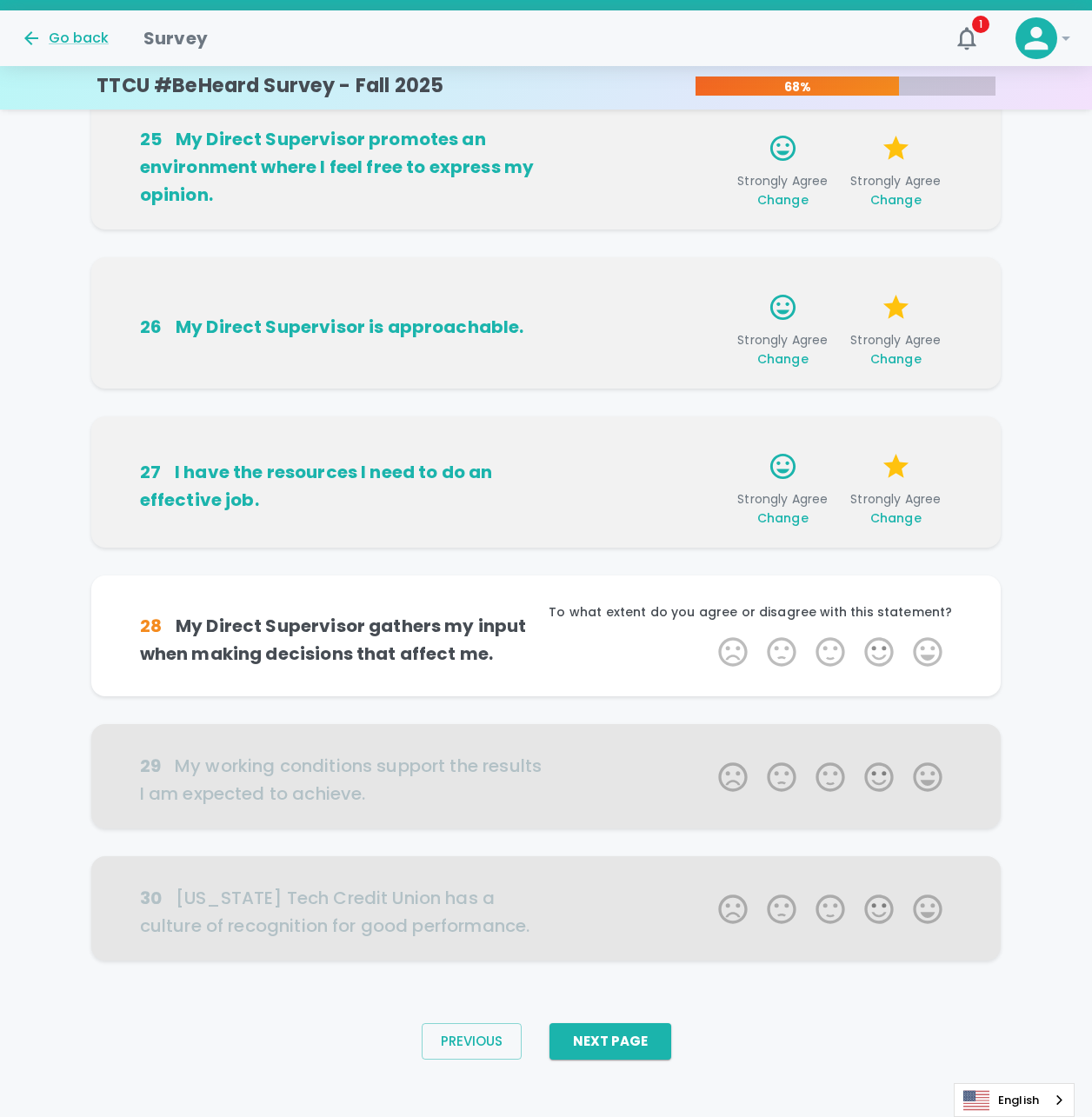
scroll to position [699, 0]
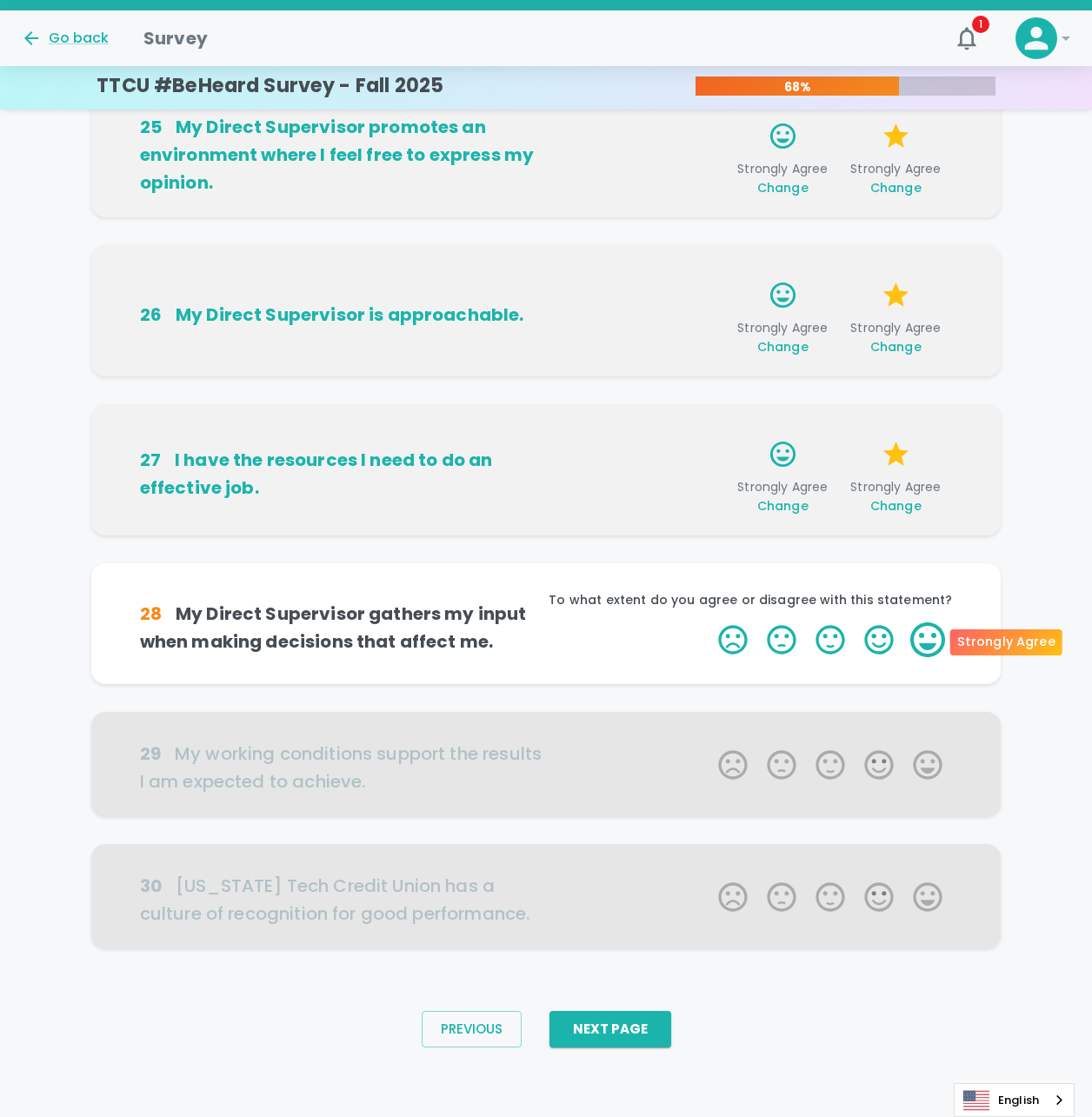
click at [925, 637] on label "5 Stars" at bounding box center [928, 640] width 48 height 35
click at [708, 622] on input "5 Stars" at bounding box center [707, 621] width 1 height 1
click at [932, 644] on label "5 Stars" at bounding box center [928, 640] width 48 height 35
click at [708, 622] on input "5 Stars" at bounding box center [707, 621] width 1 height 1
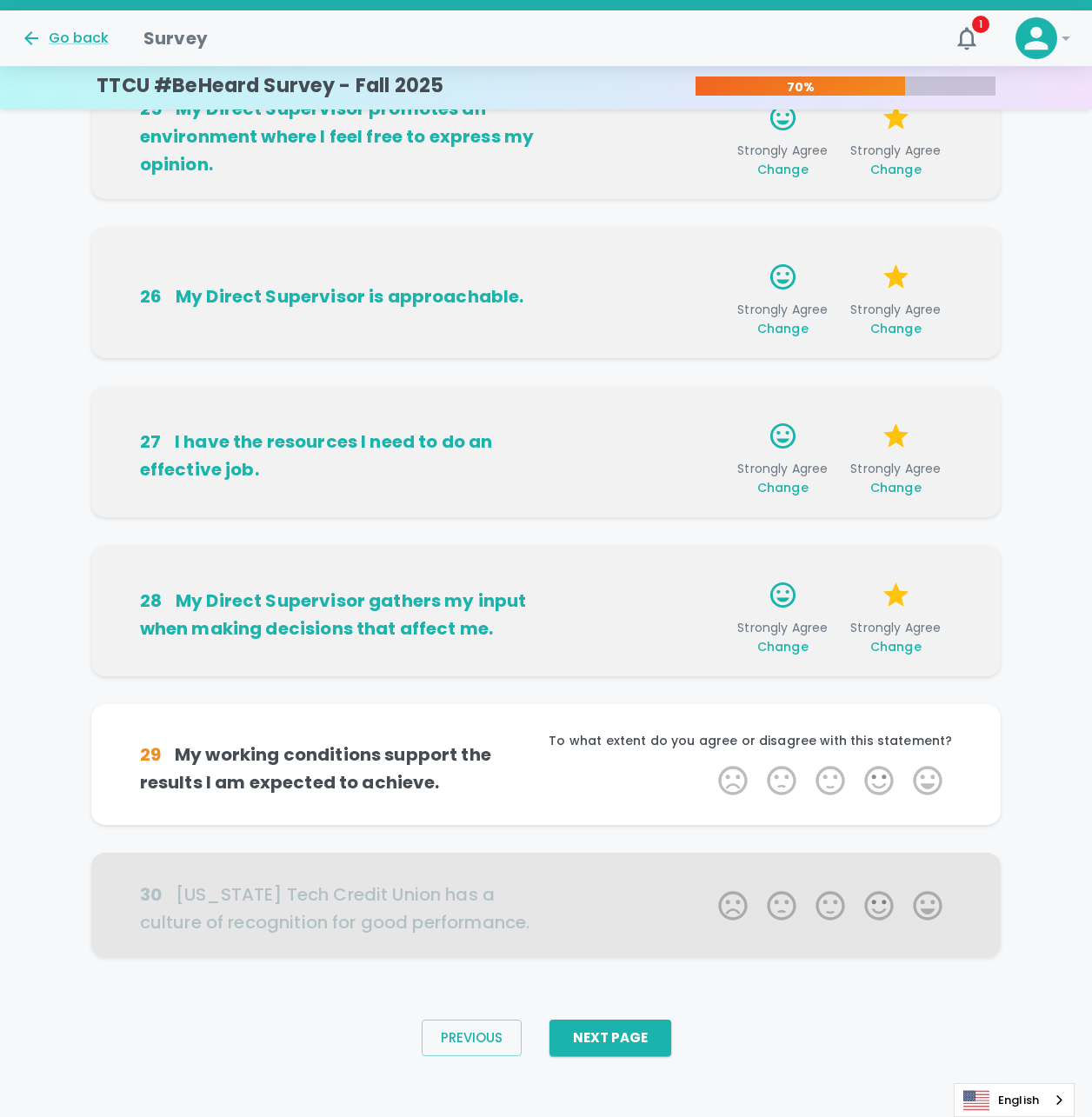
scroll to position [725, 0]
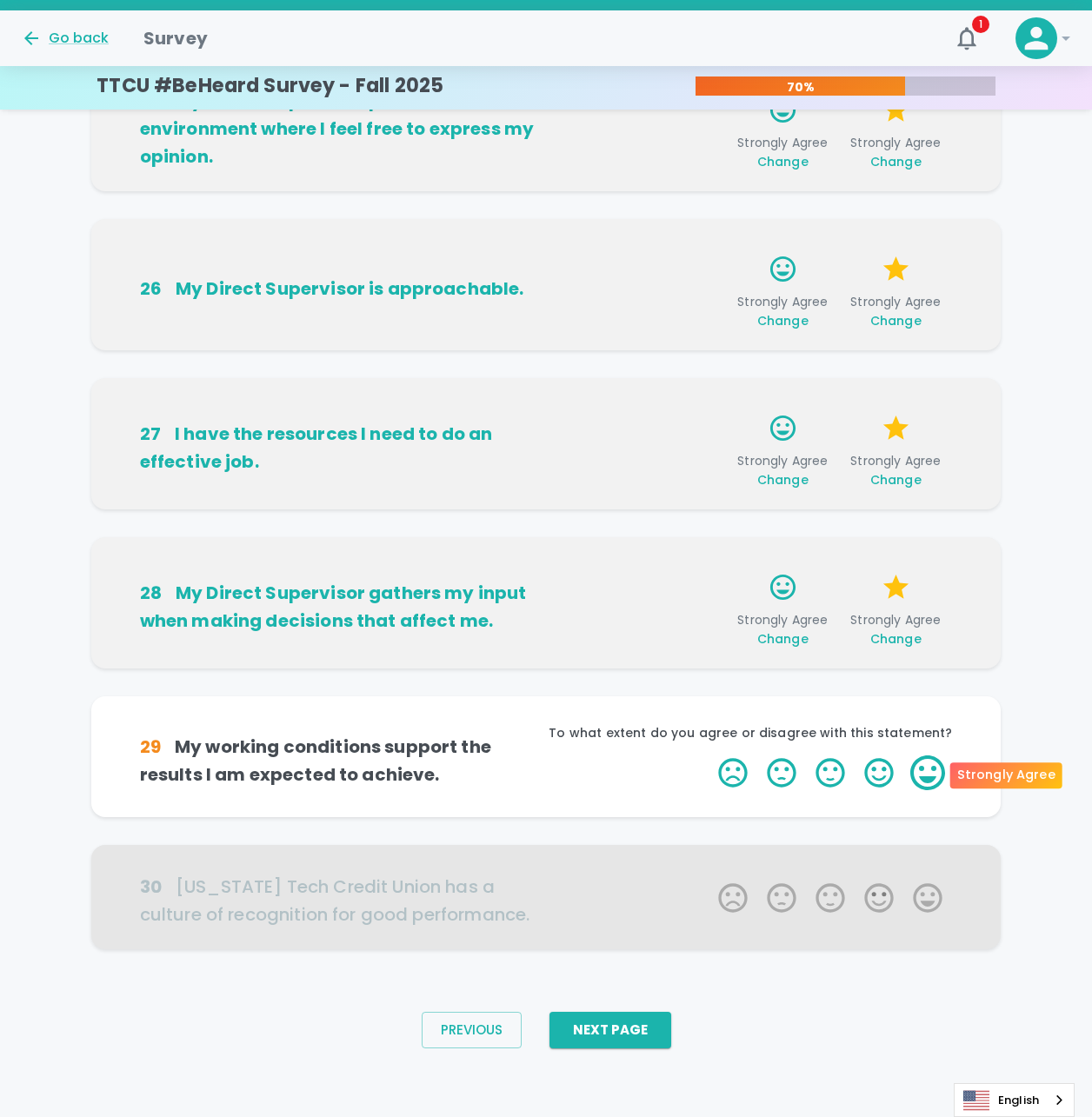
click at [925, 775] on label "5 Stars" at bounding box center [928, 773] width 48 height 35
click at [708, 756] on input "5 Stars" at bounding box center [707, 755] width 1 height 1
click at [931, 768] on label "5 Stars" at bounding box center [928, 773] width 48 height 35
click at [708, 756] on input "5 Stars" at bounding box center [707, 755] width 1 height 1
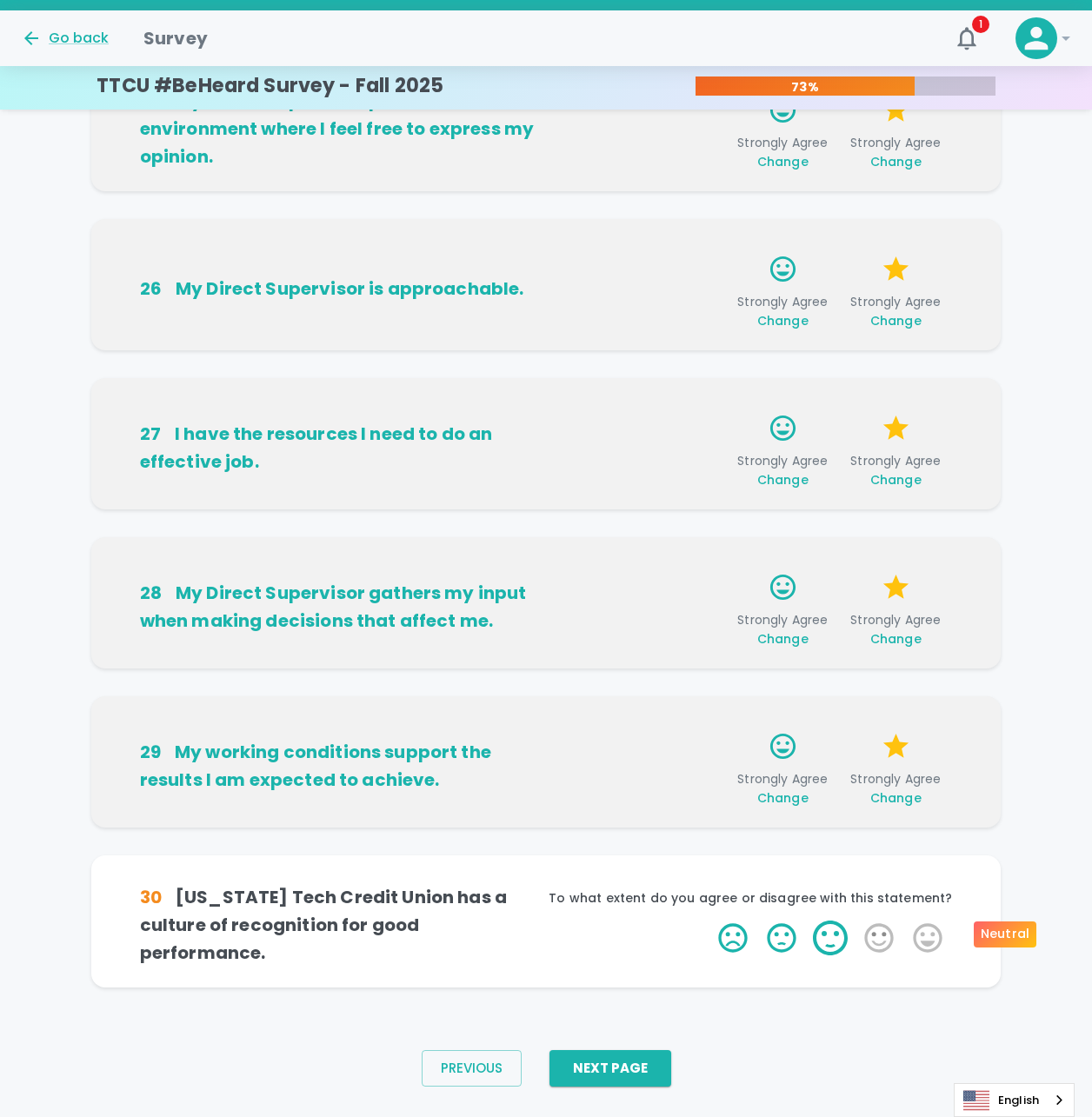
click at [845, 924] on label "3 Stars" at bounding box center [830, 938] width 48 height 35
click at [708, 921] on input "3 Stars" at bounding box center [707, 920] width 1 height 1
click at [840, 932] on label "3 Stars" at bounding box center [830, 938] width 48 height 35
click at [708, 921] on input "3 Stars" at bounding box center [707, 920] width 1 height 1
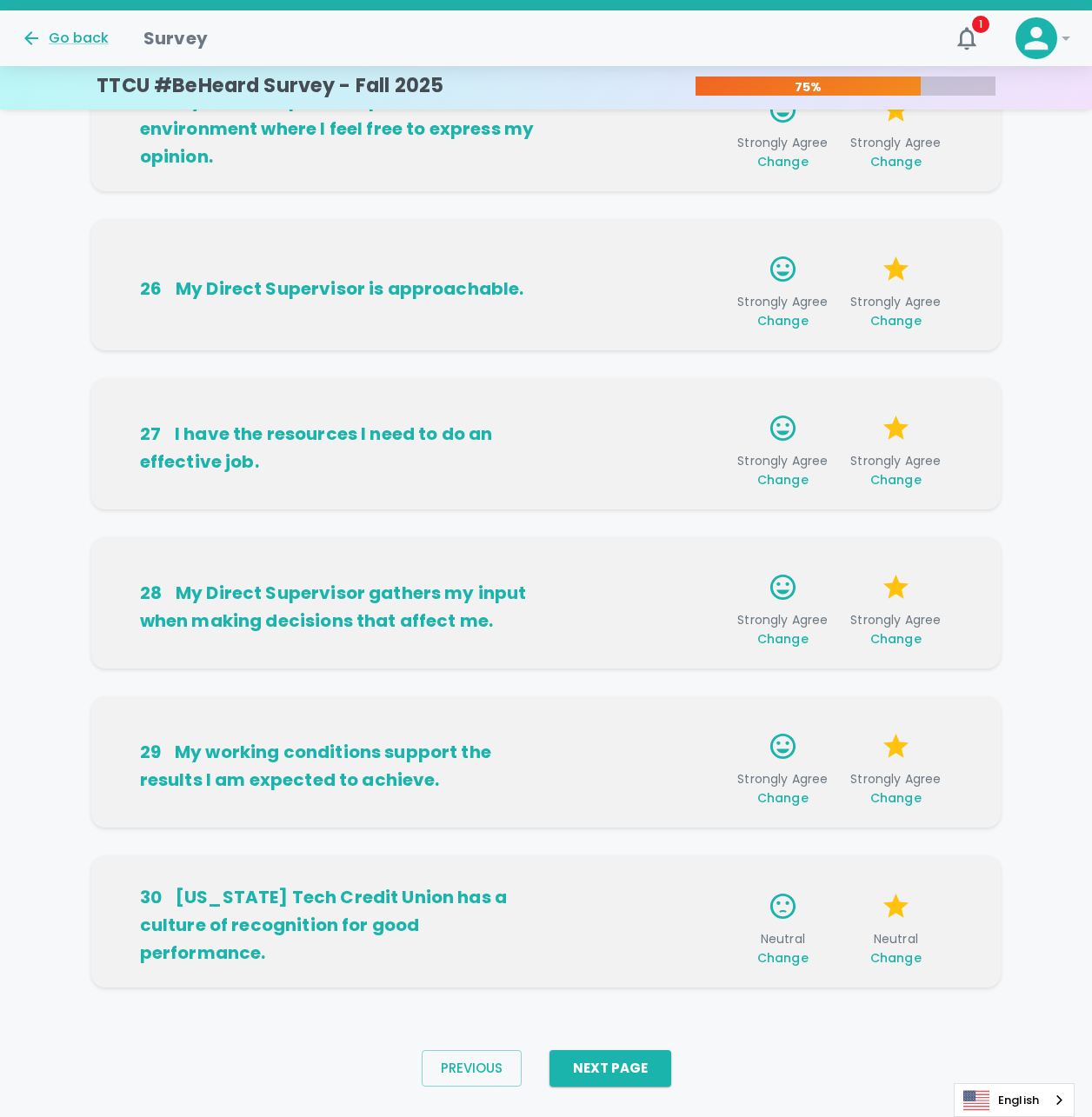
scroll to position [753, 0]
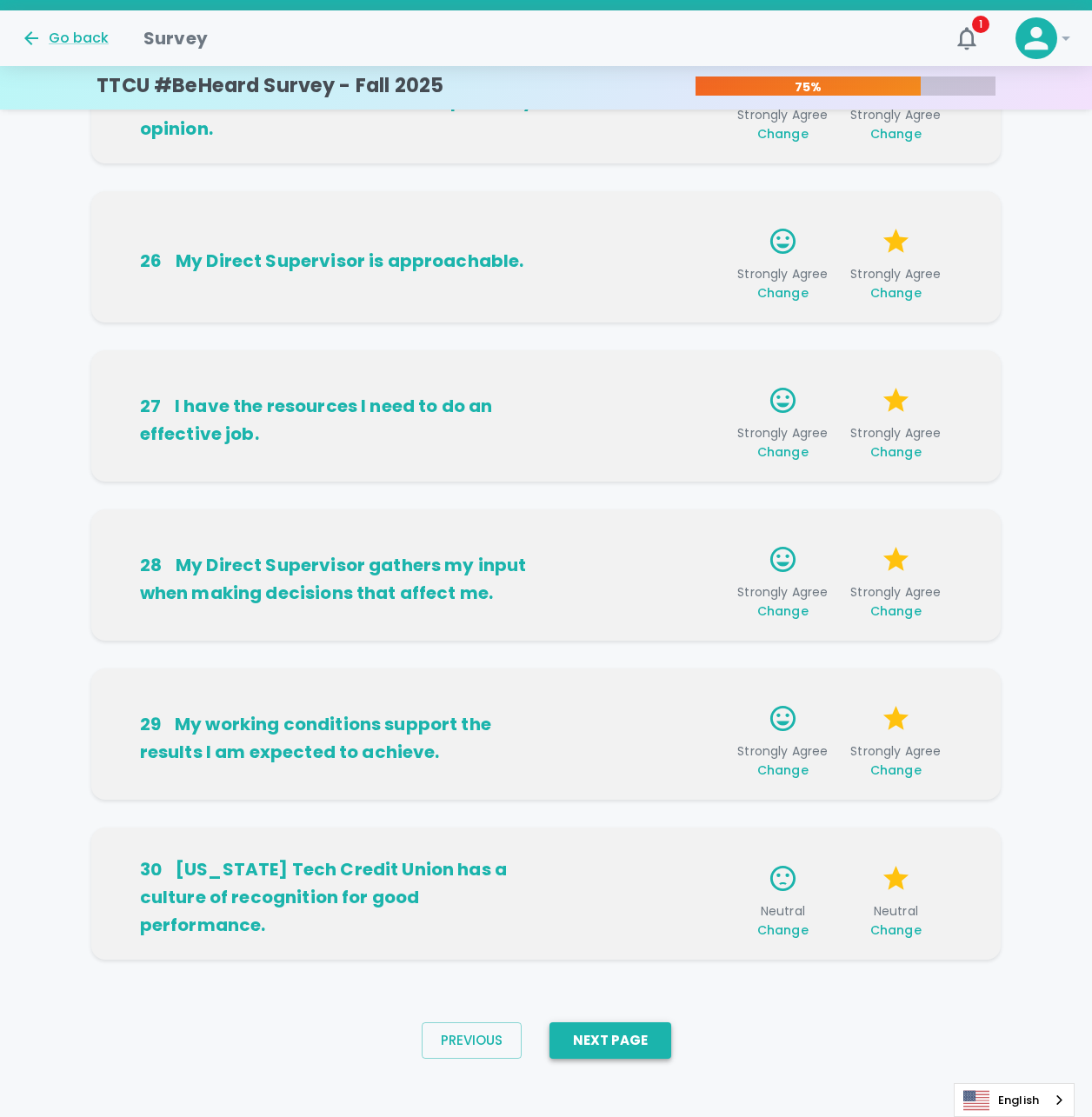
click at [640, 1035] on button "Next Page" at bounding box center [611, 1041] width 122 height 37
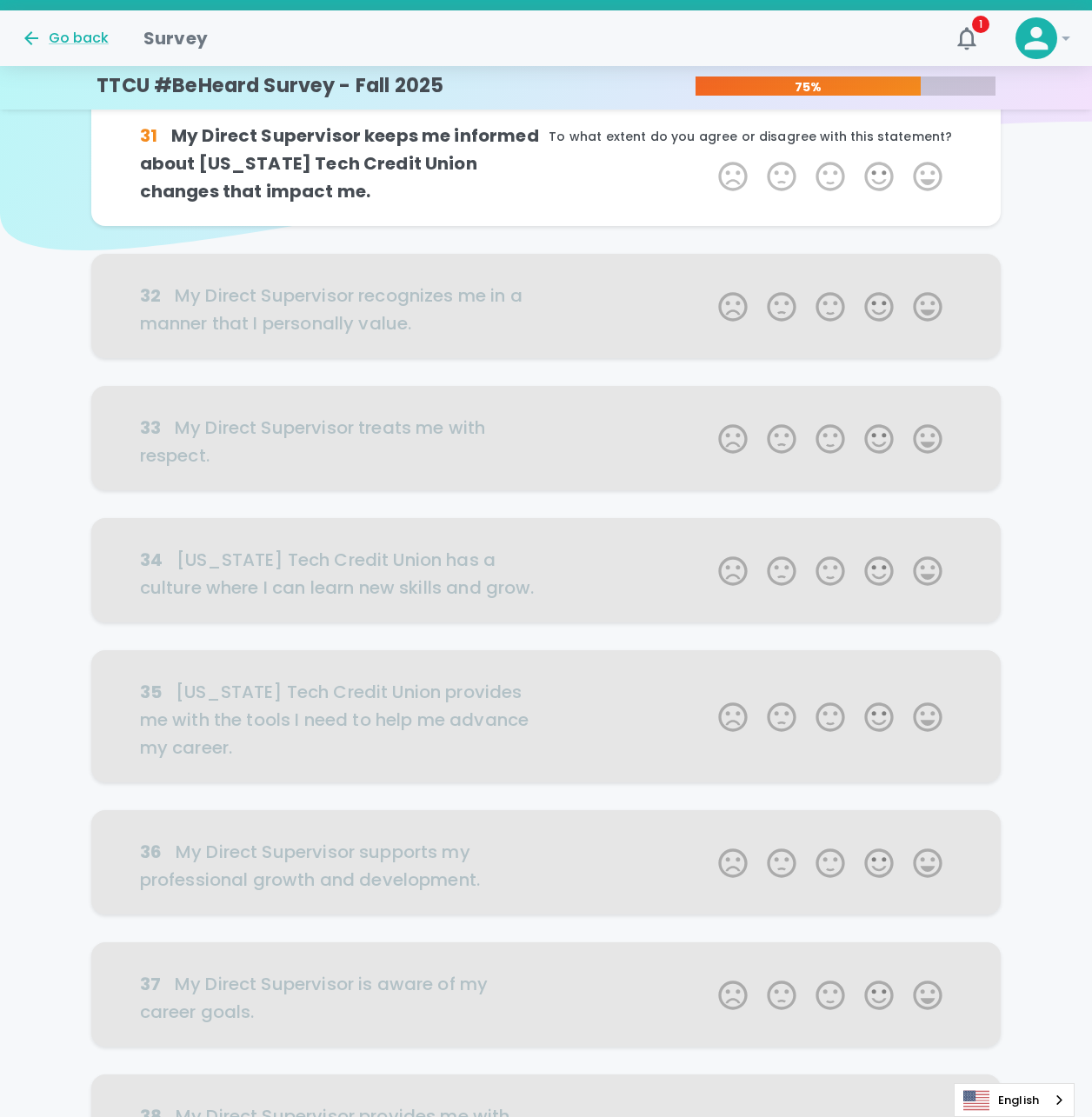
scroll to position [0, 0]
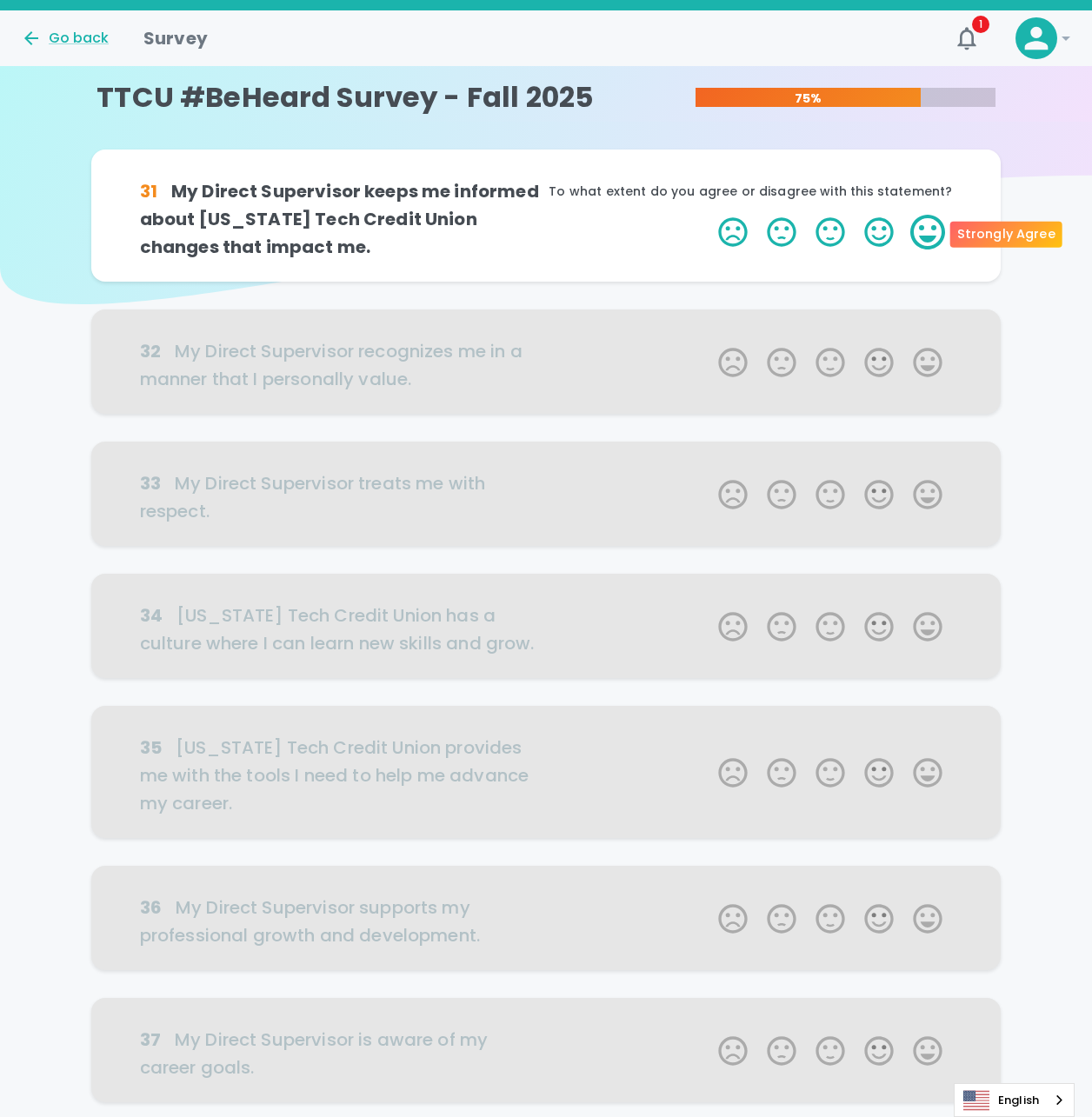
click at [934, 233] on label "5 Stars" at bounding box center [928, 232] width 48 height 35
click at [708, 215] on input "5 Stars" at bounding box center [707, 214] width 1 height 1
click at [934, 228] on label "5 Stars" at bounding box center [928, 232] width 48 height 35
click at [708, 215] on input "5 Stars" at bounding box center [707, 214] width 1 height 1
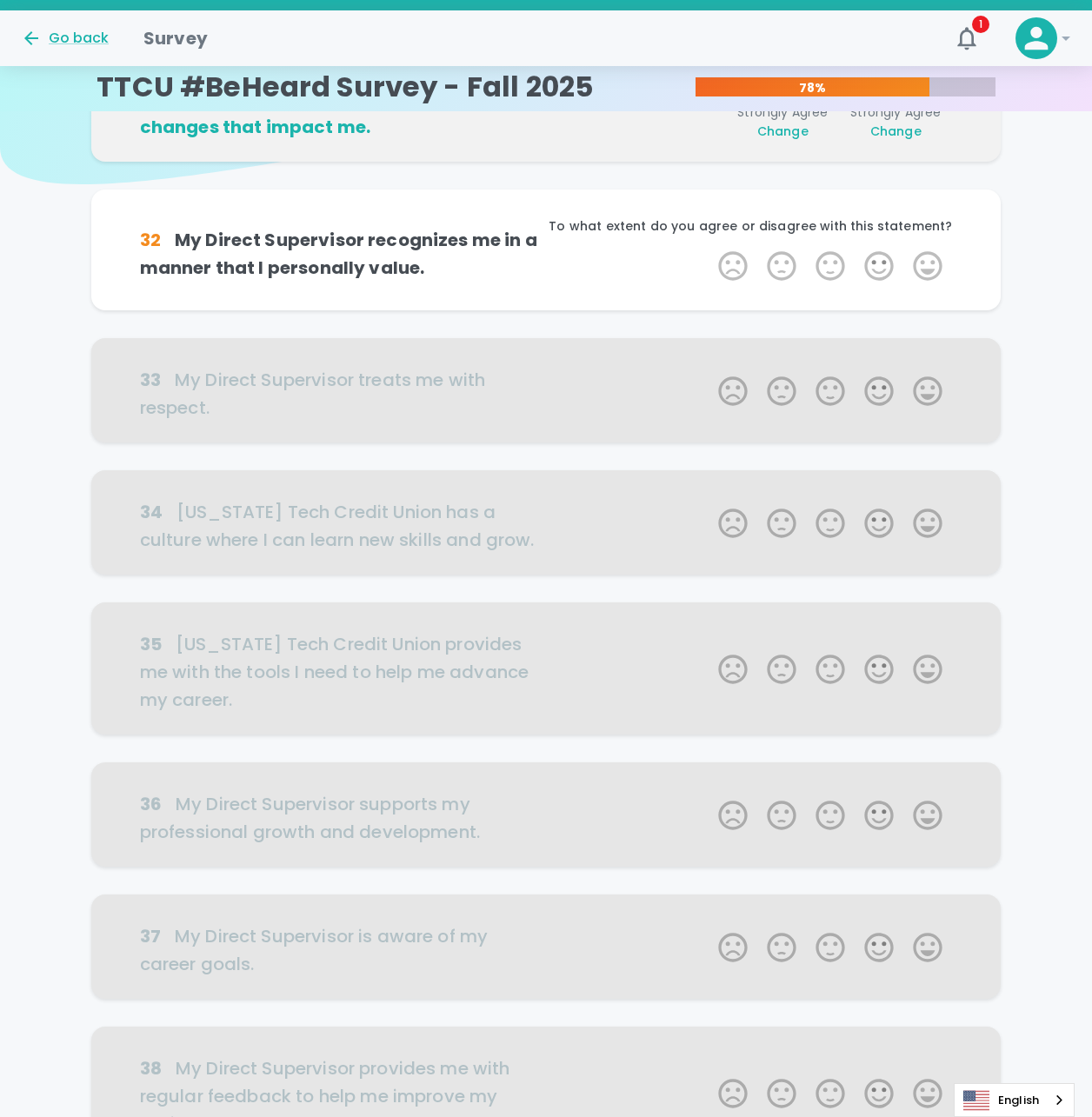
scroll to position [153, 0]
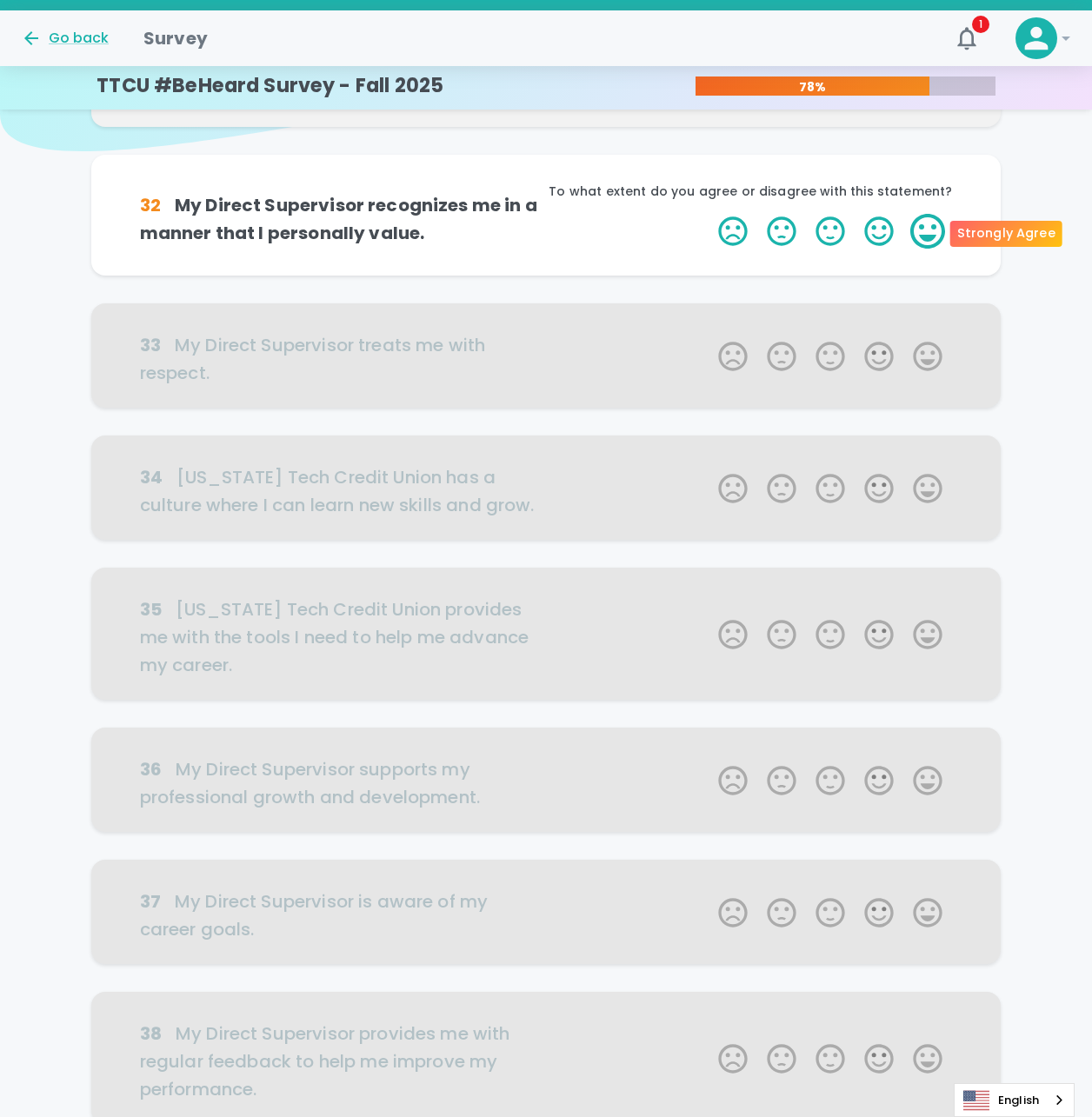
click at [931, 230] on label "5 Stars" at bounding box center [928, 231] width 48 height 35
click at [708, 214] on input "5 Stars" at bounding box center [707, 213] width 1 height 1
click at [933, 223] on label "5 Stars" at bounding box center [928, 231] width 48 height 35
click at [708, 214] on input "5 Stars" at bounding box center [707, 213] width 1 height 1
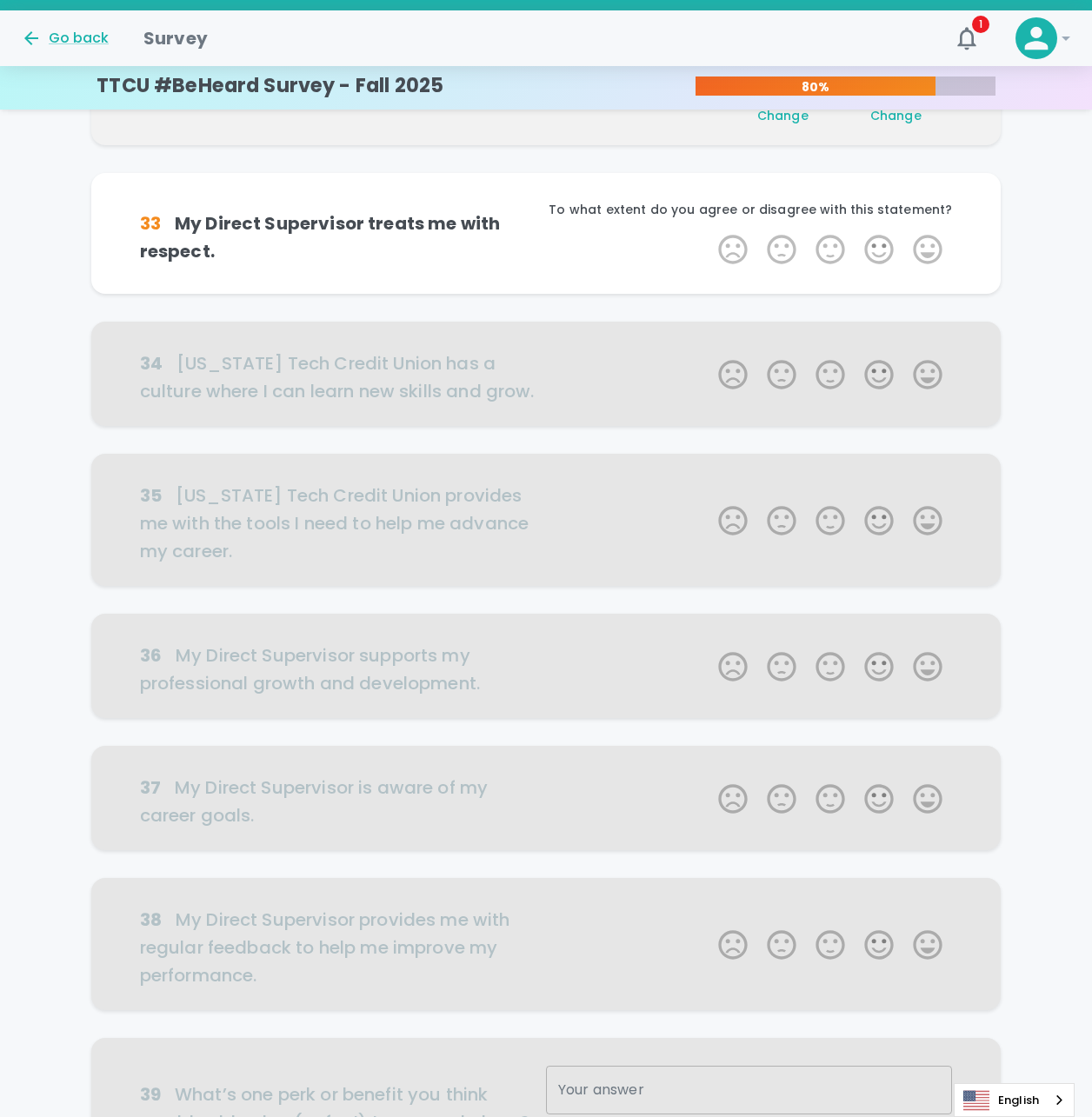
scroll to position [306, 0]
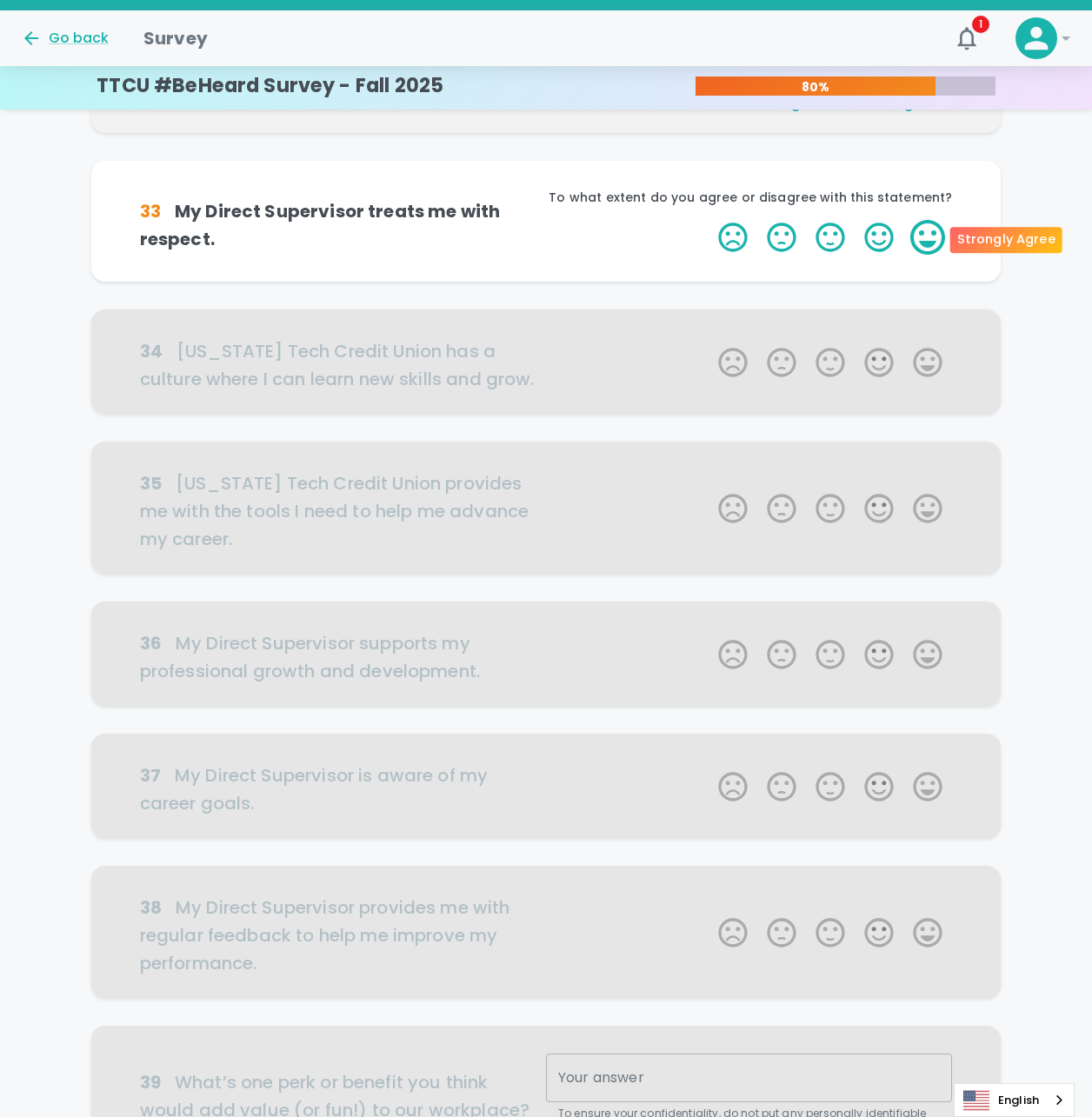
click at [920, 233] on label "5 Stars" at bounding box center [928, 238] width 48 height 35
click at [708, 220] on input "5 Stars" at bounding box center [707, 219] width 1 height 1
click at [932, 234] on label "5 Stars" at bounding box center [928, 238] width 48 height 35
click at [708, 220] on input "5 Stars" at bounding box center [707, 219] width 1 height 1
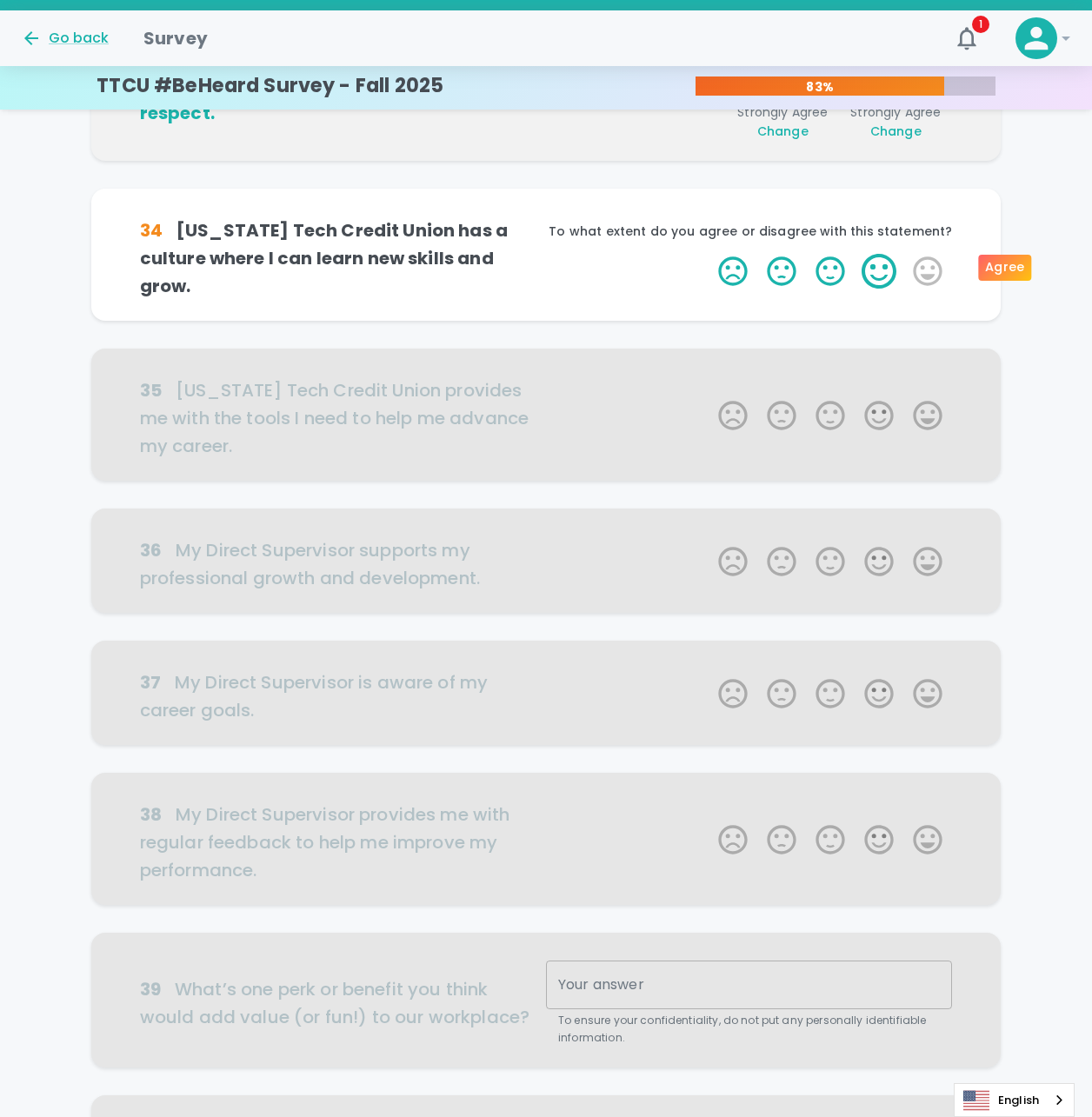
scroll to position [459, 0]
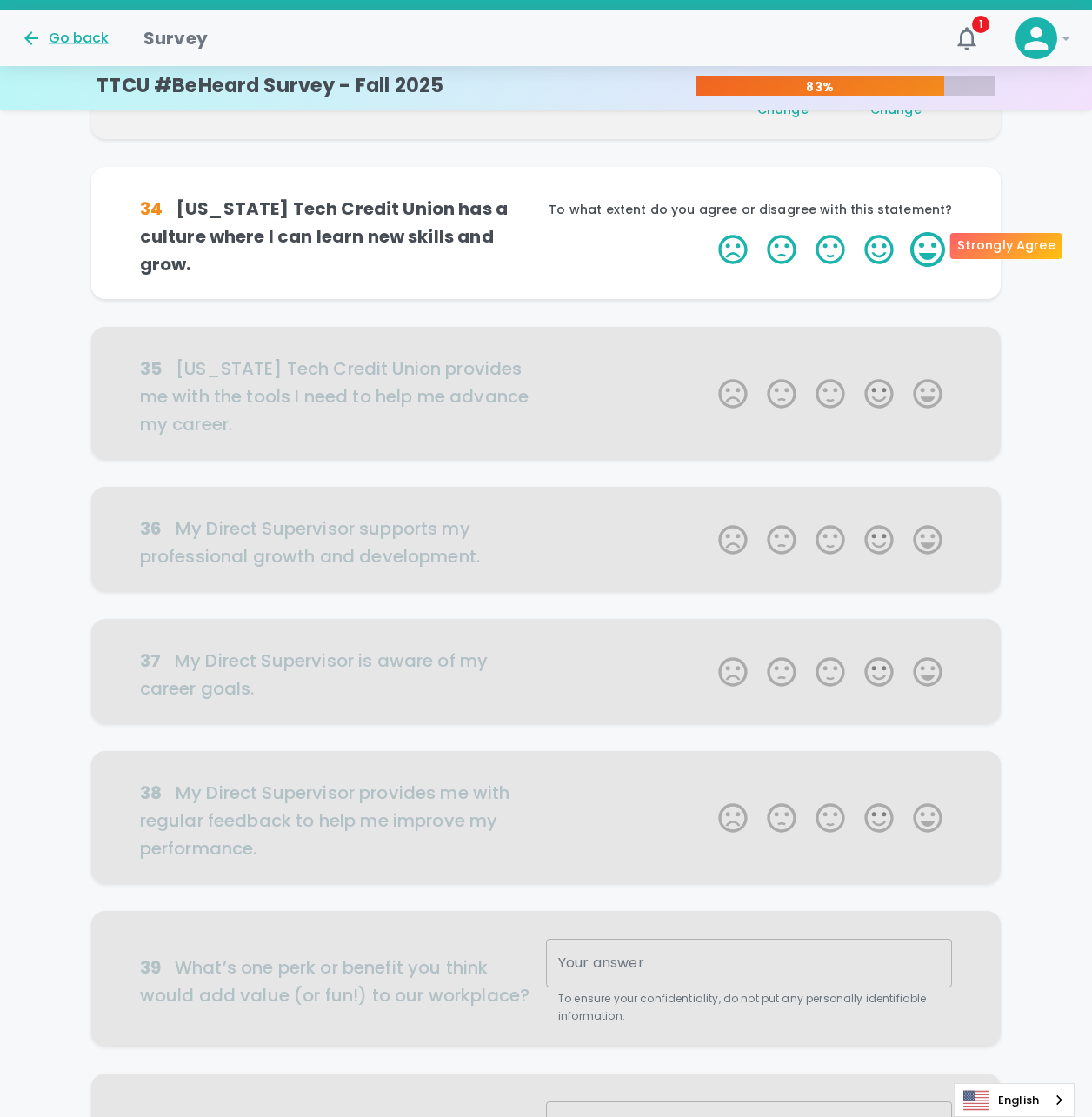
click at [942, 245] on label "5 Stars" at bounding box center [928, 249] width 48 height 35
click at [708, 232] on input "5 Stars" at bounding box center [707, 231] width 1 height 1
click at [932, 240] on label "5 Stars" at bounding box center [928, 249] width 48 height 35
click at [708, 232] on input "5 Stars" at bounding box center [707, 231] width 1 height 1
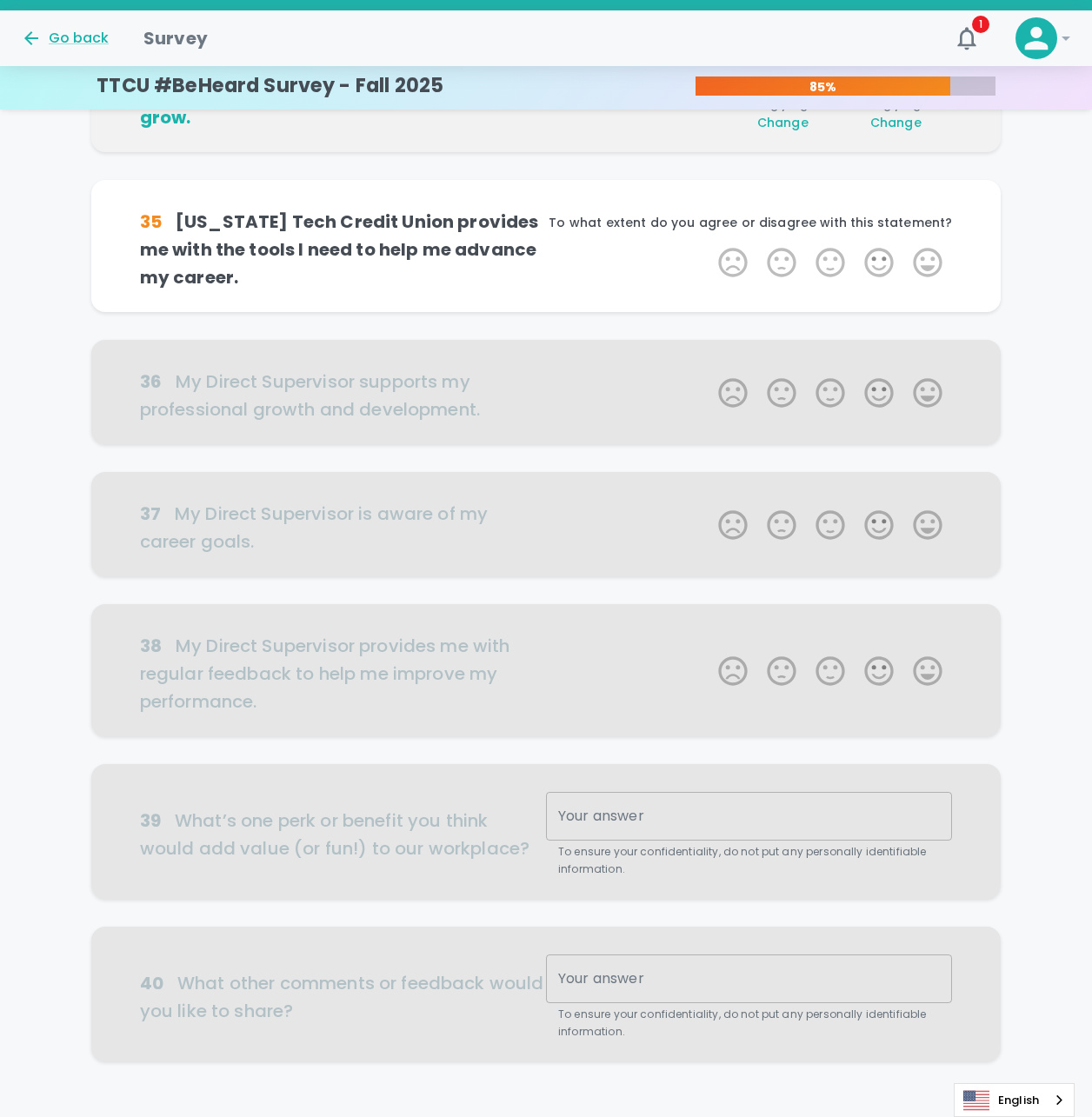
scroll to position [612, 0]
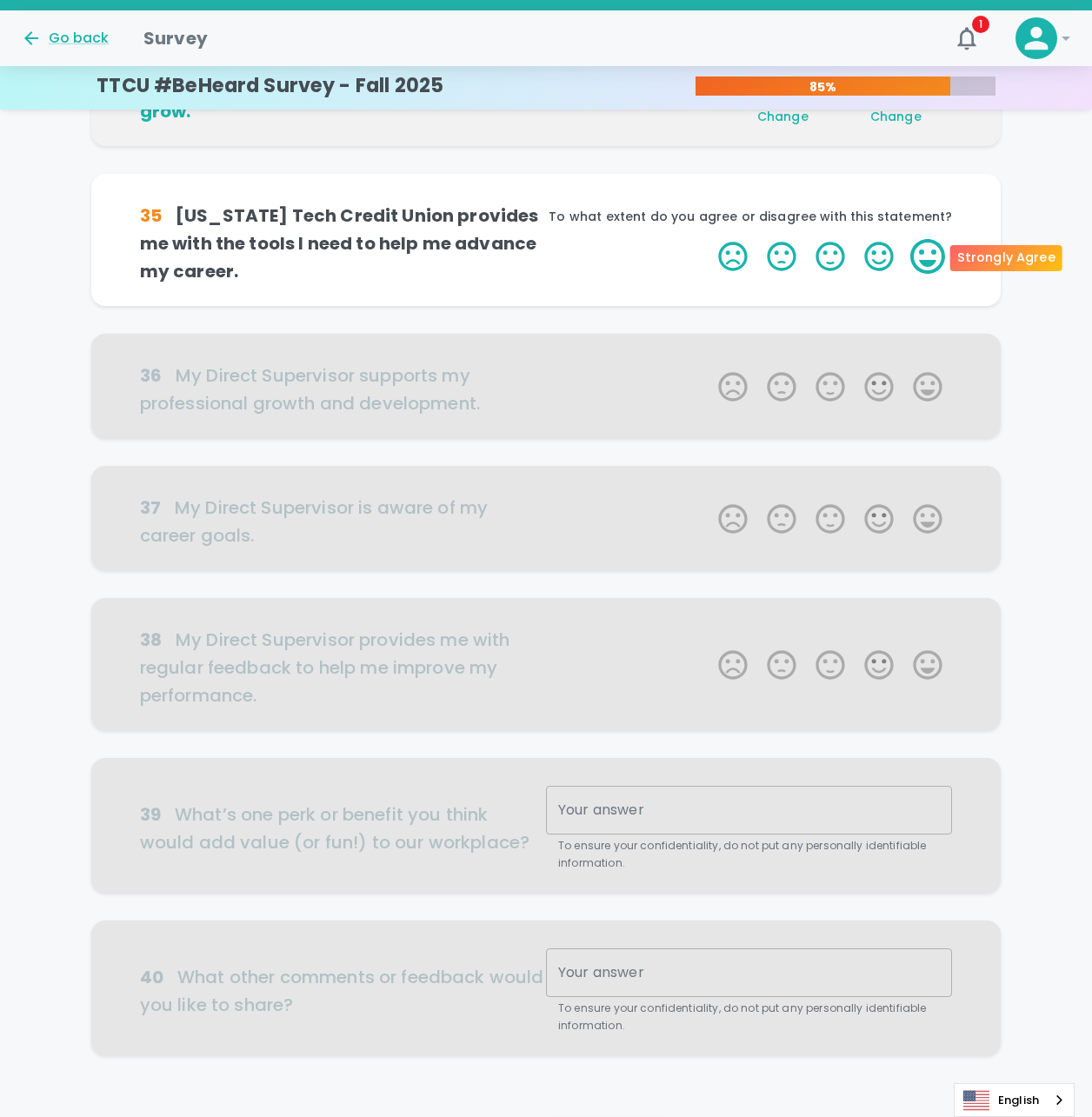
click at [938, 253] on label "5 Stars" at bounding box center [928, 256] width 48 height 35
click at [708, 239] on input "5 Stars" at bounding box center [707, 239] width 1 height 1
click at [926, 255] on label "5 Stars" at bounding box center [928, 256] width 48 height 35
click at [708, 239] on input "5 Stars" at bounding box center [707, 239] width 1 height 1
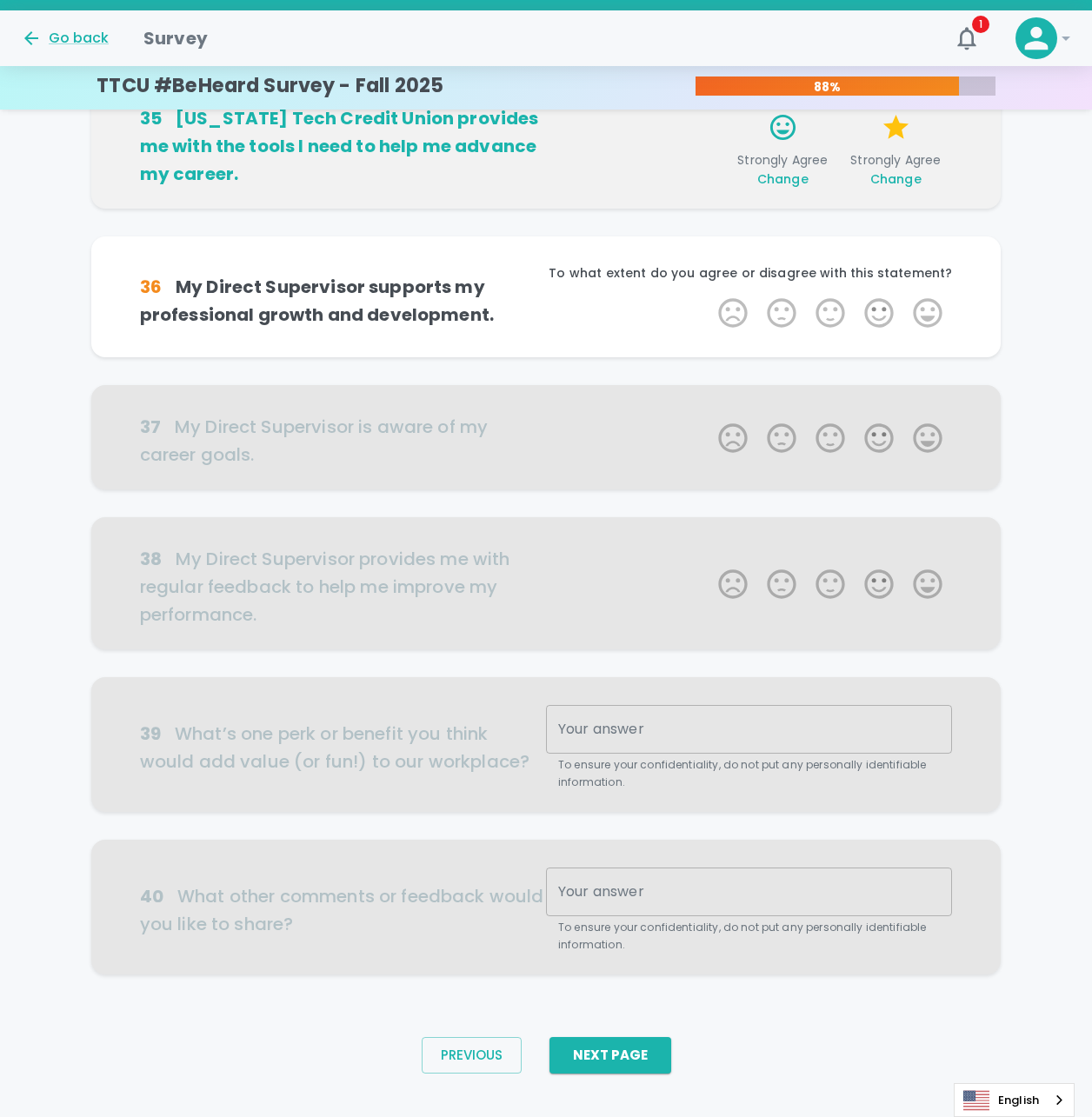
scroll to position [717, 0]
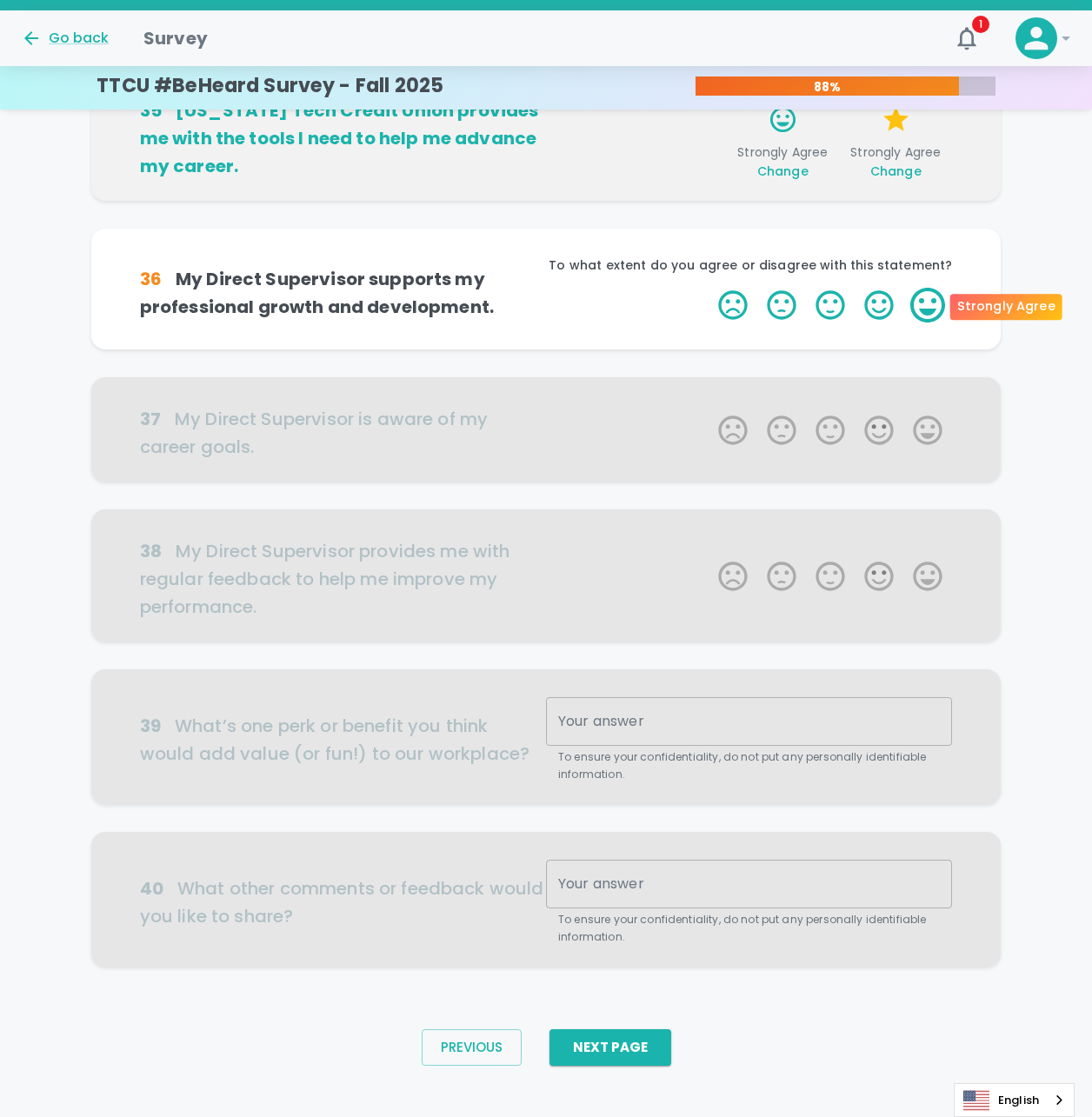
click at [925, 308] on label "5 Stars" at bounding box center [928, 305] width 48 height 35
click at [708, 288] on input "5 Stars" at bounding box center [707, 287] width 1 height 1
click at [931, 299] on label "5 Stars" at bounding box center [928, 305] width 48 height 35
click at [708, 288] on input "5 Stars" at bounding box center [707, 287] width 1 height 1
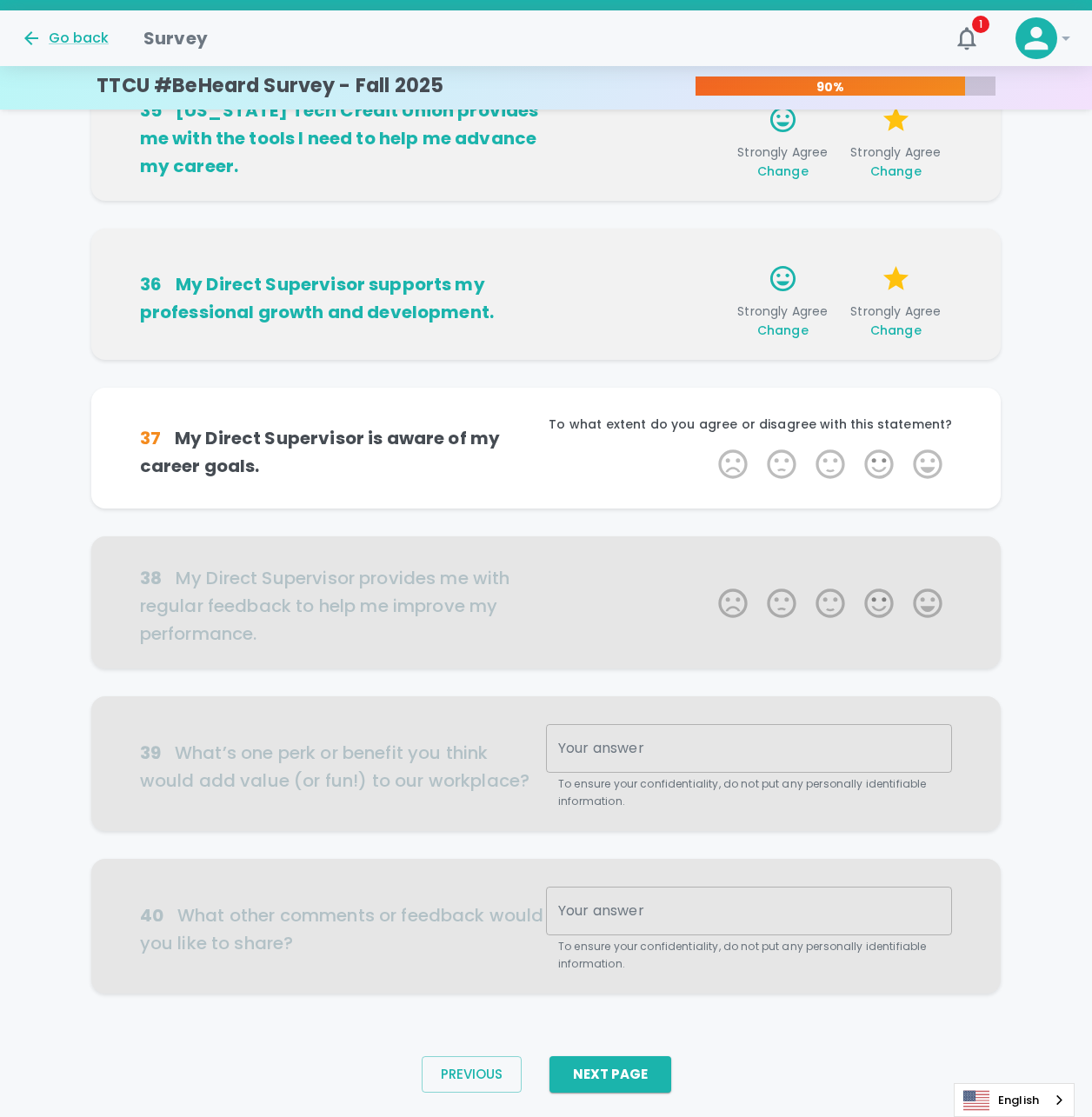
scroll to position [733, 0]
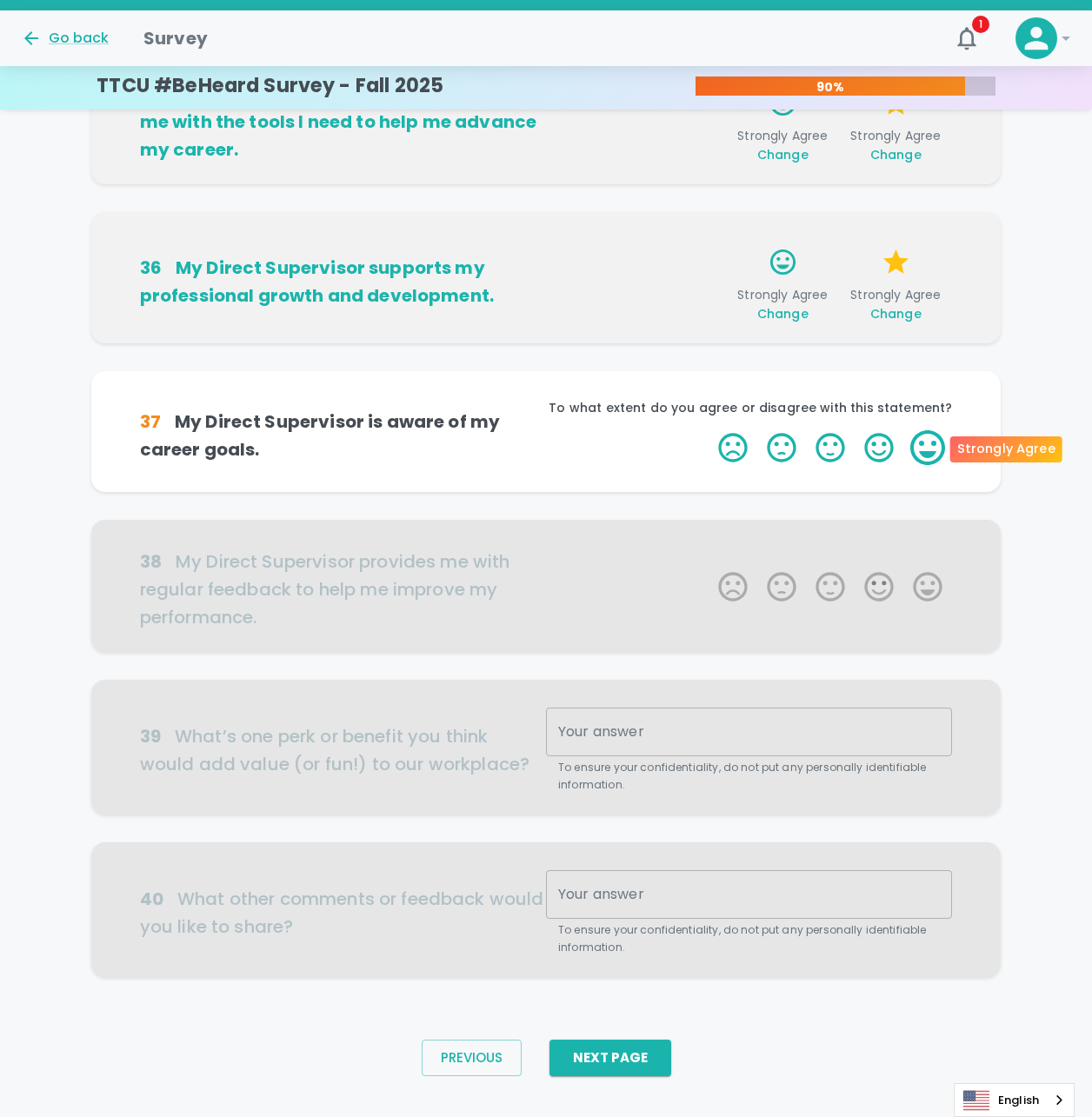
click at [924, 444] on label "5 Stars" at bounding box center [928, 447] width 48 height 35
click at [708, 430] on input "5 Stars" at bounding box center [707, 429] width 1 height 1
click at [924, 439] on label "5 Stars" at bounding box center [928, 447] width 48 height 35
click at [708, 430] on input "5 Stars" at bounding box center [707, 429] width 1 height 1
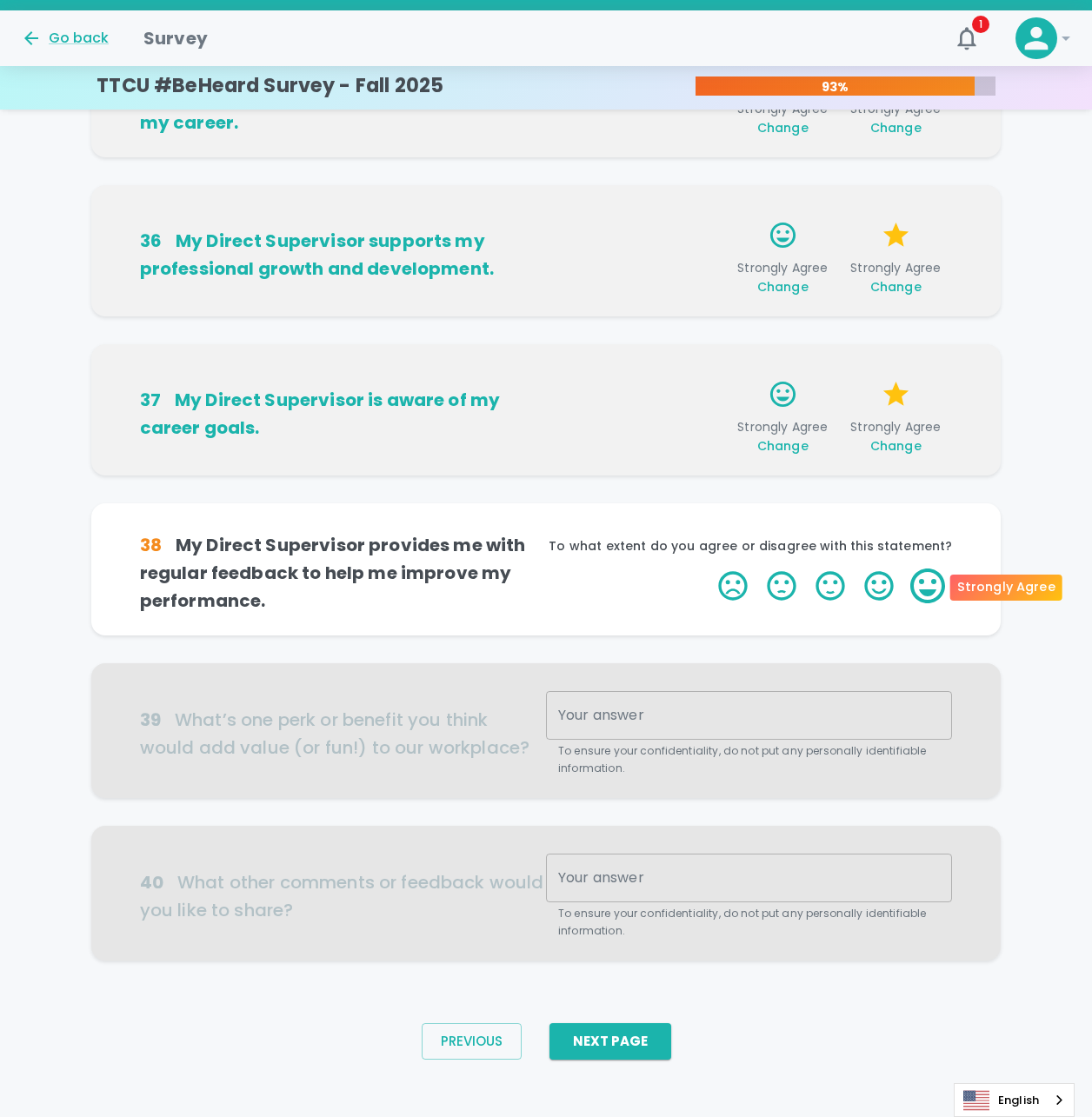
click at [928, 588] on label "5 Stars" at bounding box center [928, 586] width 48 height 35
click at [708, 568] on input "5 Stars" at bounding box center [707, 567] width 1 height 1
click at [935, 582] on label "5 Stars" at bounding box center [928, 586] width 48 height 35
click at [708, 568] on input "5 Stars" at bounding box center [707, 567] width 1 height 1
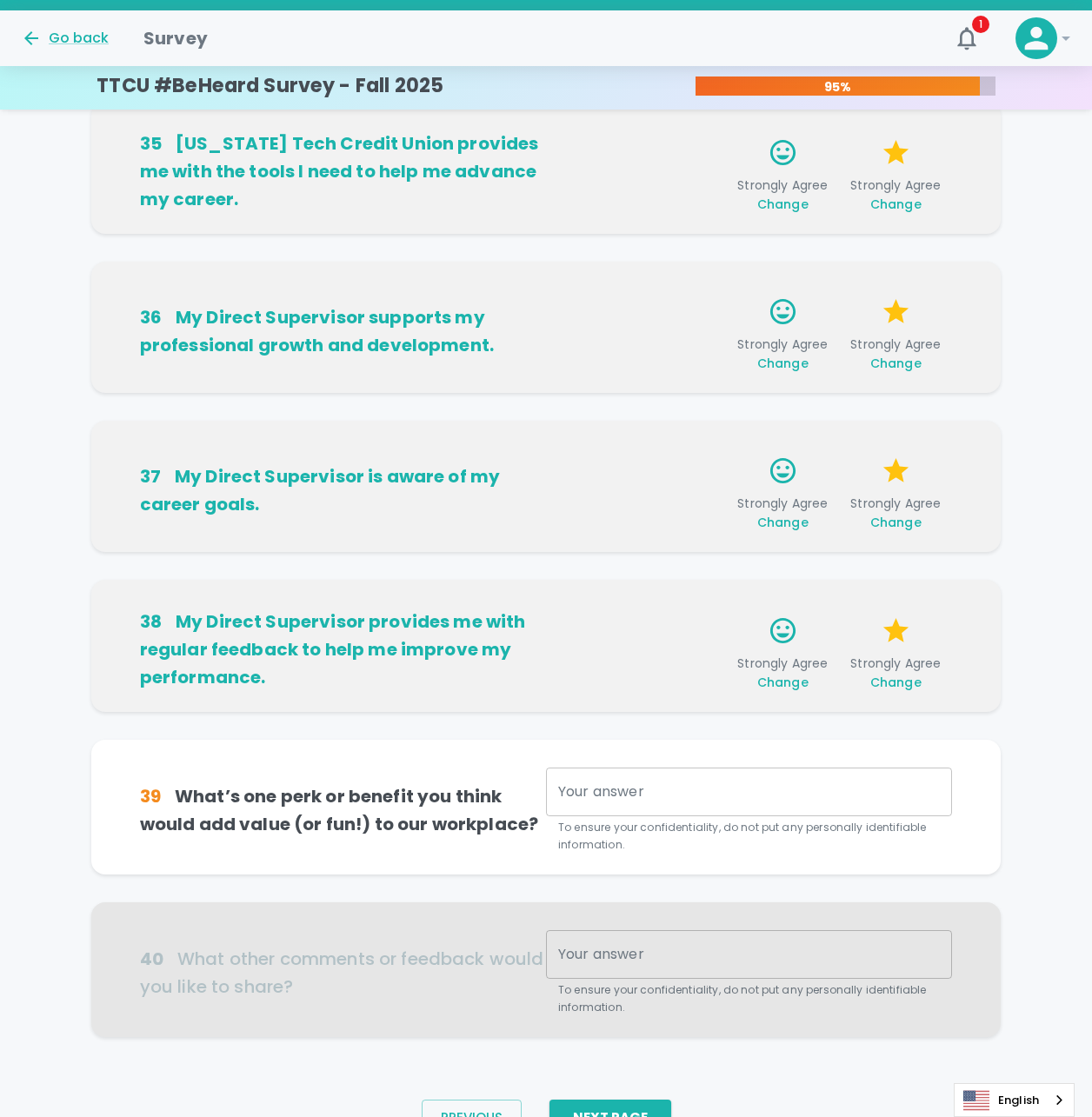
scroll to position [771, 0]
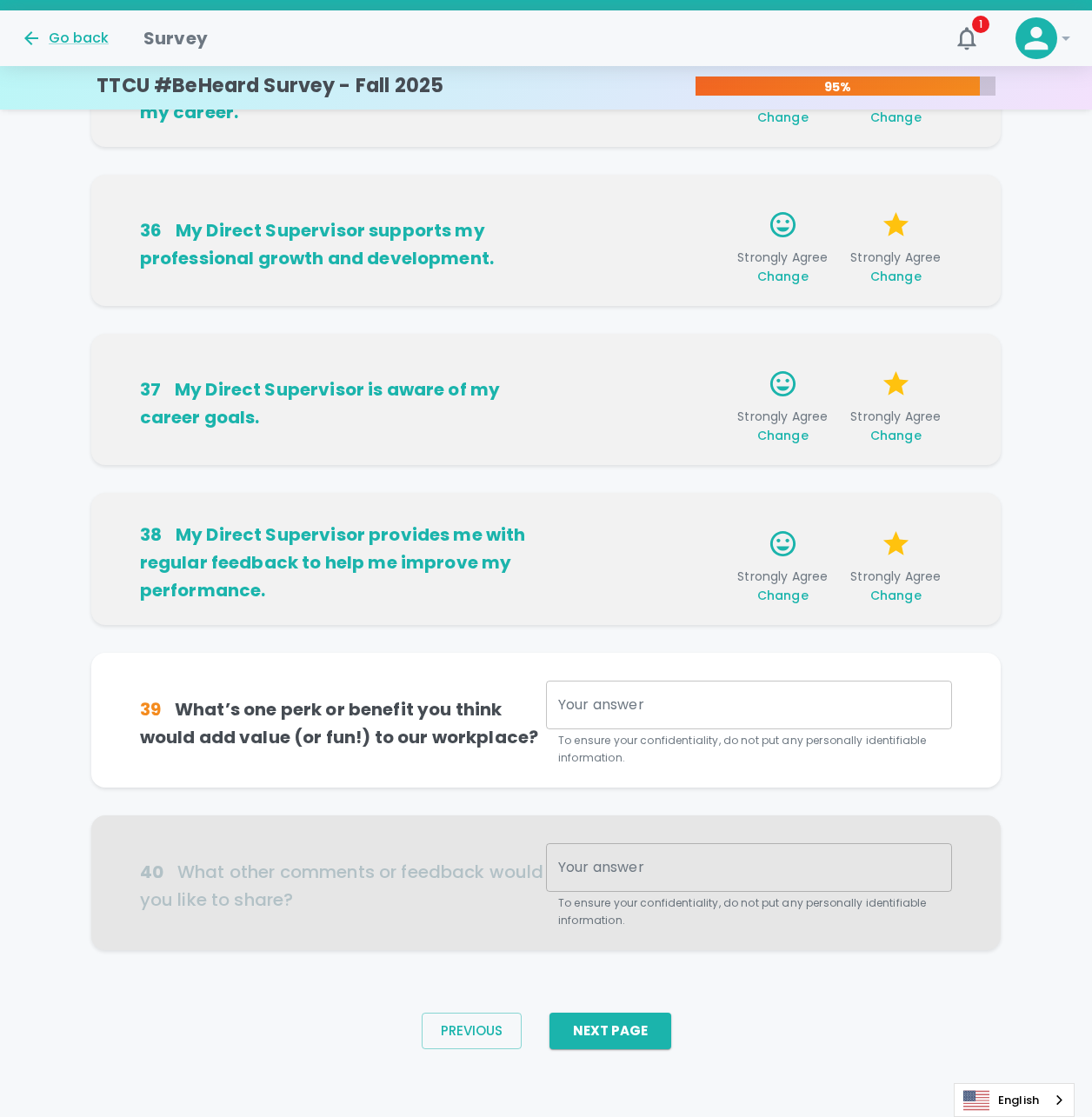
click at [636, 705] on textarea "Your answer" at bounding box center [749, 705] width 382 height 20
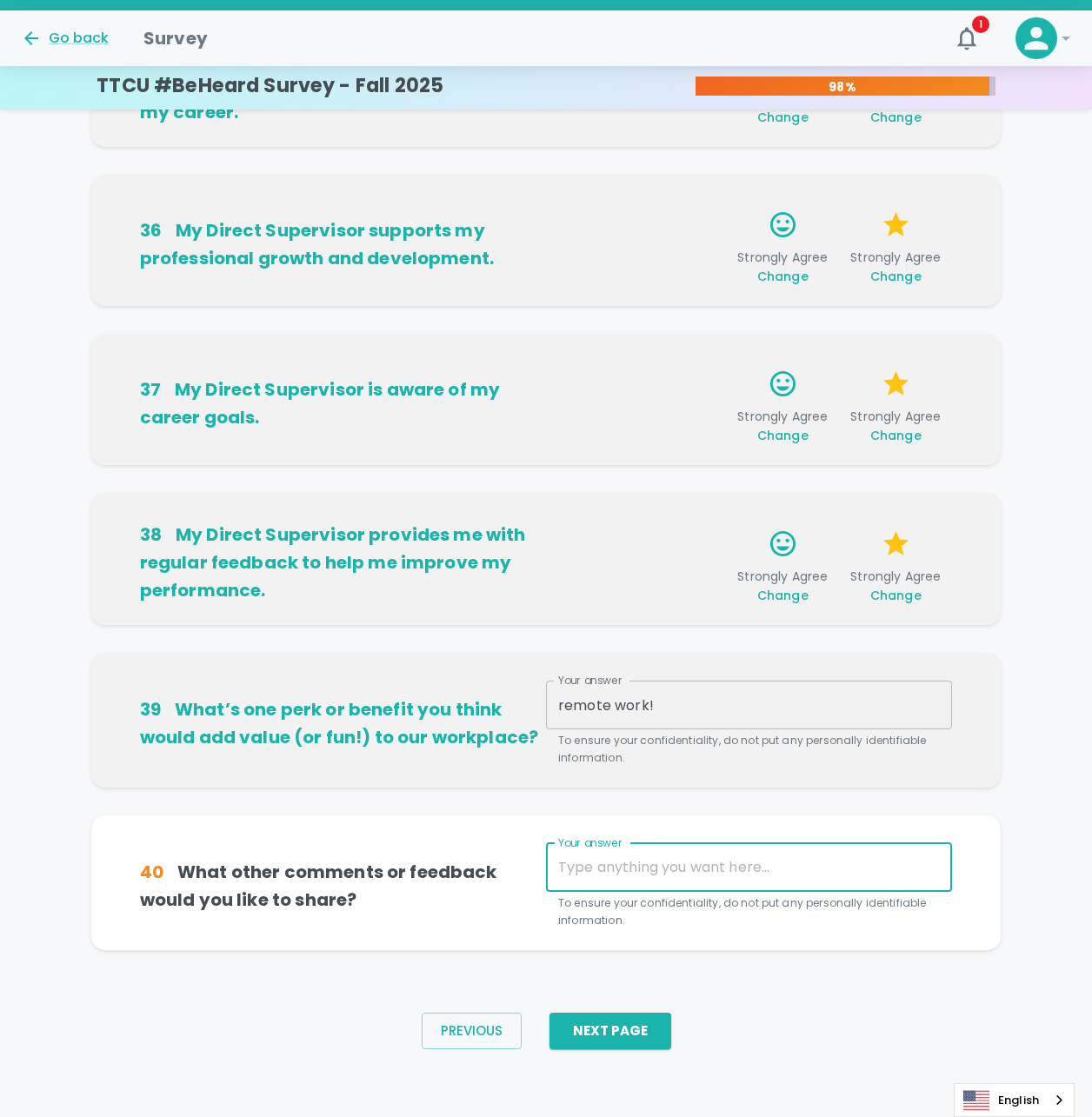
click at [637, 874] on textarea "Your answer" at bounding box center [749, 867] width 382 height 20
click at [674, 690] on div "remote work! x Your answer" at bounding box center [749, 704] width 406 height 48
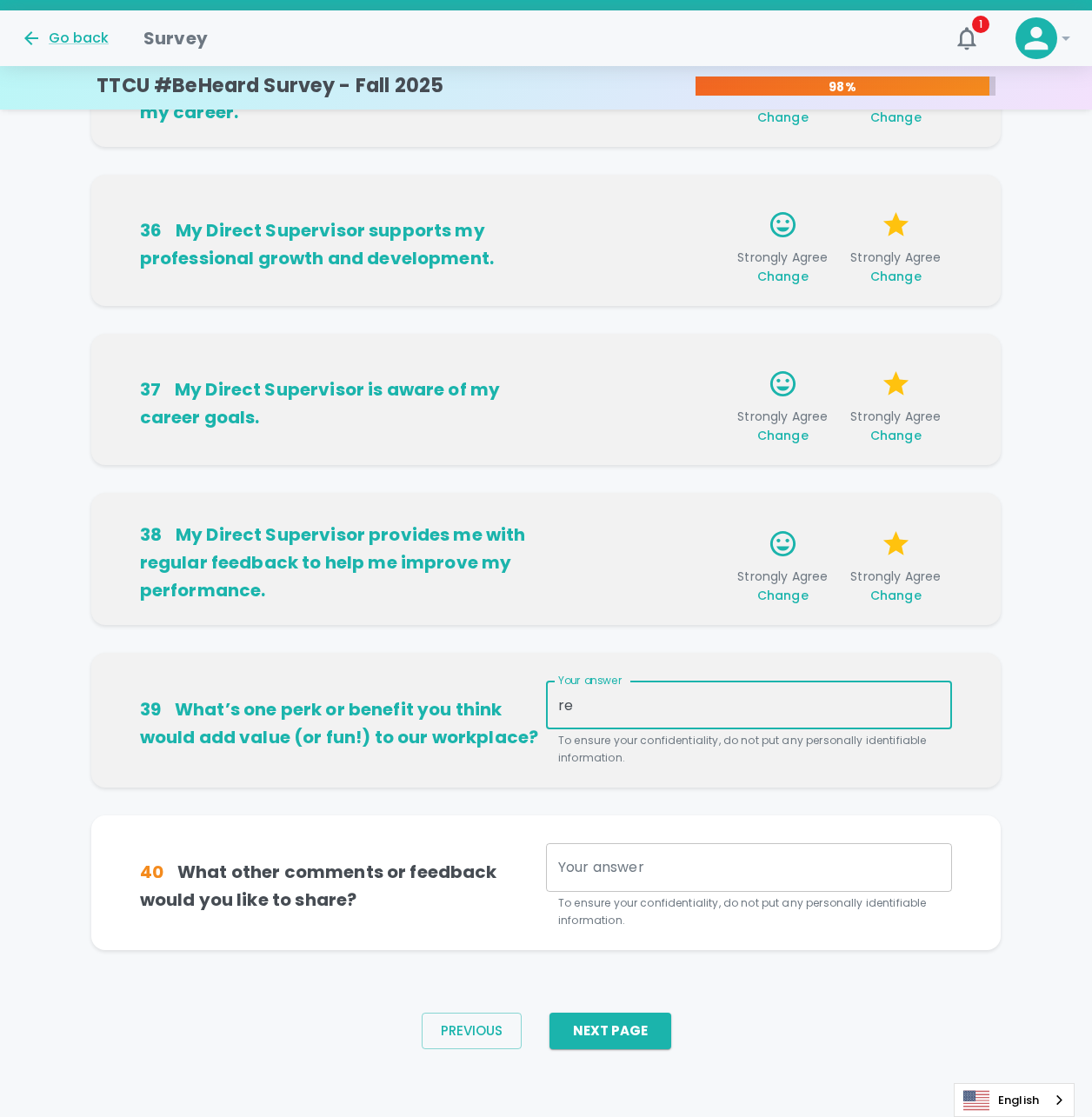
type textarea "r"
type textarea "p"
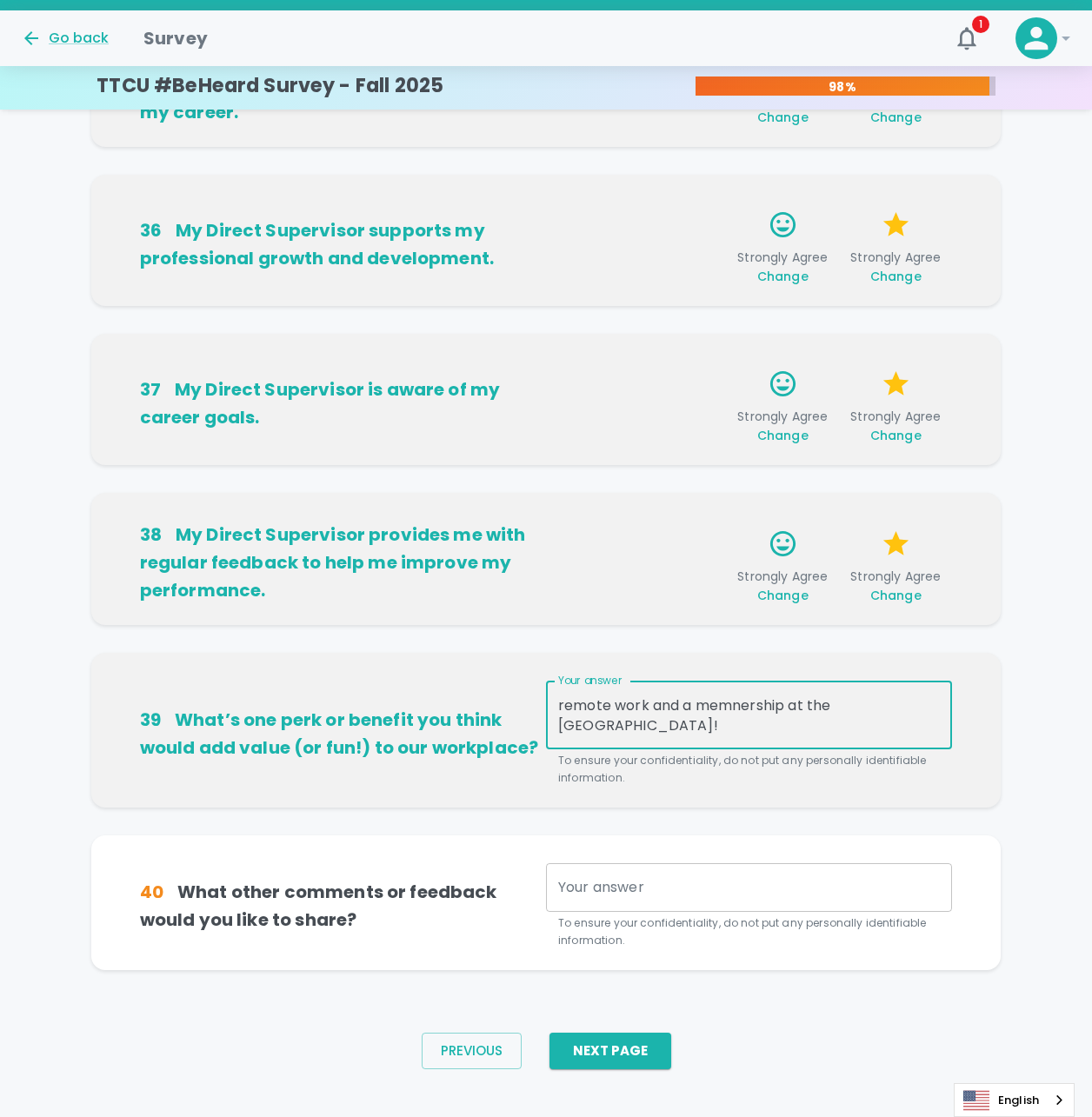
click at [742, 703] on textarea "remote work and a memnership at the [GEOGRAPHIC_DATA]!" at bounding box center [749, 715] width 382 height 40
click at [800, 723] on textarea "remote work and a membership at the [GEOGRAPHIC_DATA]!" at bounding box center [749, 715] width 382 height 40
type textarea "remote work and a membership at the [GEOGRAPHIC_DATA]!"
click at [571, 893] on textarea "Your answer" at bounding box center [749, 887] width 382 height 20
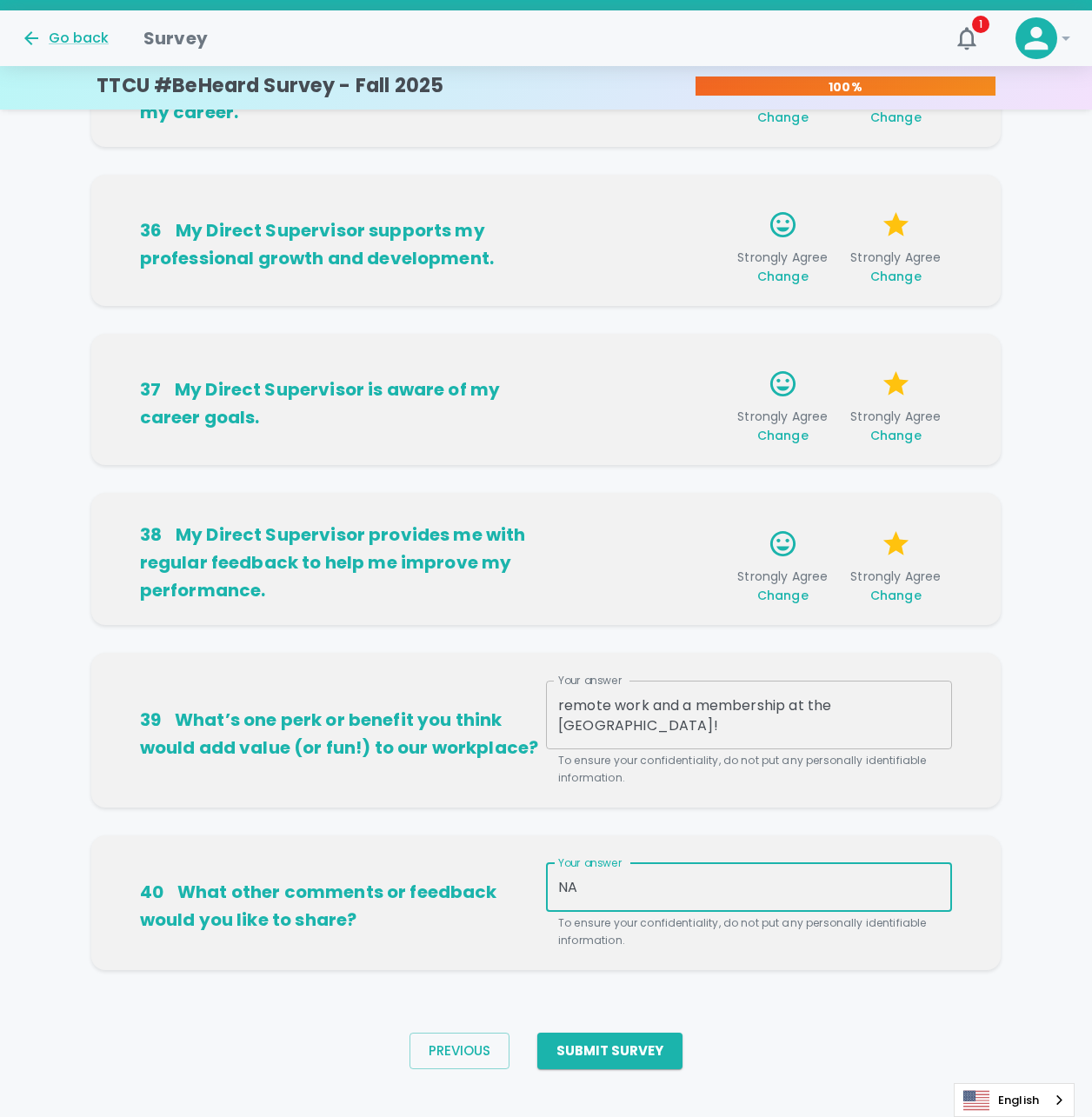
type textarea "NA"
click at [550, 960] on div "40 What other comments or feedback would you like to share? Your answer NA x Yo…" at bounding box center [546, 902] width 910 height 134
click at [635, 1040] on button "Submit Survey" at bounding box center [610, 1051] width 145 height 37
